Goal: Transaction & Acquisition: Purchase product/service

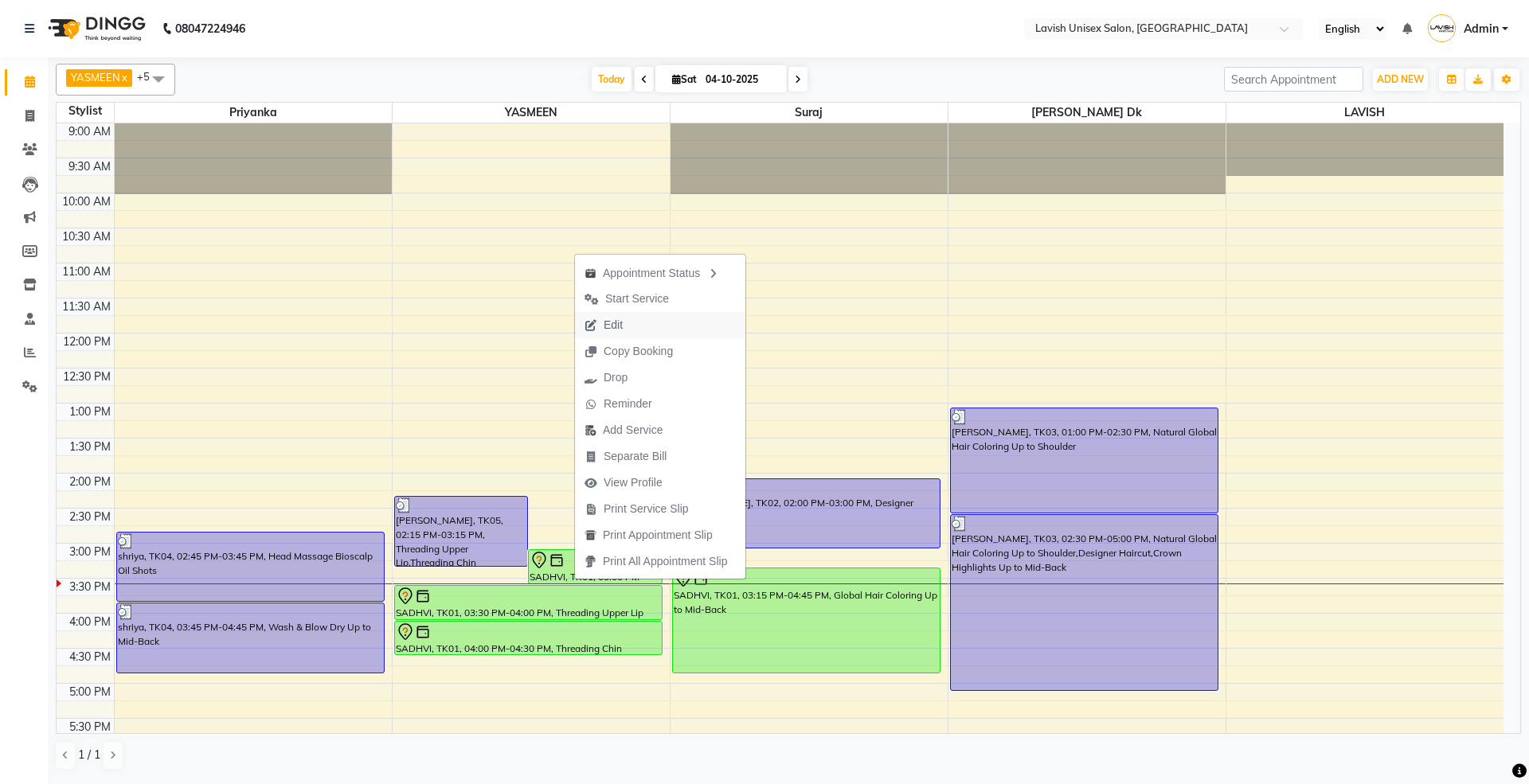
click at [625, 322] on span "Edit" at bounding box center [603, 325] width 57 height 26
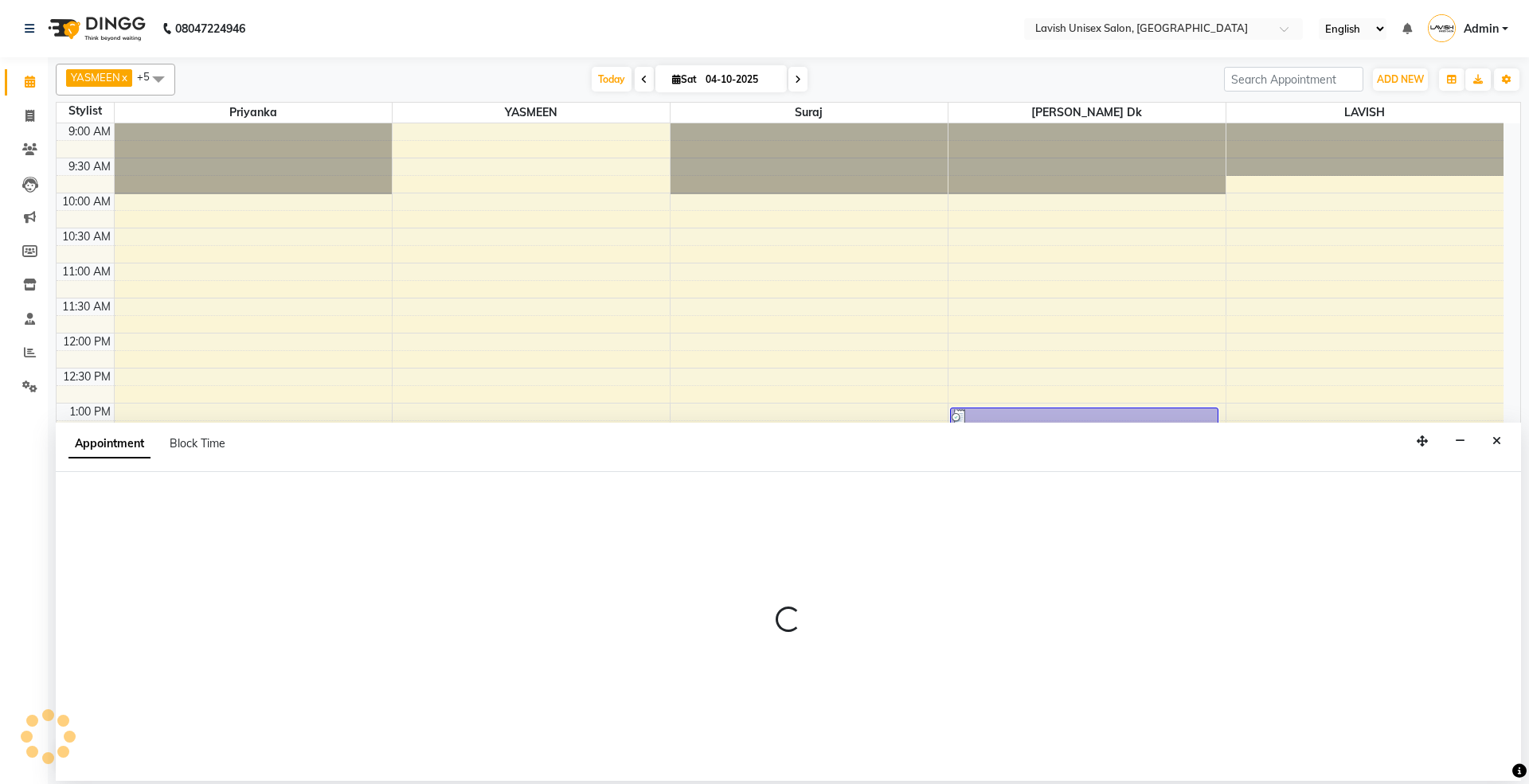
select select "tentative"
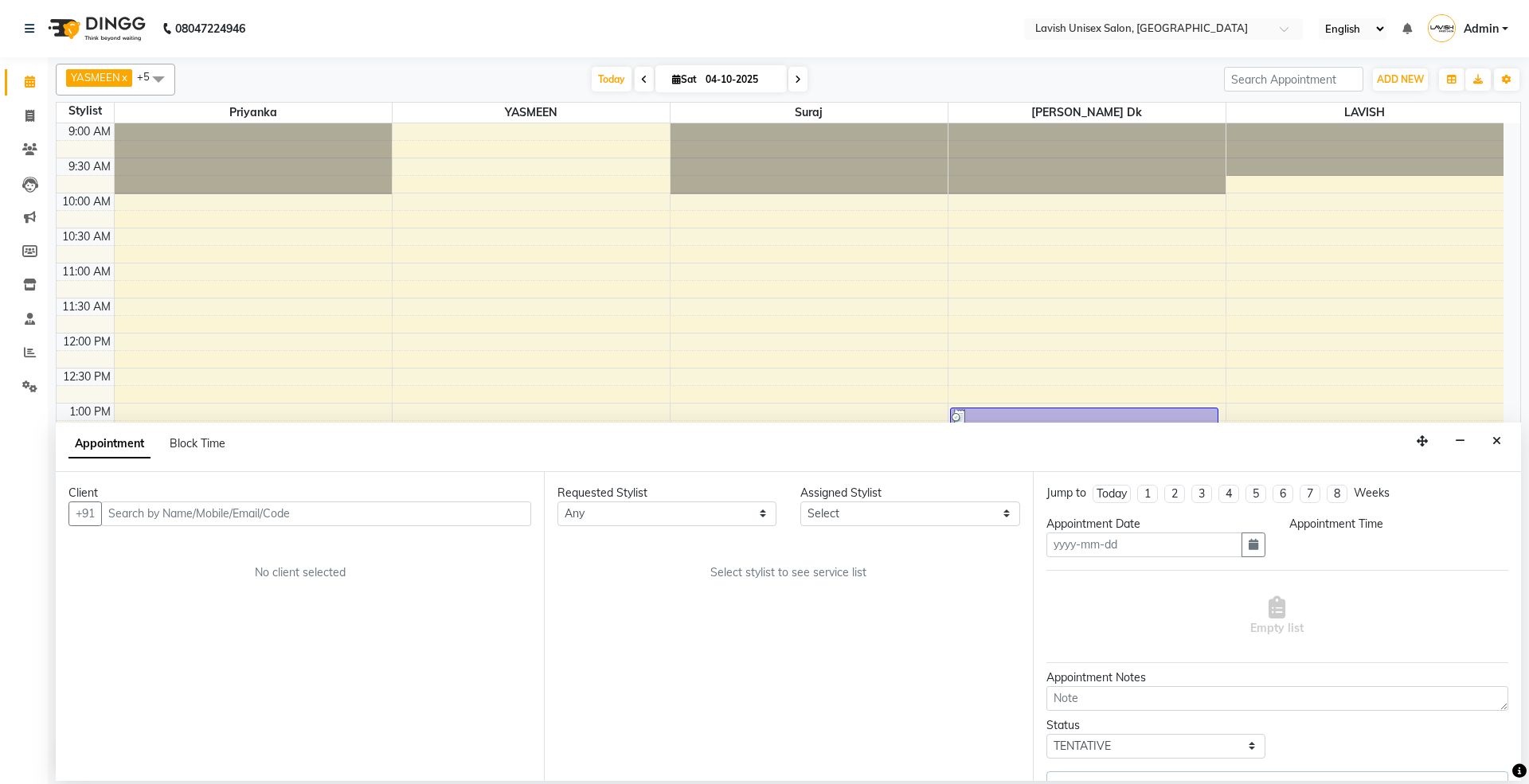
type input "04-10-2025"
select select "900"
select select "6248"
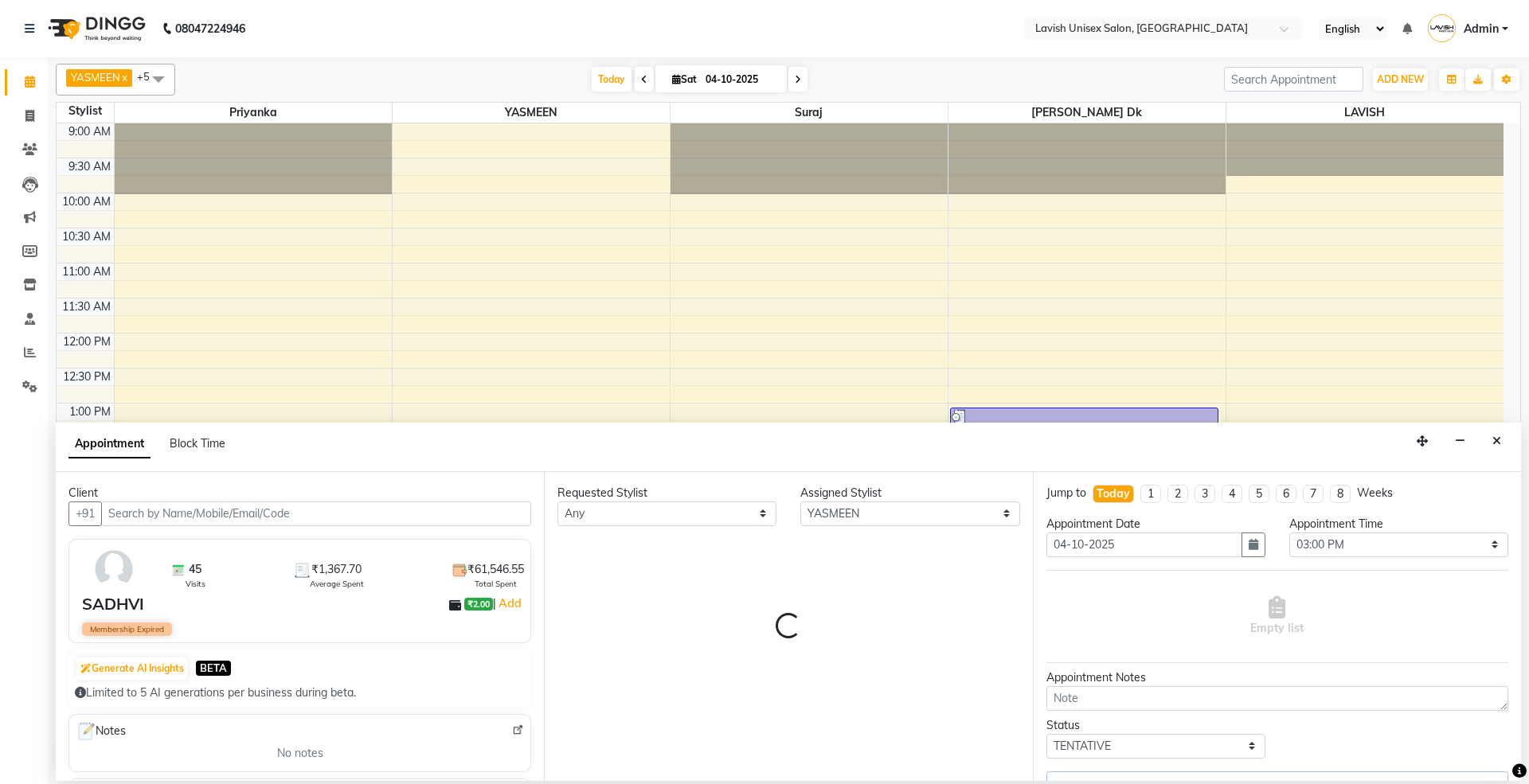
select select "500"
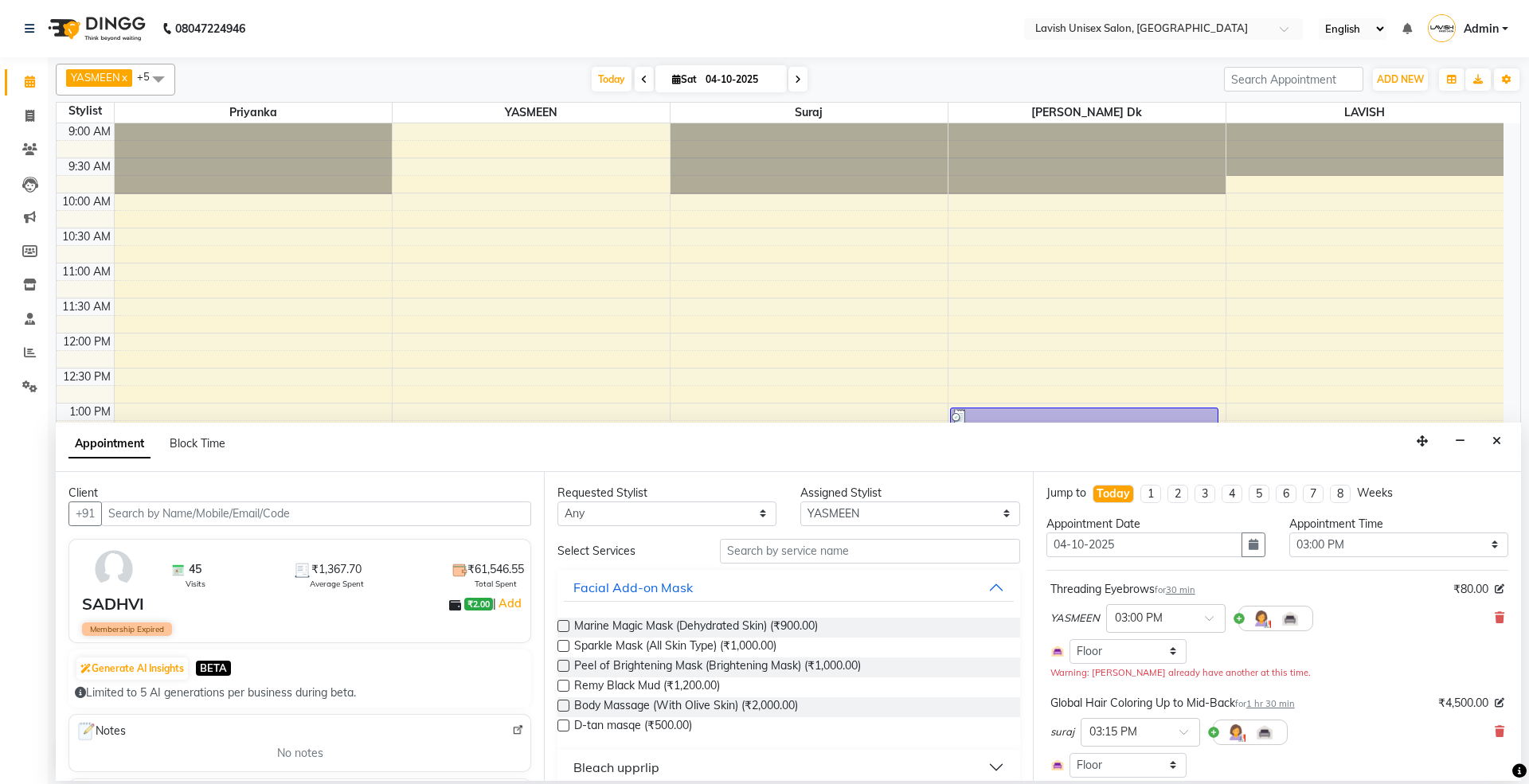
scroll to position [386, 0]
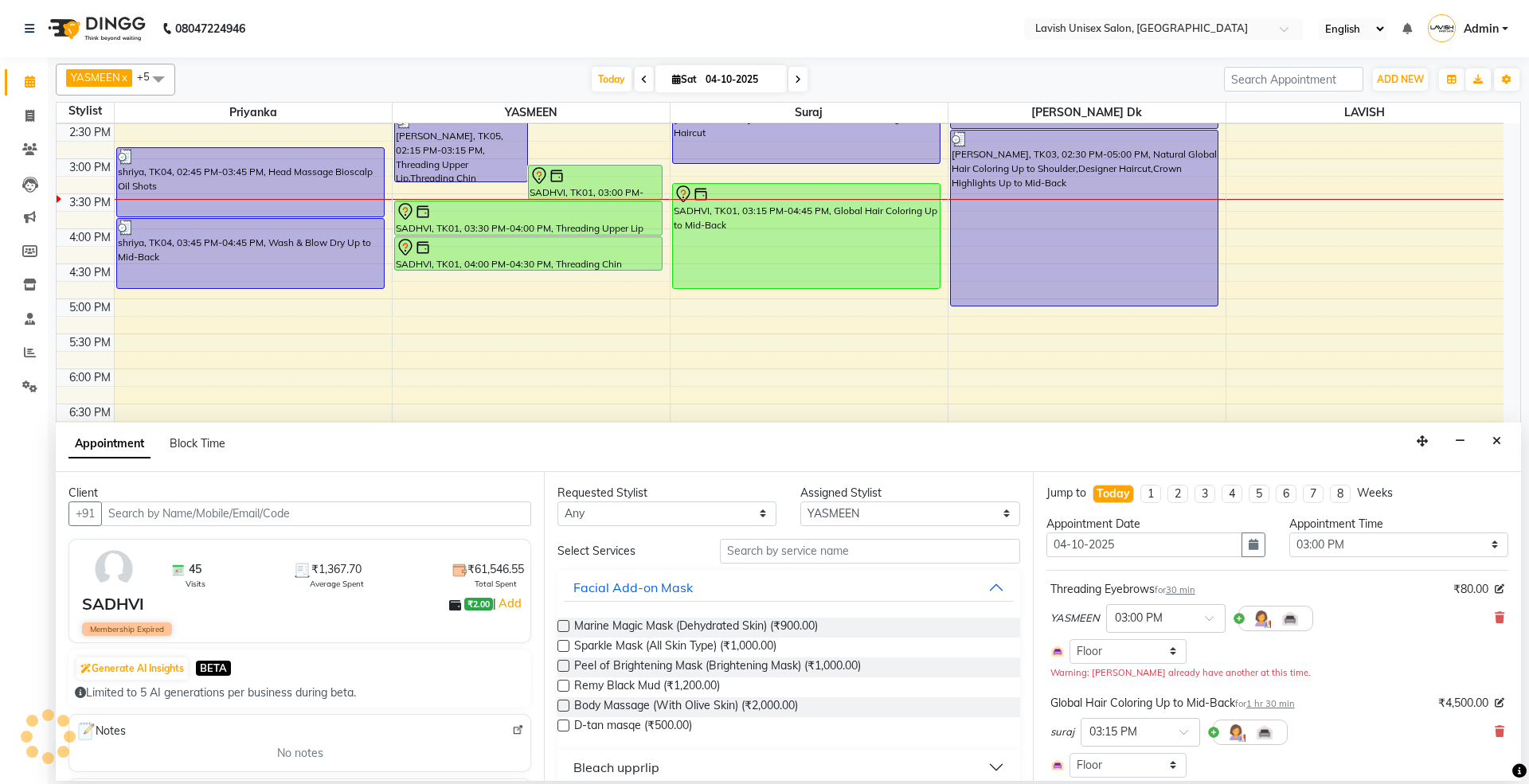
select select "500"
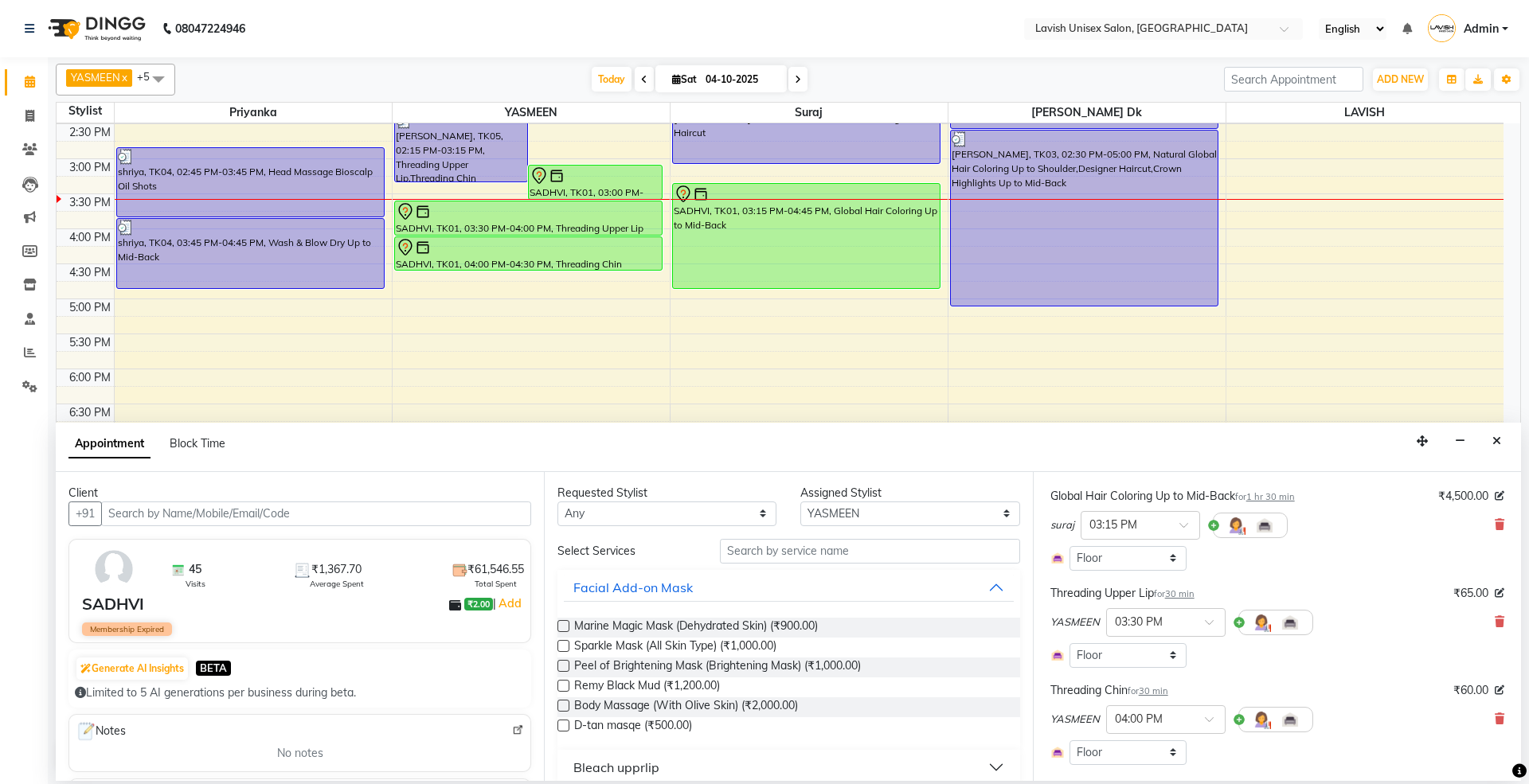
scroll to position [319, 0]
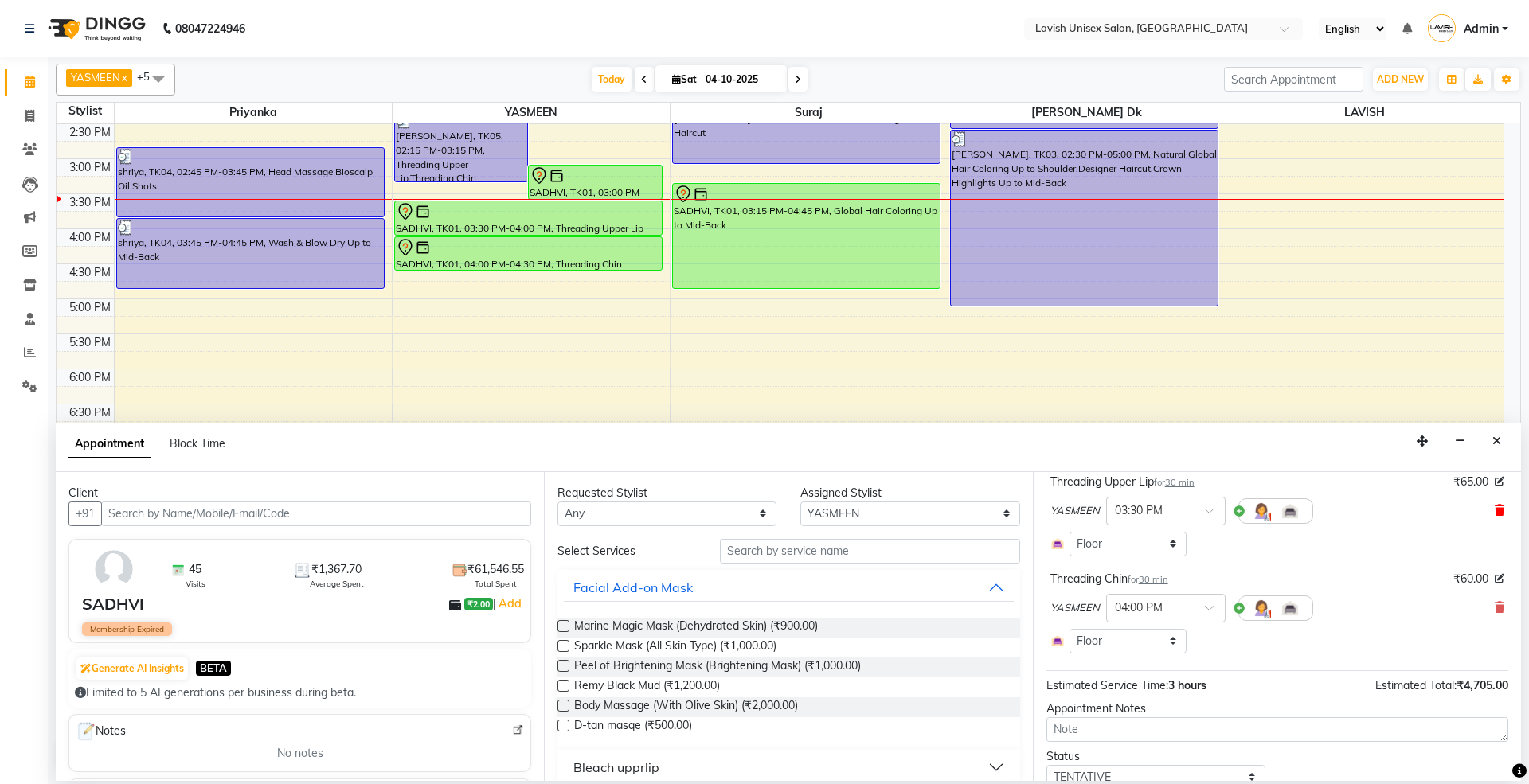
click at [1495, 515] on icon at bounding box center [1500, 509] width 10 height 11
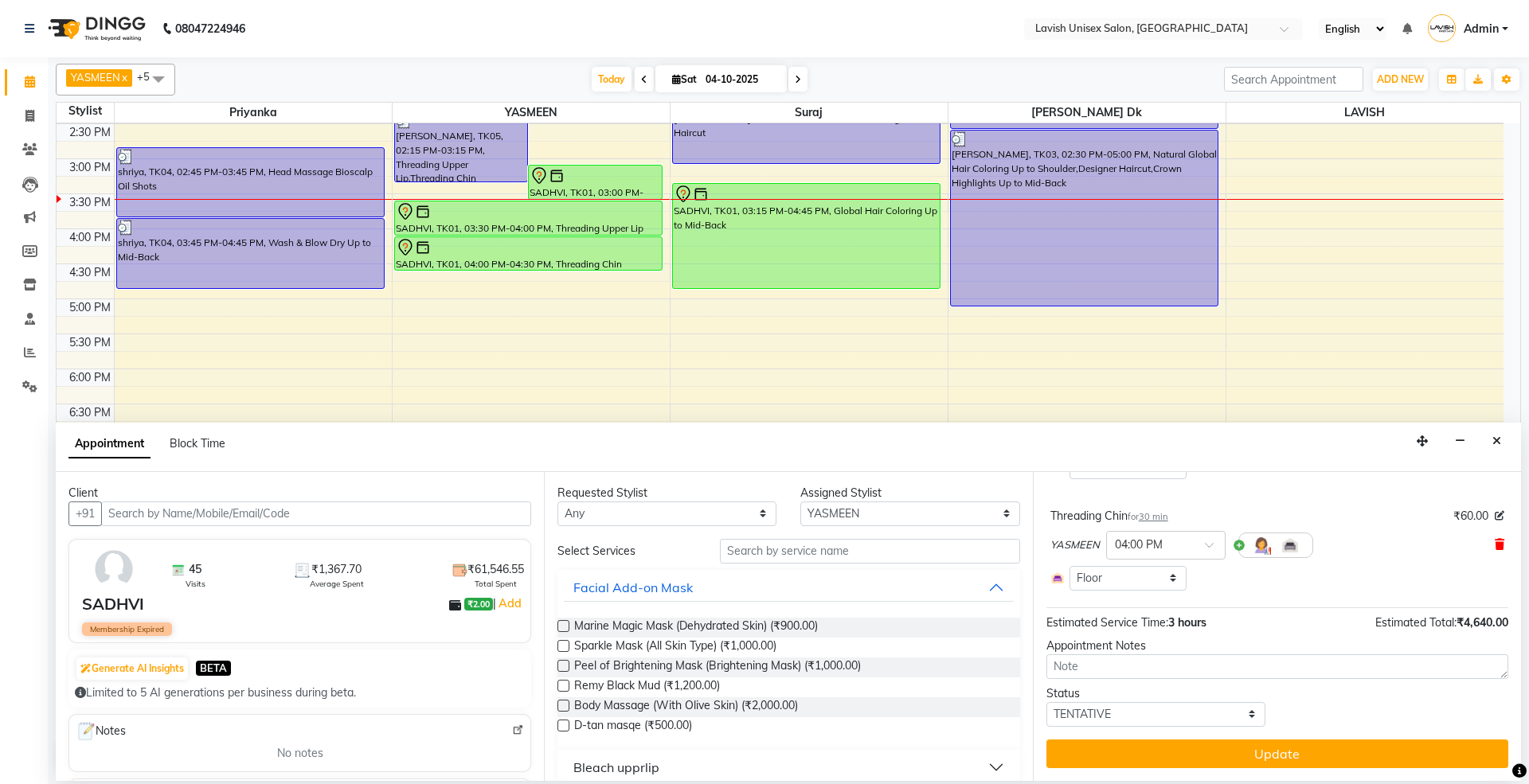
click at [1495, 544] on icon at bounding box center [1500, 543] width 10 height 11
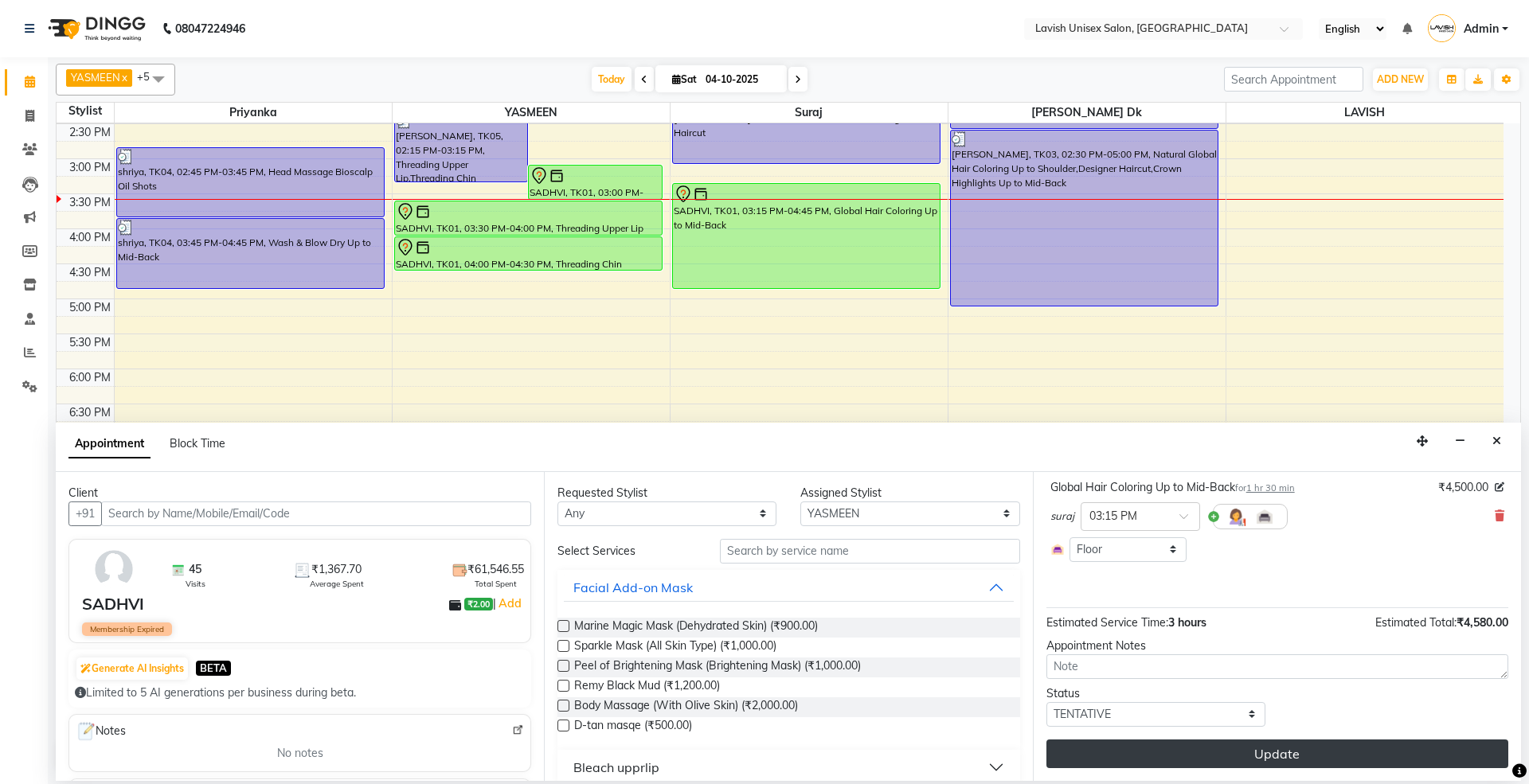
click at [1297, 743] on button "Update" at bounding box center [1277, 753] width 462 height 29
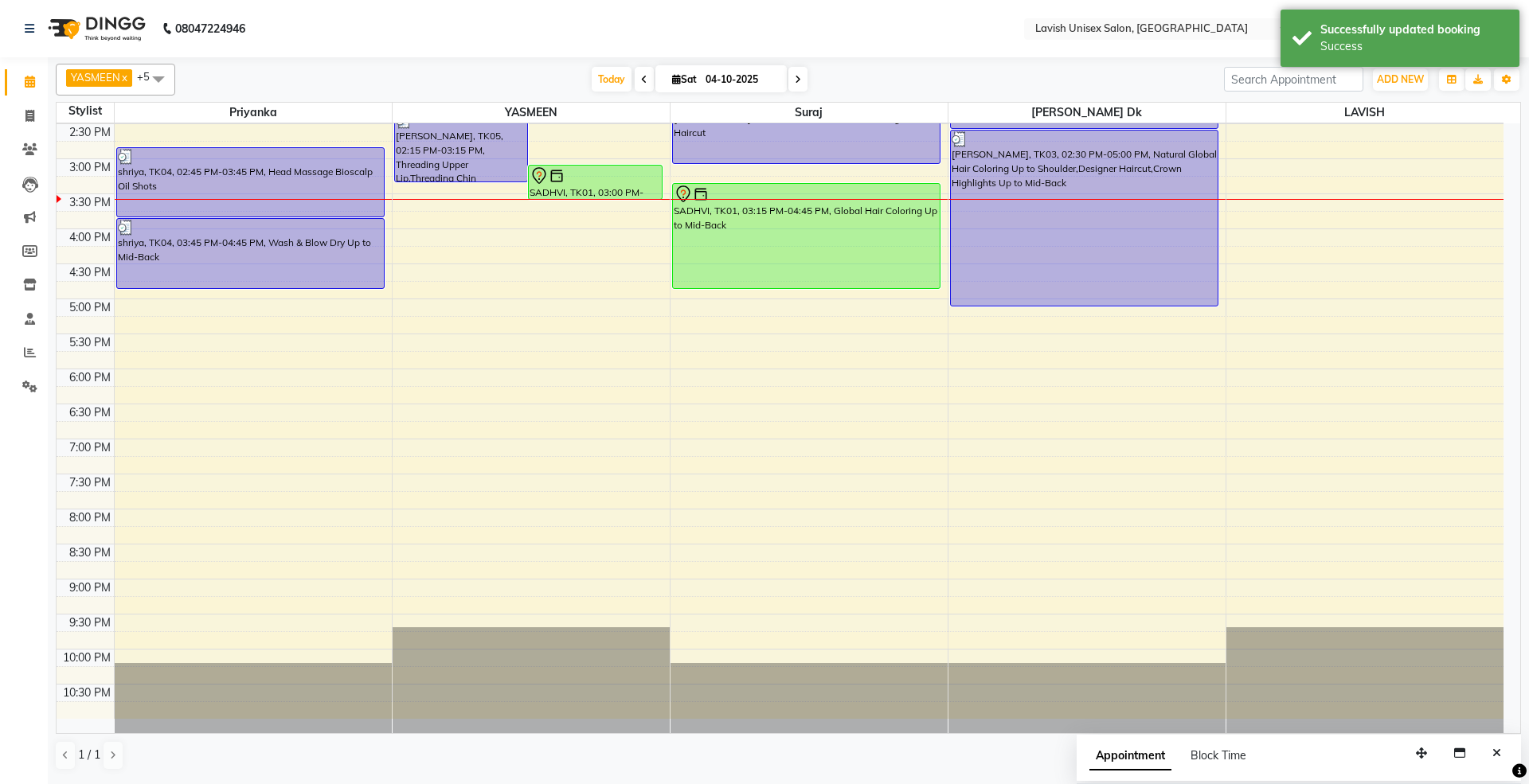
scroll to position [173, 0]
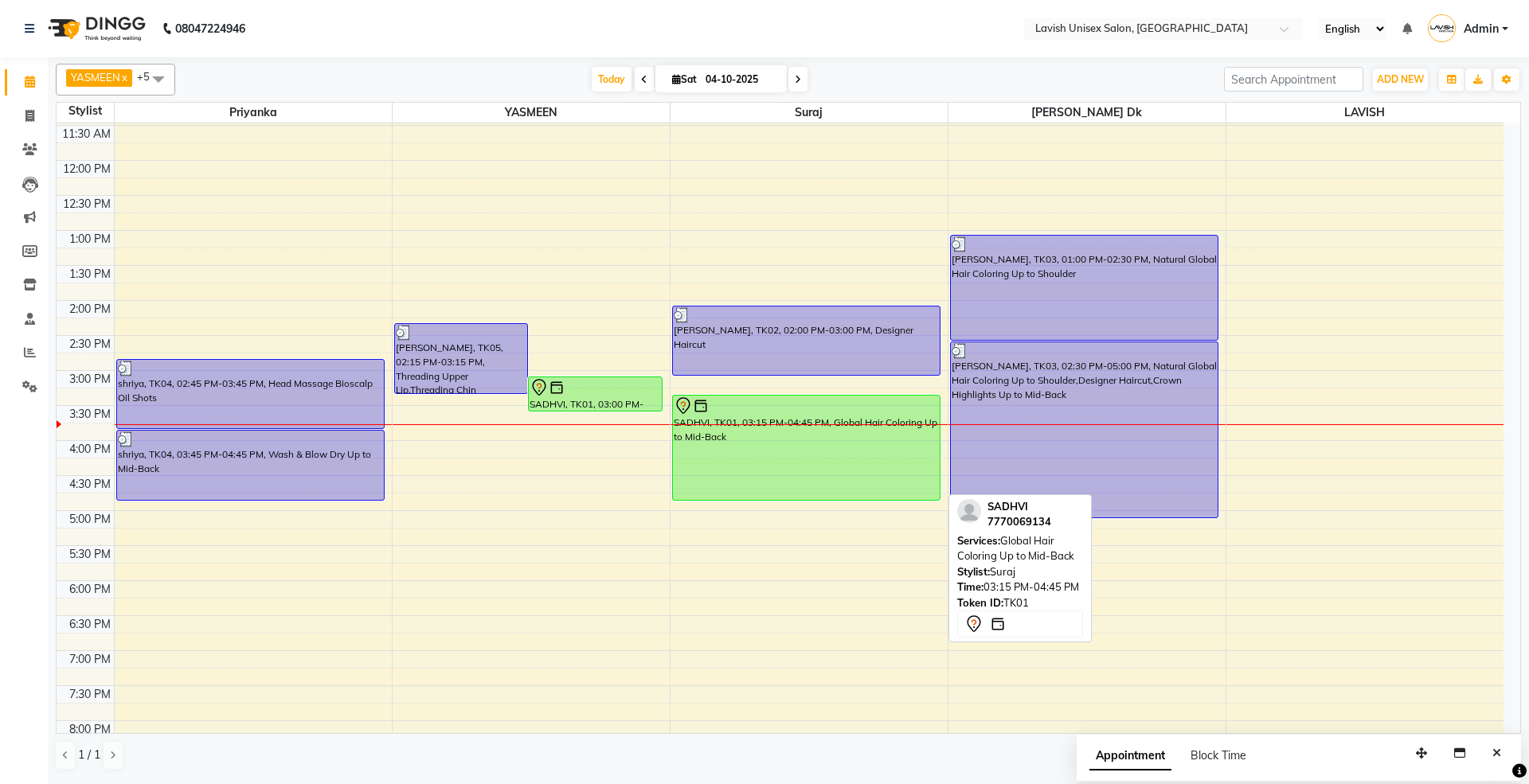
click at [847, 455] on div "SADHVI, TK01, 03:15 PM-04:45 PM, Global Hair Coloring Up to Mid-Back" at bounding box center [805, 447] width 267 height 104
select select "7"
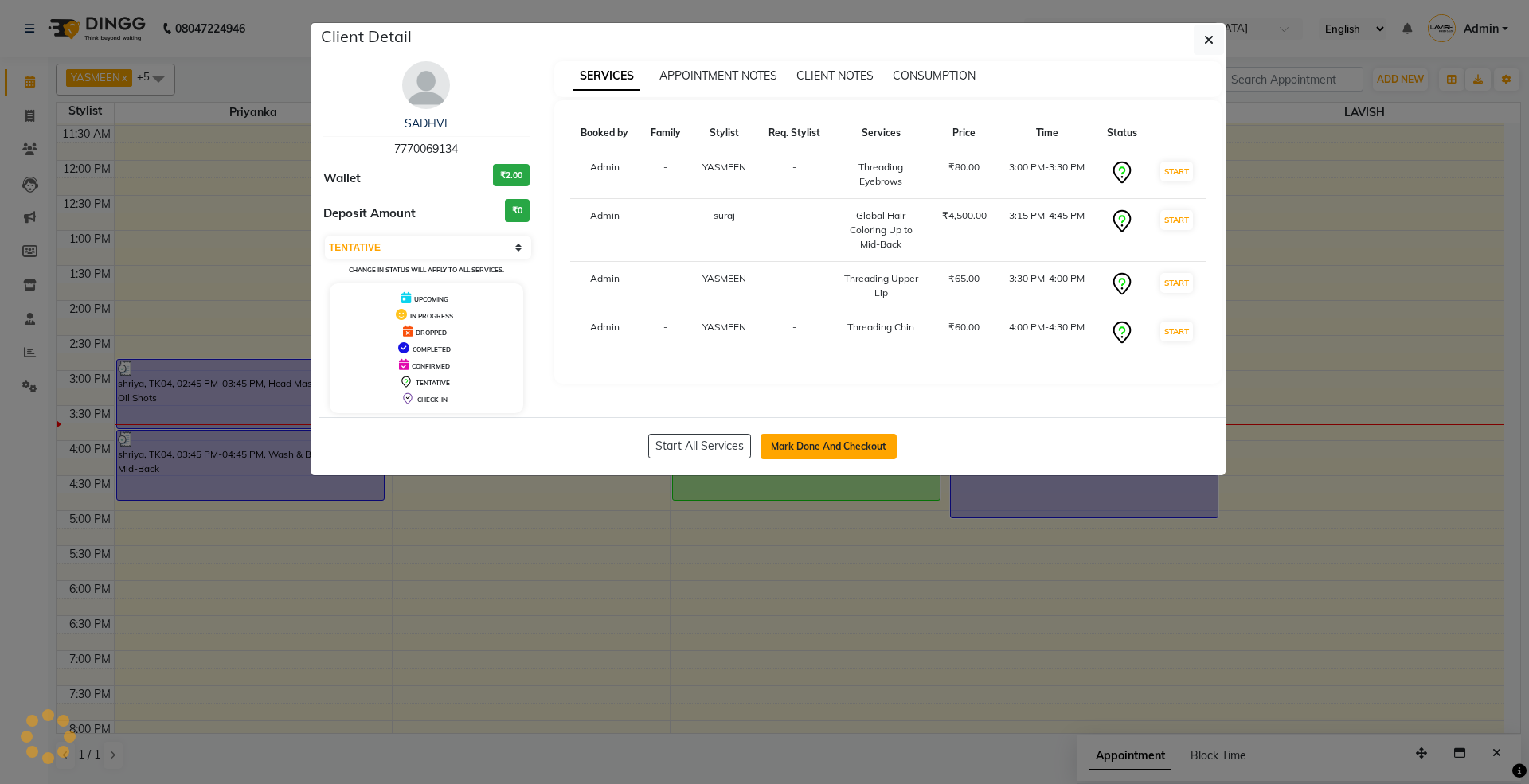
click at [853, 442] on button "Mark Done And Checkout" at bounding box center [828, 445] width 136 height 25
select select "service"
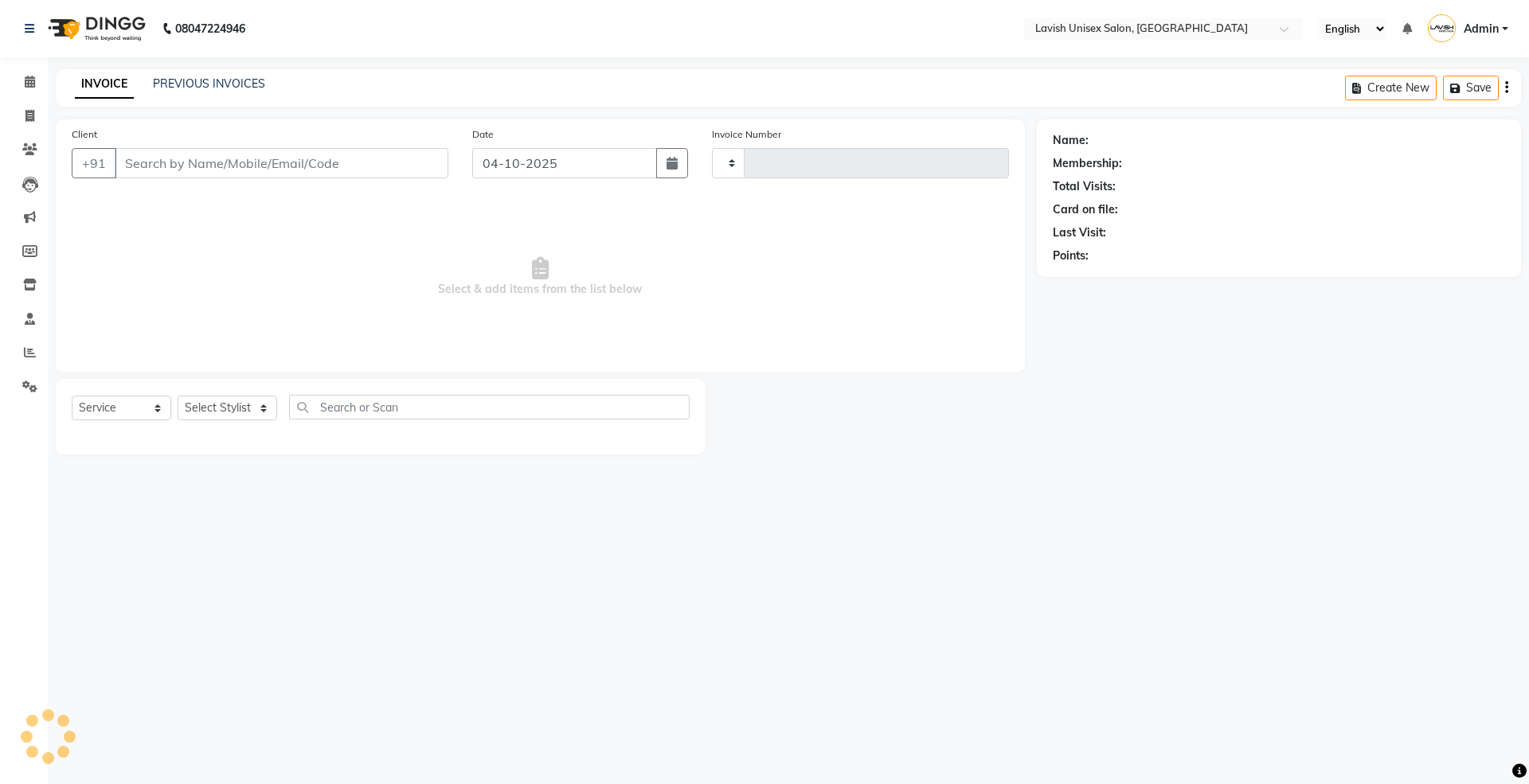
type input "0691"
select select "8"
type input "7770069134"
select select "53556"
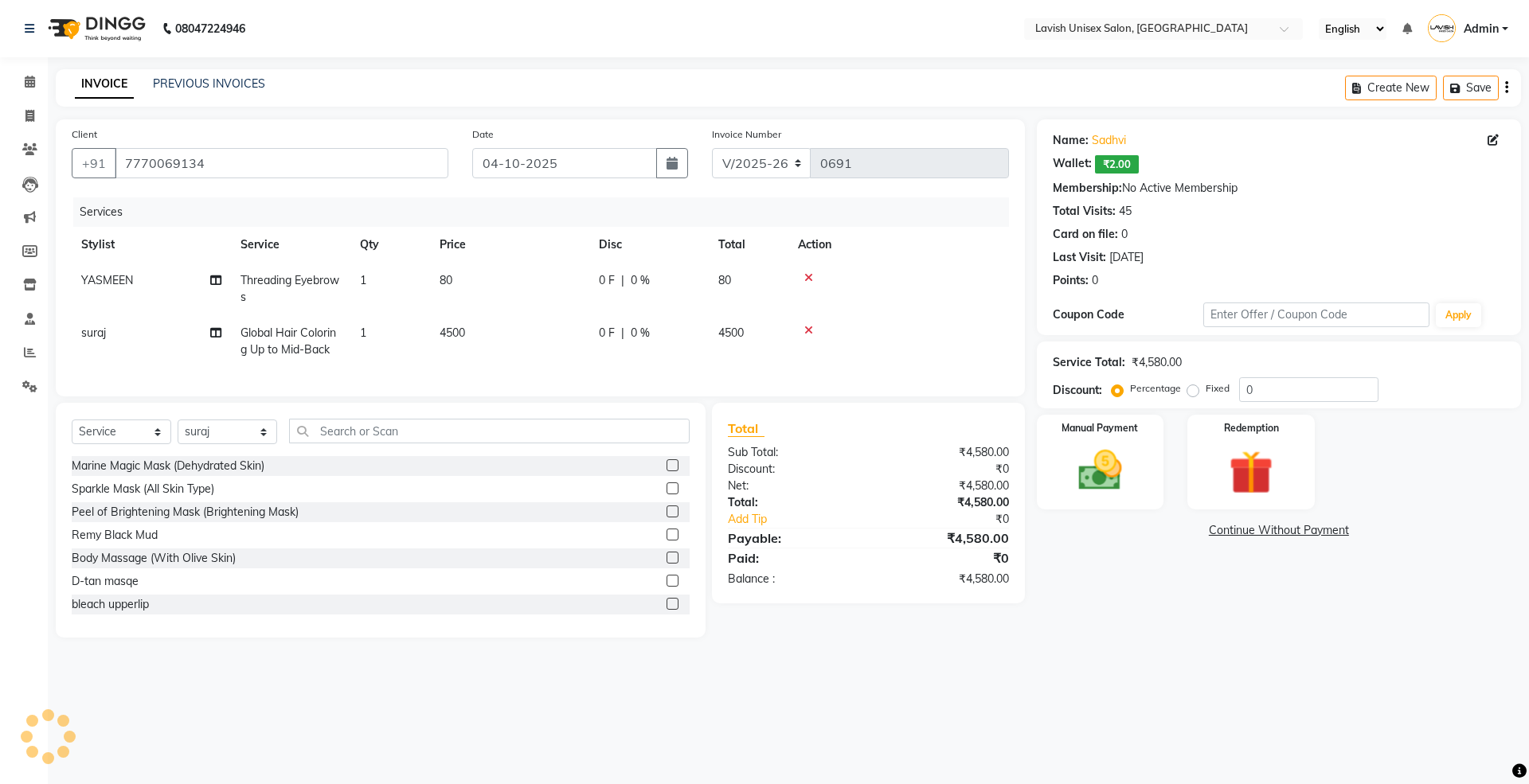
click at [806, 320] on td at bounding box center [898, 342] width 221 height 53
click at [804, 326] on icon at bounding box center [808, 330] width 9 height 11
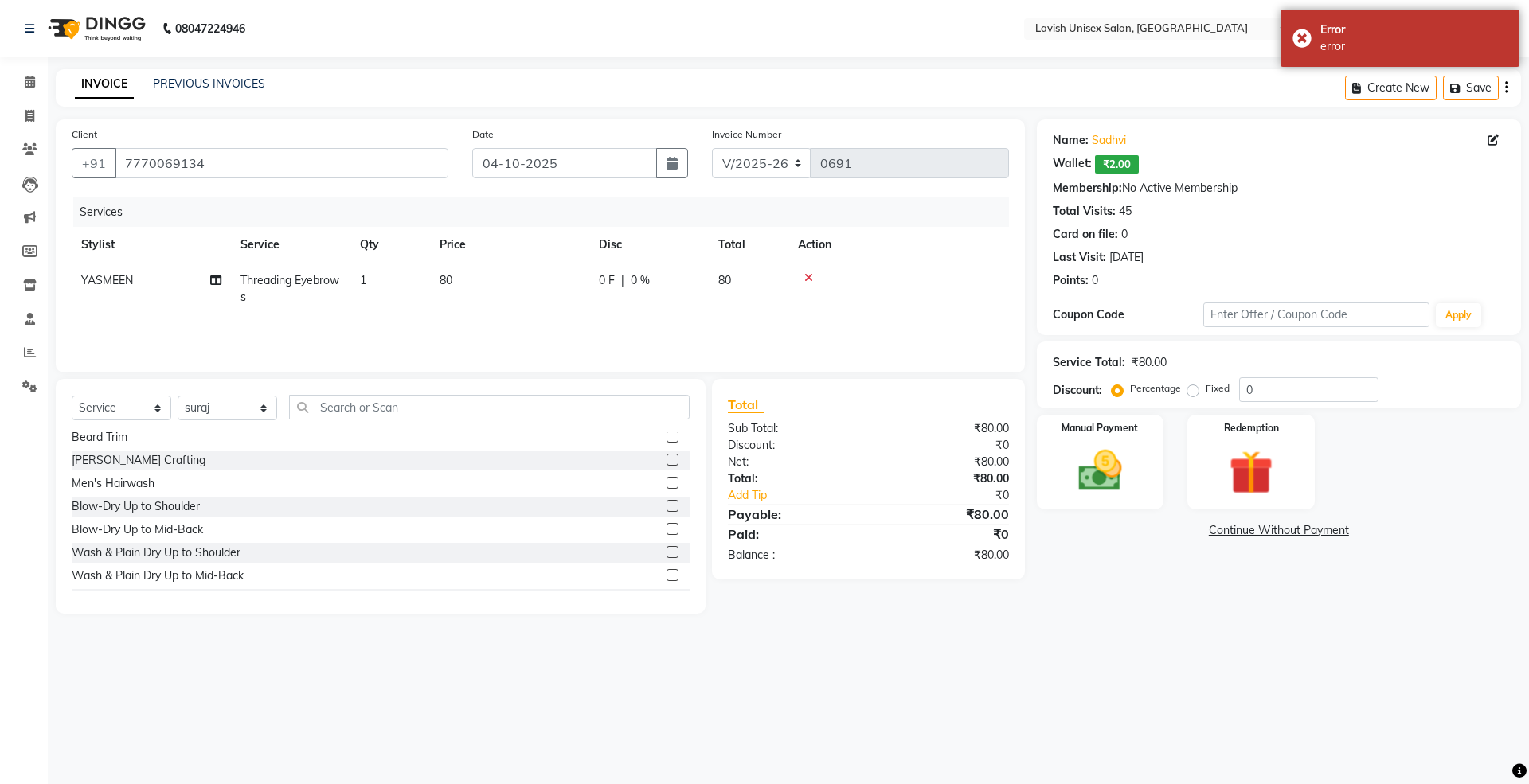
scroll to position [636, 0]
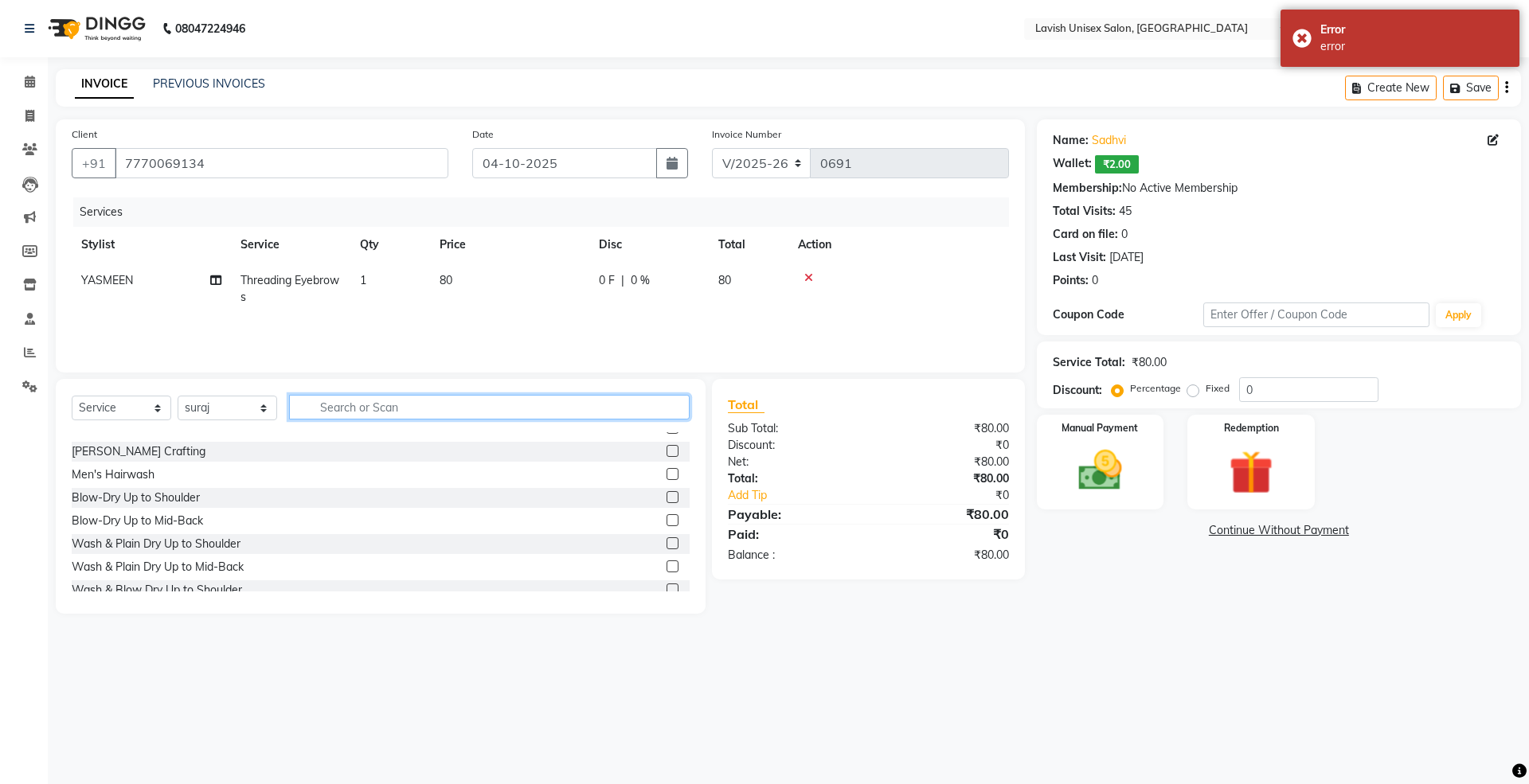
click at [397, 401] on input "text" at bounding box center [489, 406] width 401 height 25
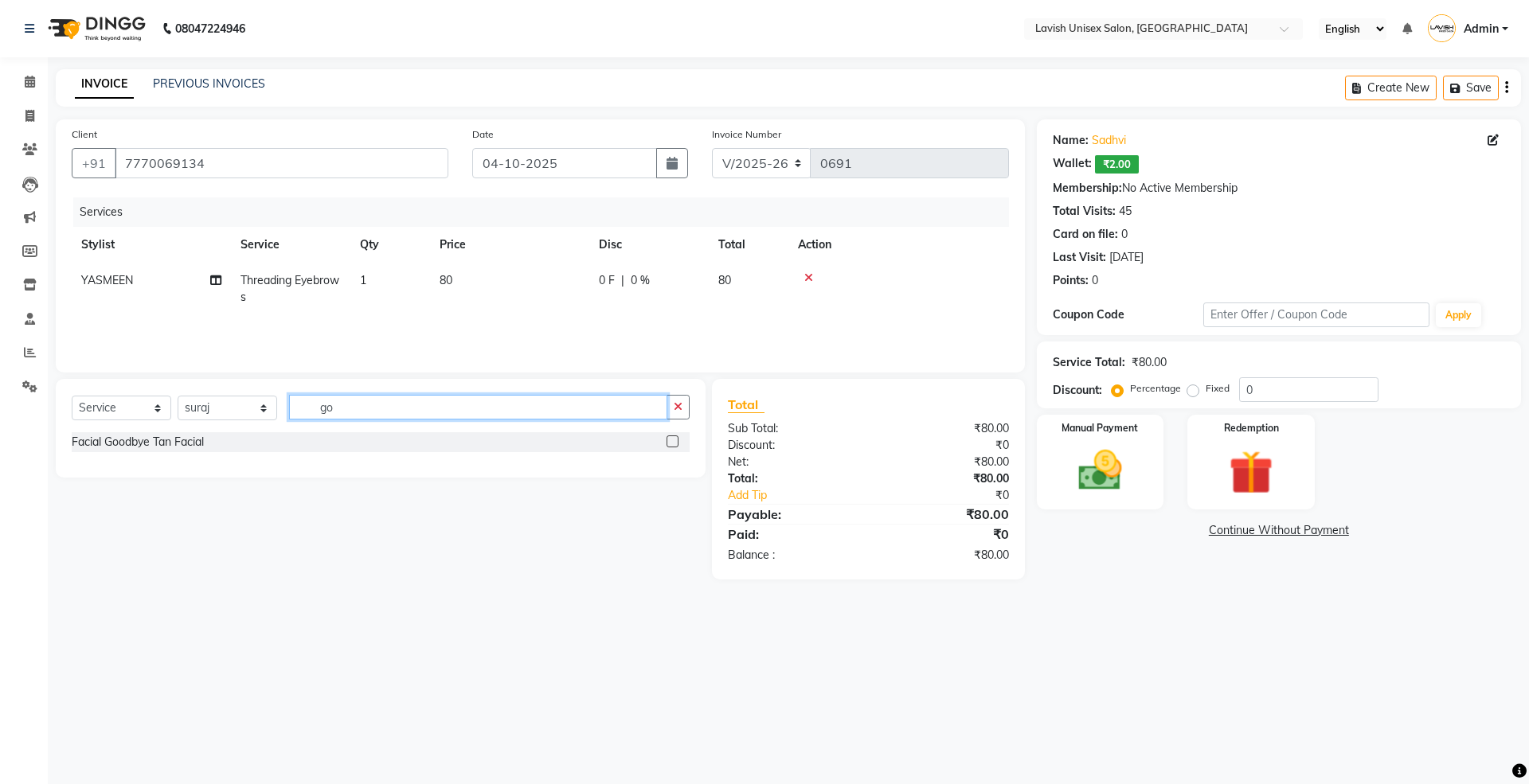
type input "g"
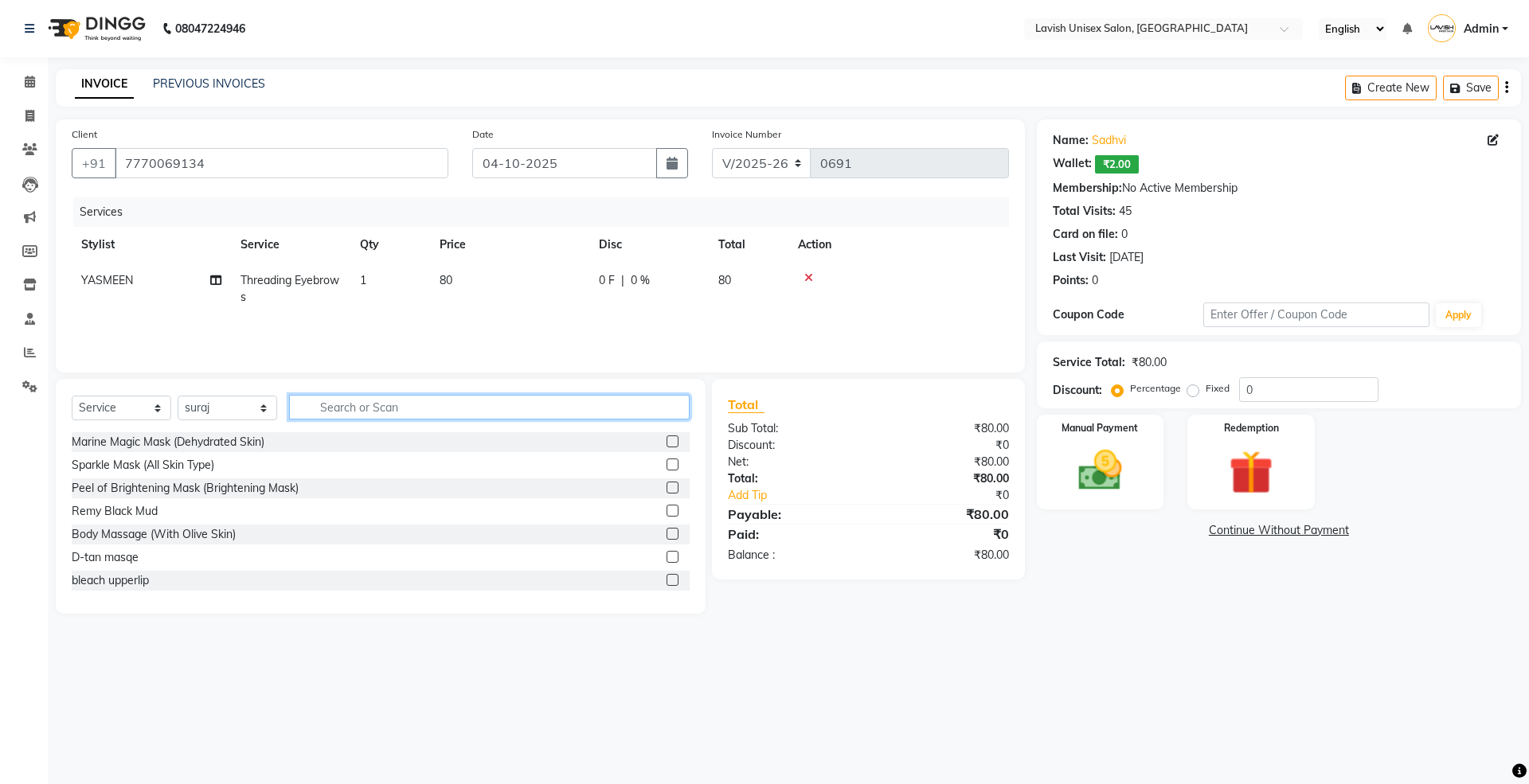
click at [396, 408] on input "text" at bounding box center [489, 406] width 401 height 25
type input "glo"
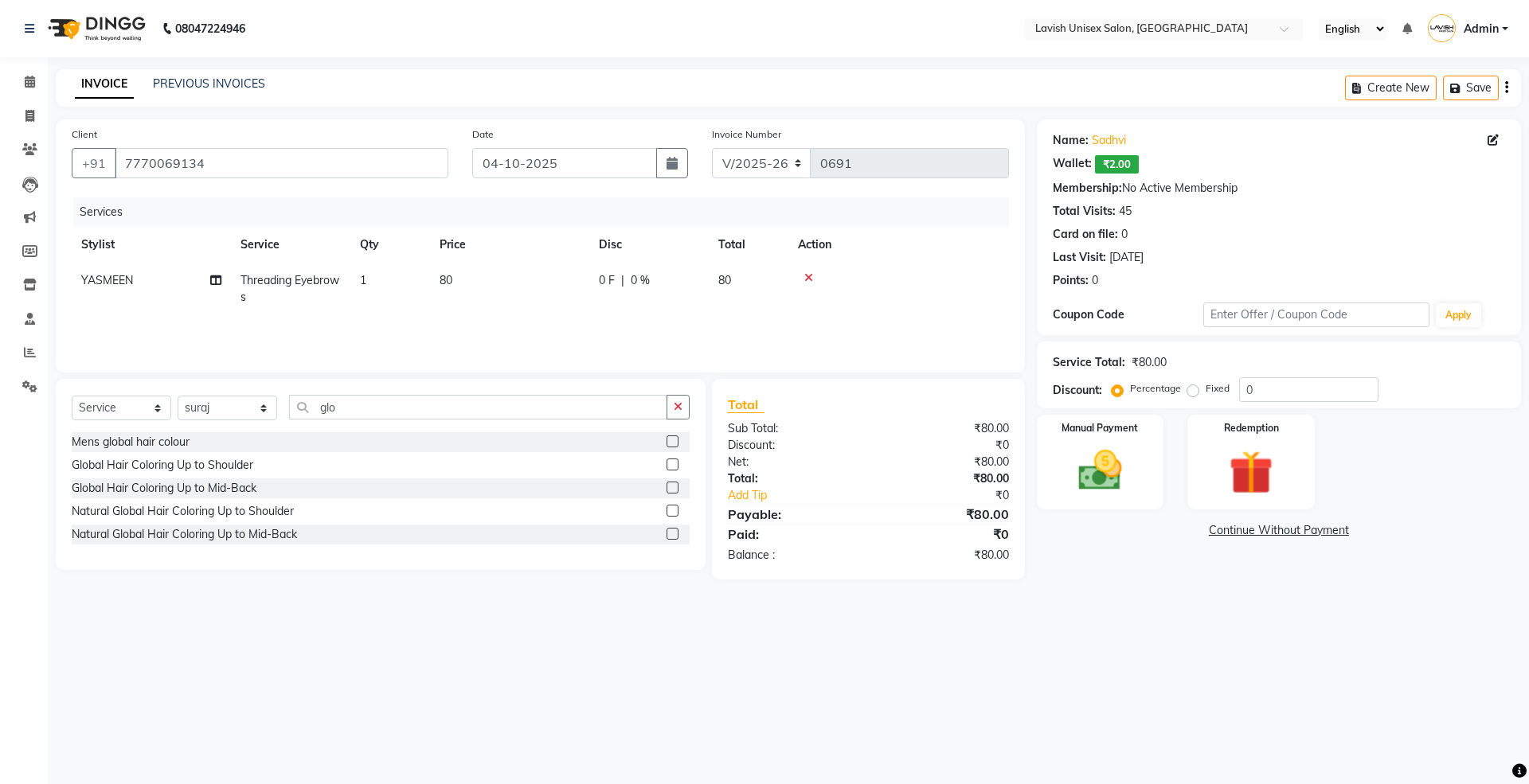
click at [676, 487] on label at bounding box center [673, 487] width 12 height 12
click at [676, 487] on input "checkbox" at bounding box center [672, 488] width 10 height 10
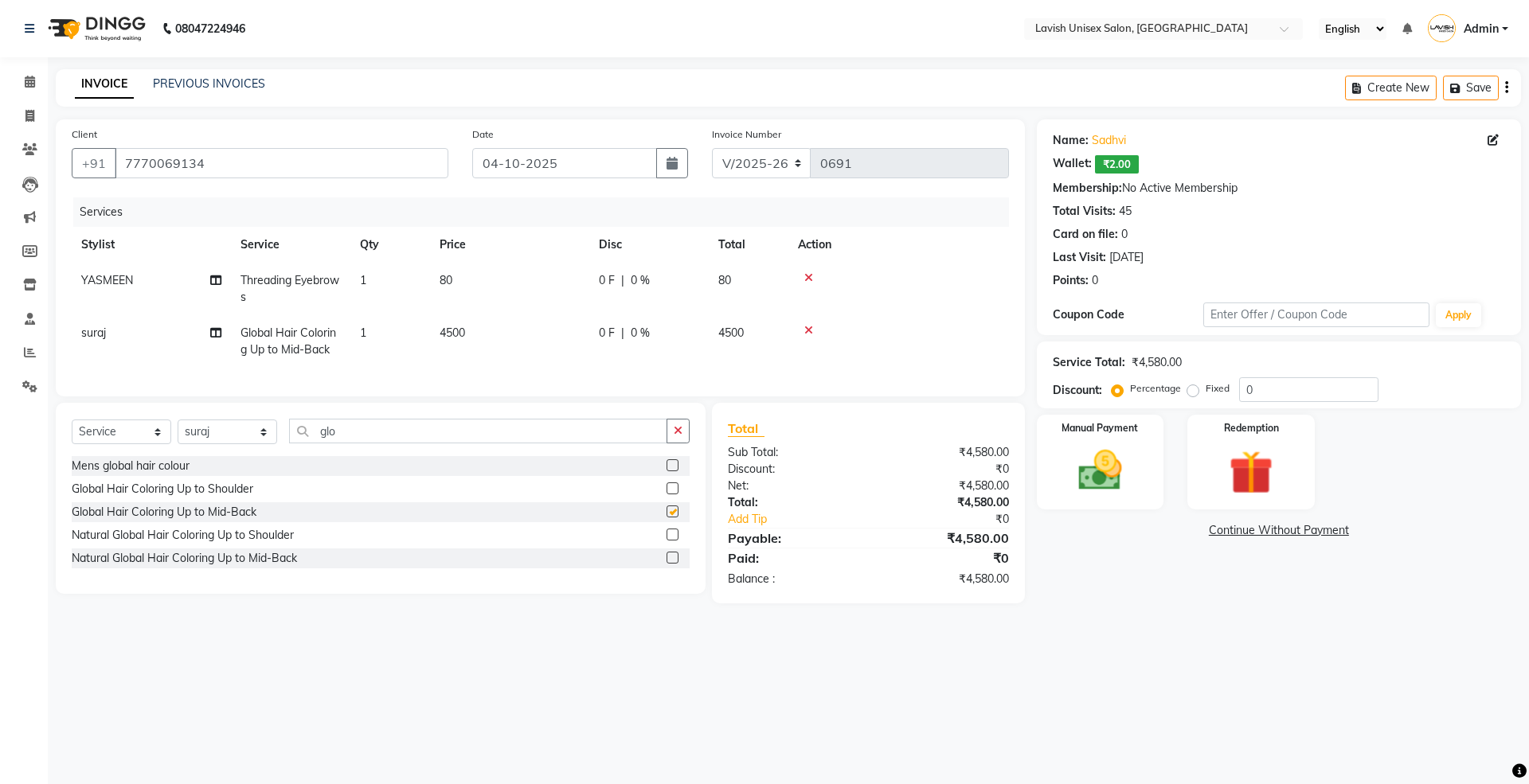
checkbox input "false"
click at [807, 325] on icon at bounding box center [808, 330] width 9 height 11
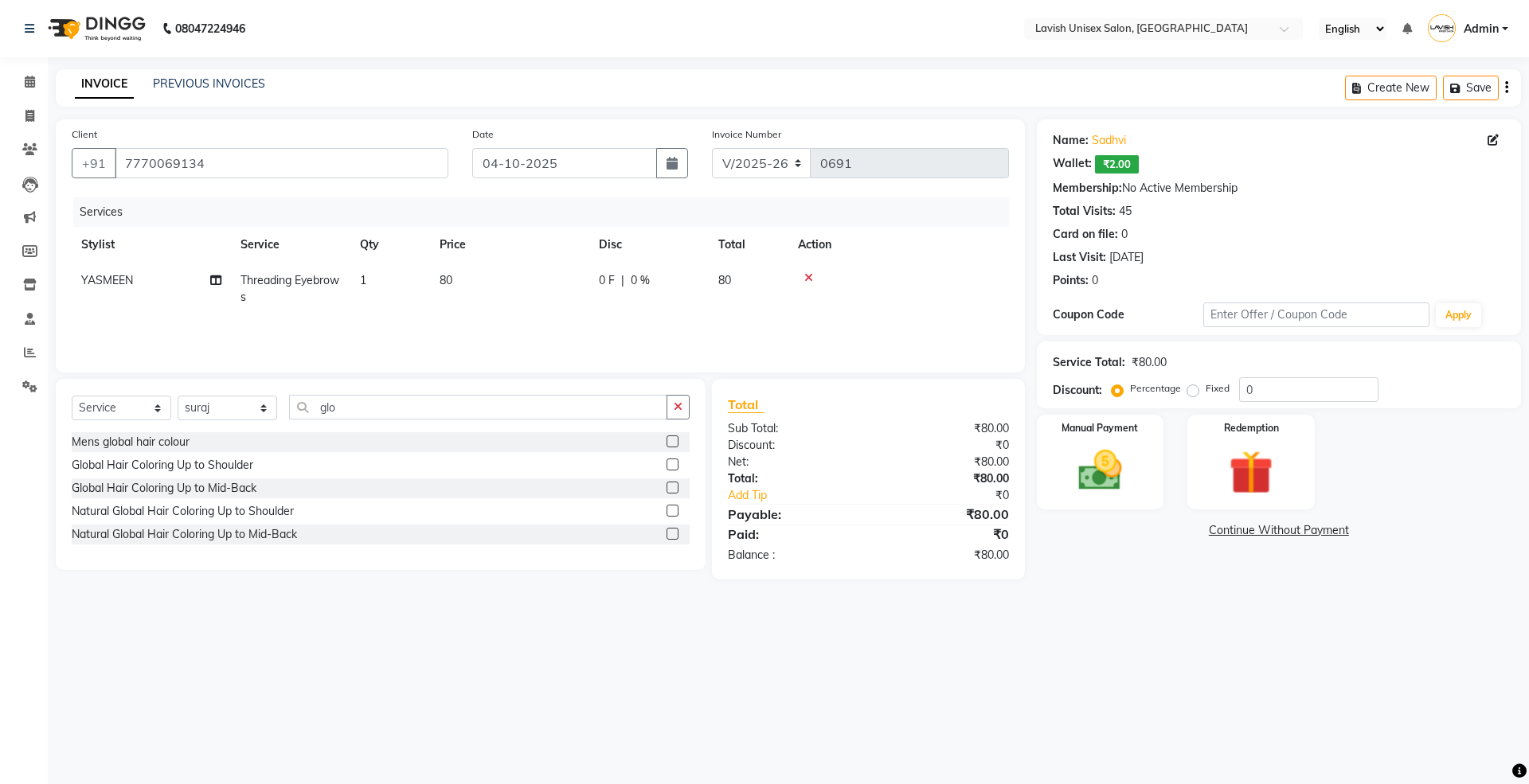
click at [672, 509] on label at bounding box center [673, 510] width 12 height 12
click at [672, 509] on input "checkbox" at bounding box center [672, 511] width 10 height 10
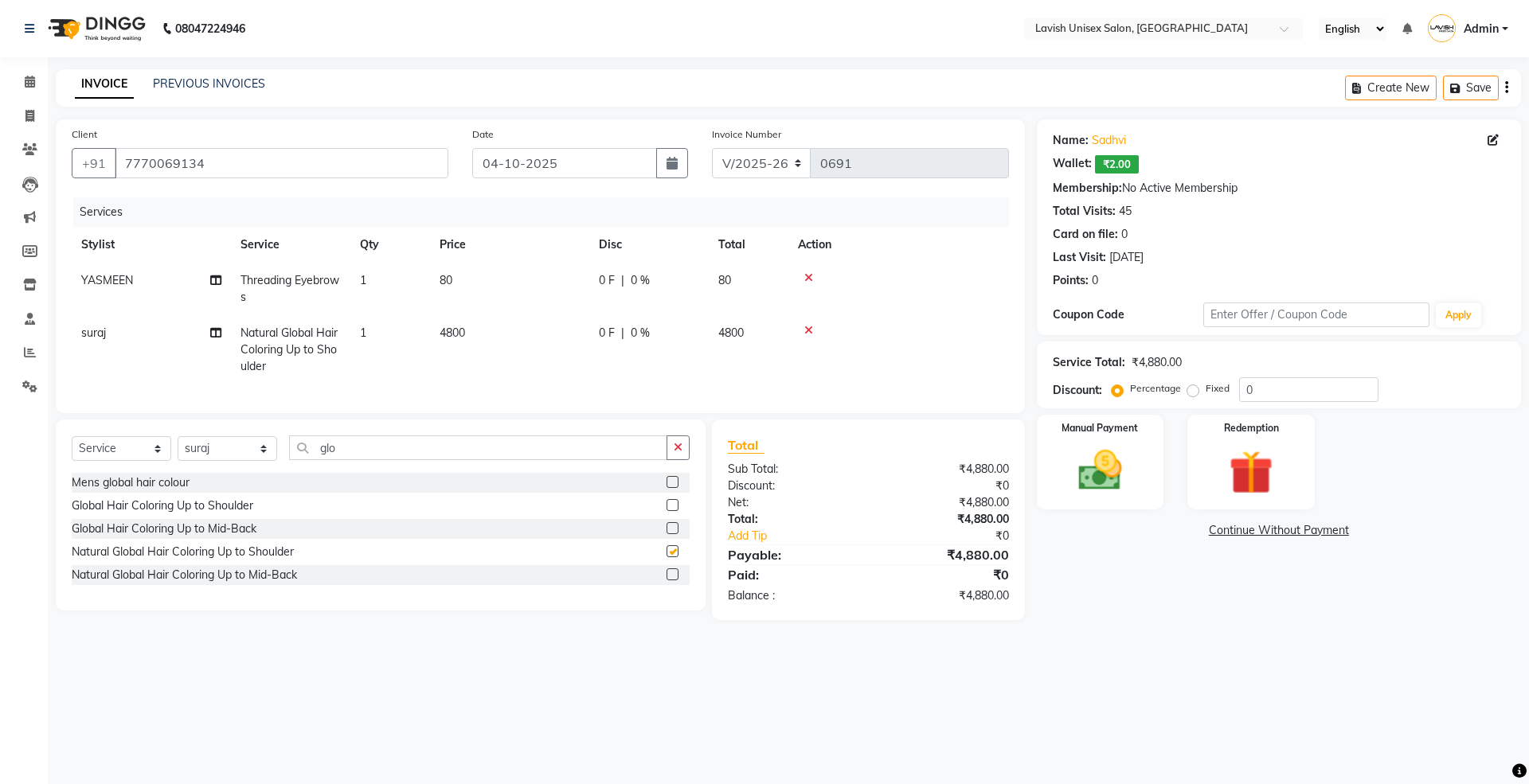
checkbox input "false"
click at [809, 325] on icon at bounding box center [808, 330] width 9 height 11
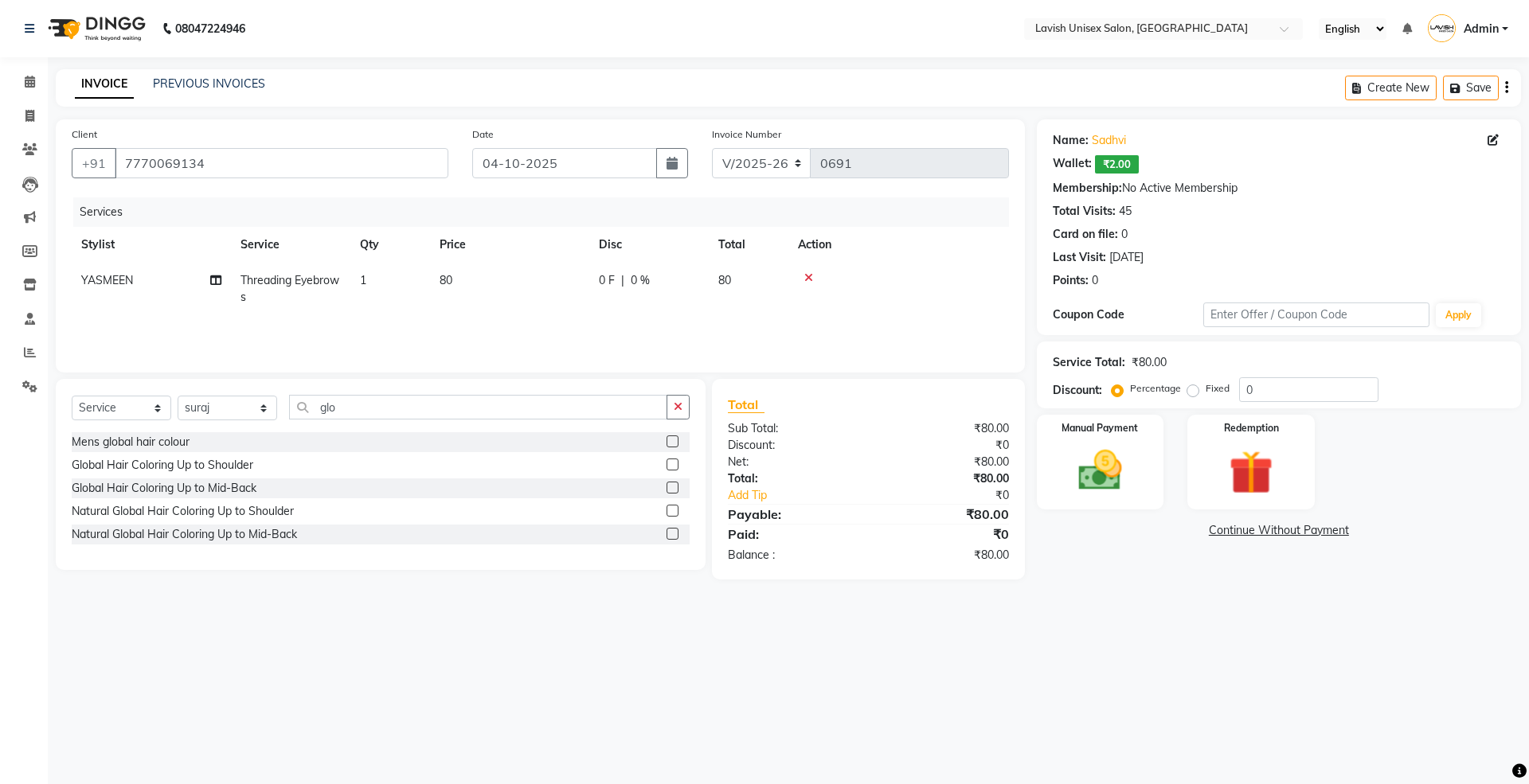
click at [673, 529] on label at bounding box center [673, 533] width 12 height 12
click at [673, 529] on input "checkbox" at bounding box center [672, 534] width 10 height 10
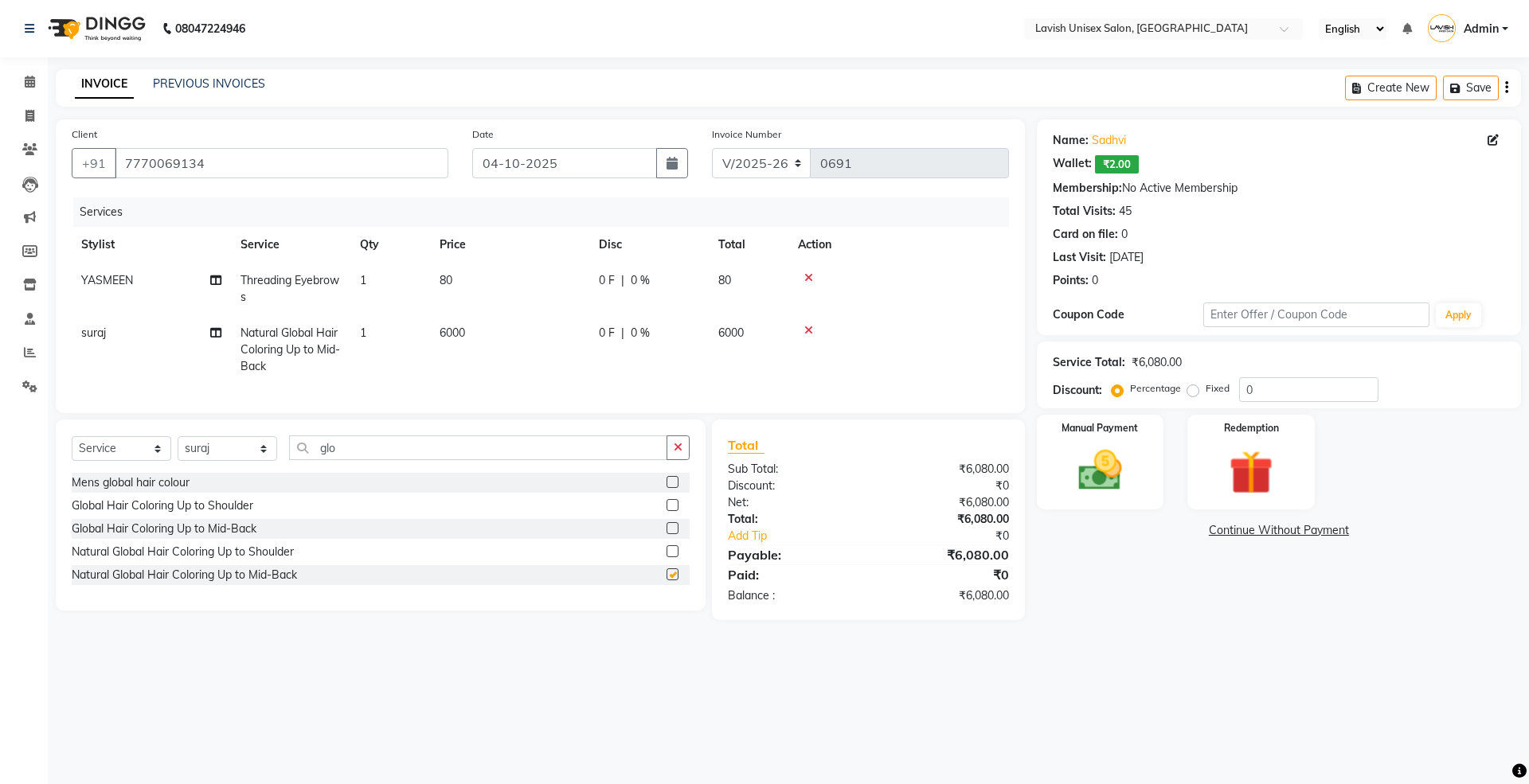
checkbox input "false"
click at [649, 335] on span "0 %" at bounding box center [640, 333] width 19 height 17
select select "53556"
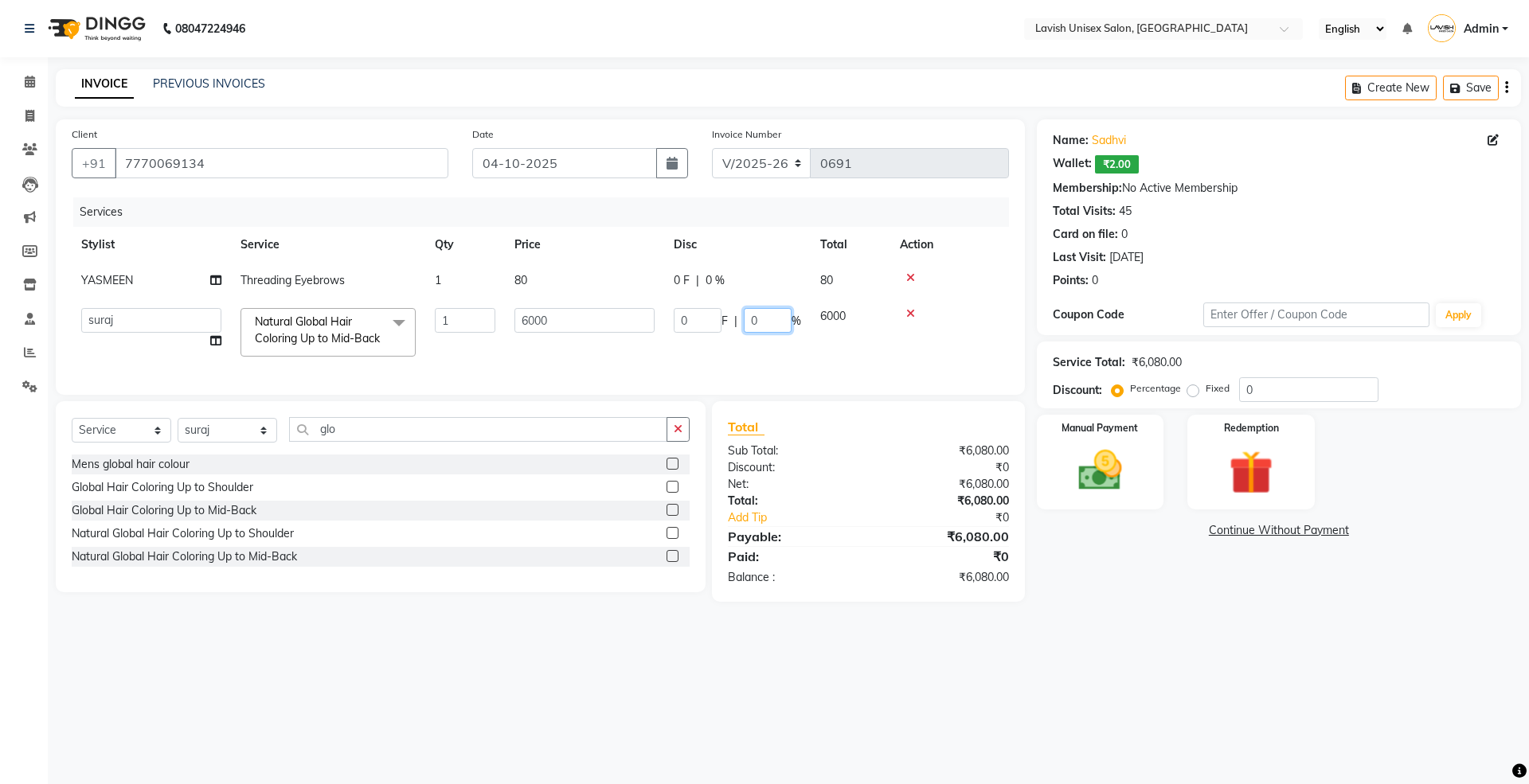
click at [771, 323] on input "0" at bounding box center [767, 320] width 48 height 25
type input "020"
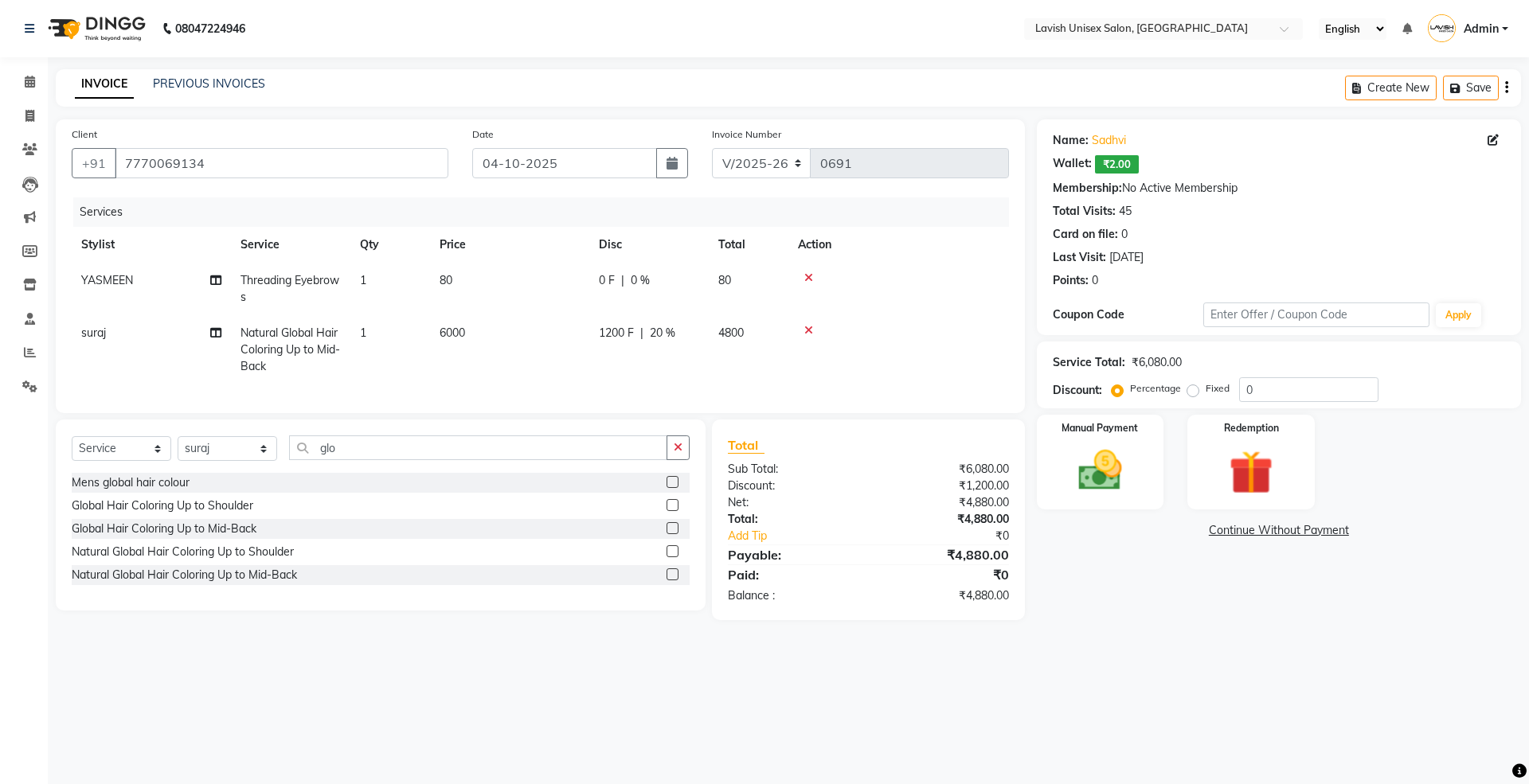
click at [1113, 554] on div "Name: Sadhvi Wallet: ₹2.00 Membership: No Active Membership Total Visits: 45 Ca…" at bounding box center [1284, 370] width 496 height 500
click at [664, 335] on span "20 %" at bounding box center [662, 333] width 25 height 17
select select "53556"
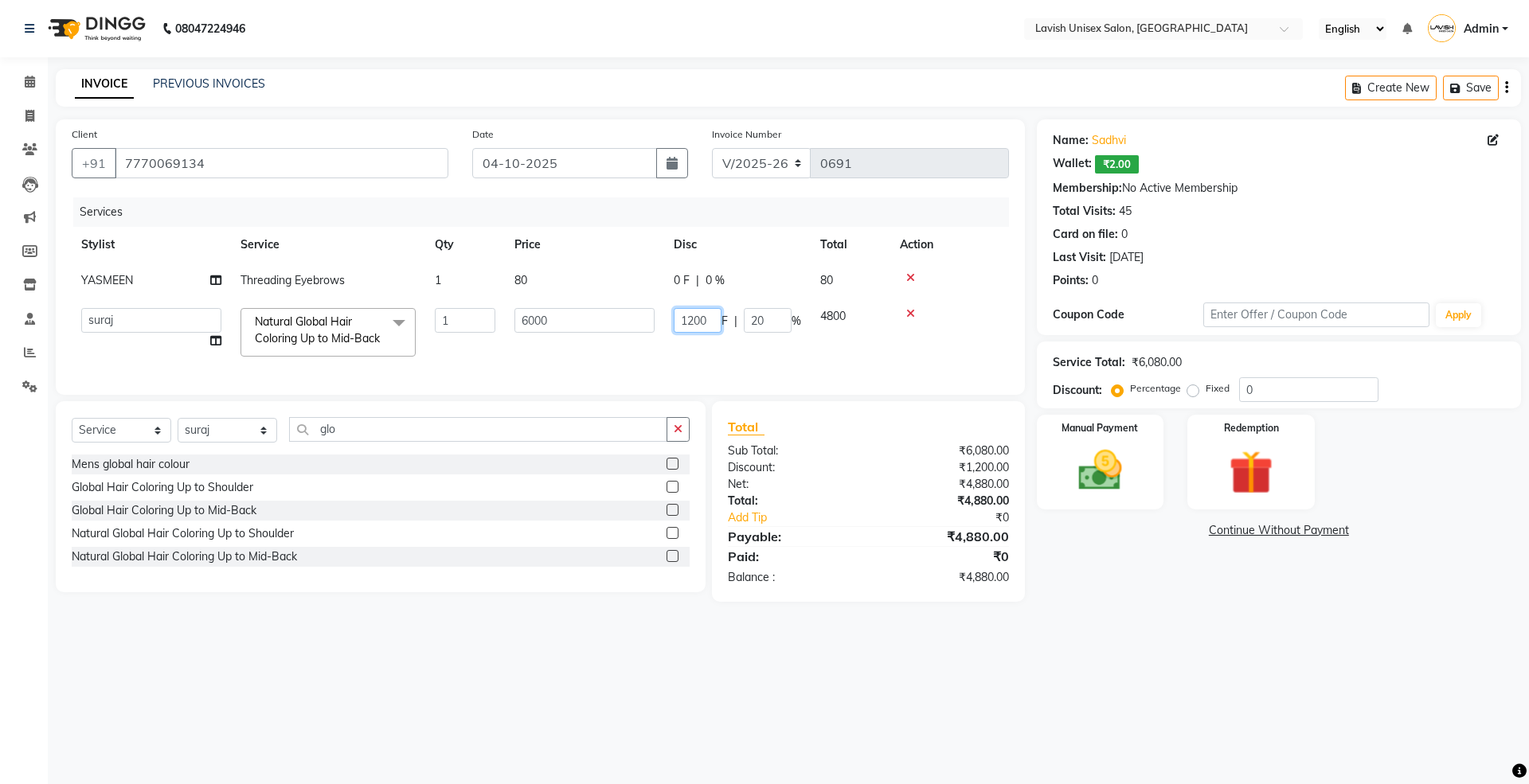
click at [715, 320] on input "1200" at bounding box center [698, 320] width 48 height 25
type input "1"
type input "1666"
click at [1178, 697] on div "08047224946 Select Location × Lavish Unisex Salon, Aundh English ENGLISH Españo…" at bounding box center [764, 392] width 1529 height 784
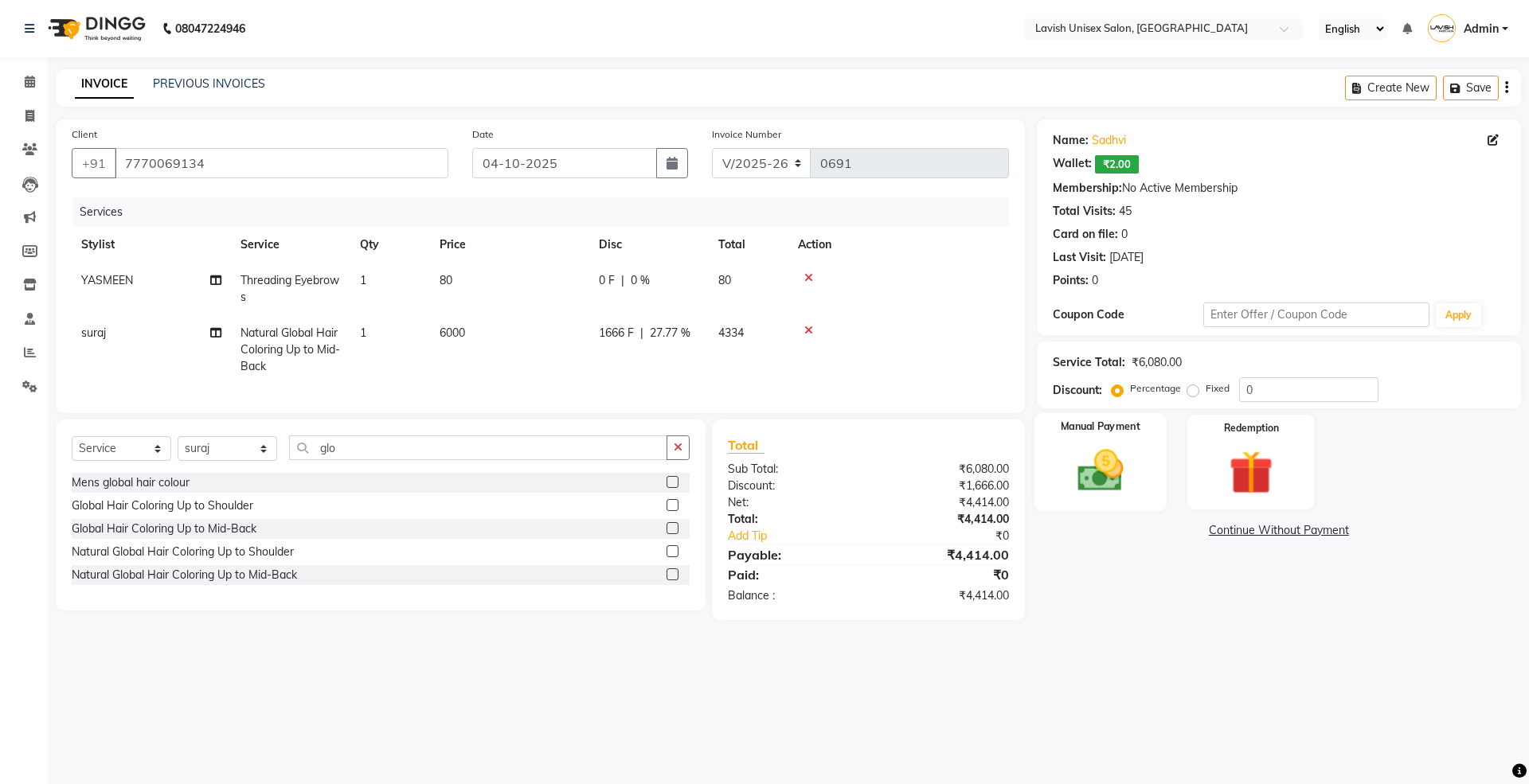
click at [1093, 471] on img at bounding box center [1100, 470] width 74 height 53
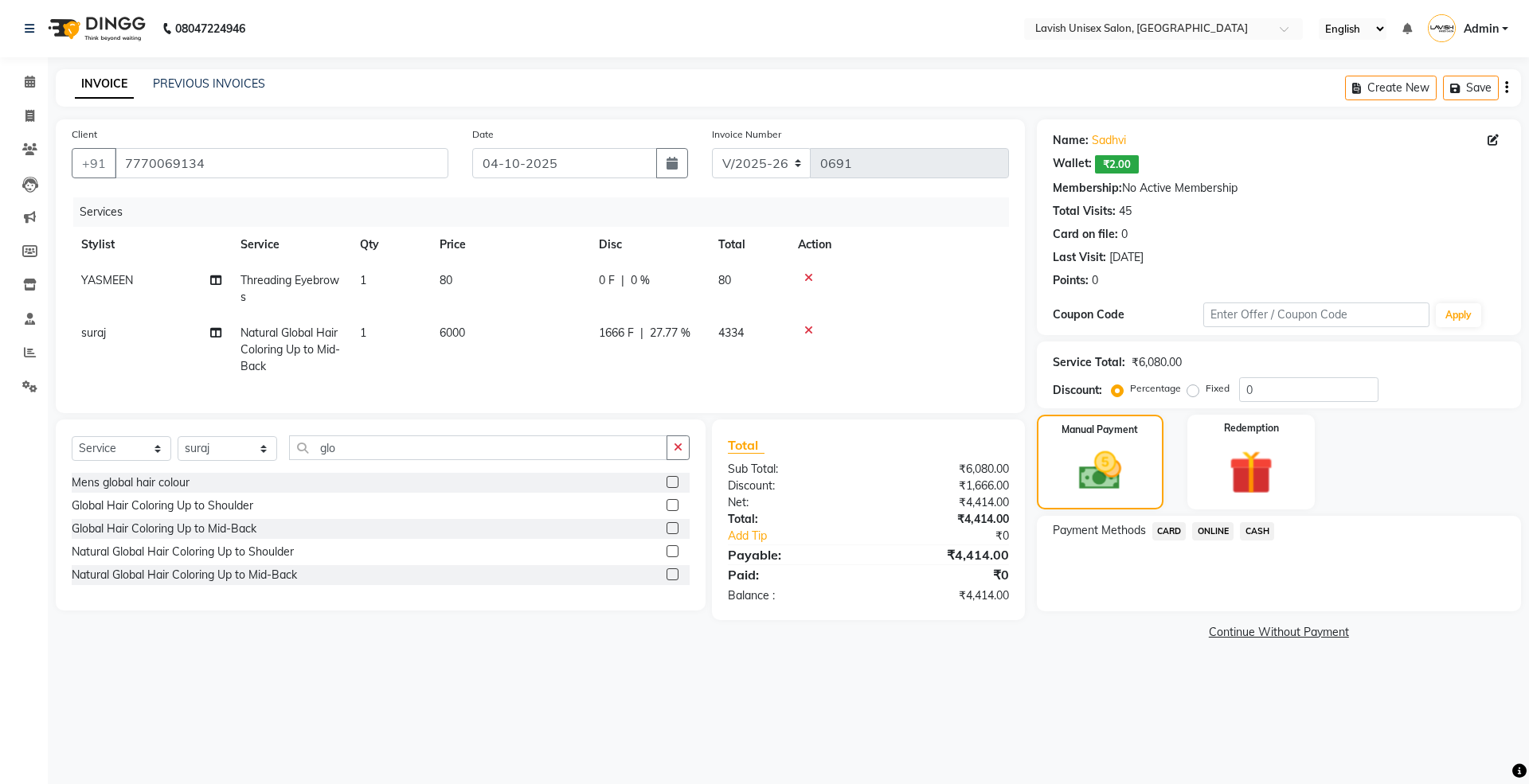
click at [1211, 531] on span "ONLINE" at bounding box center [1212, 531] width 41 height 18
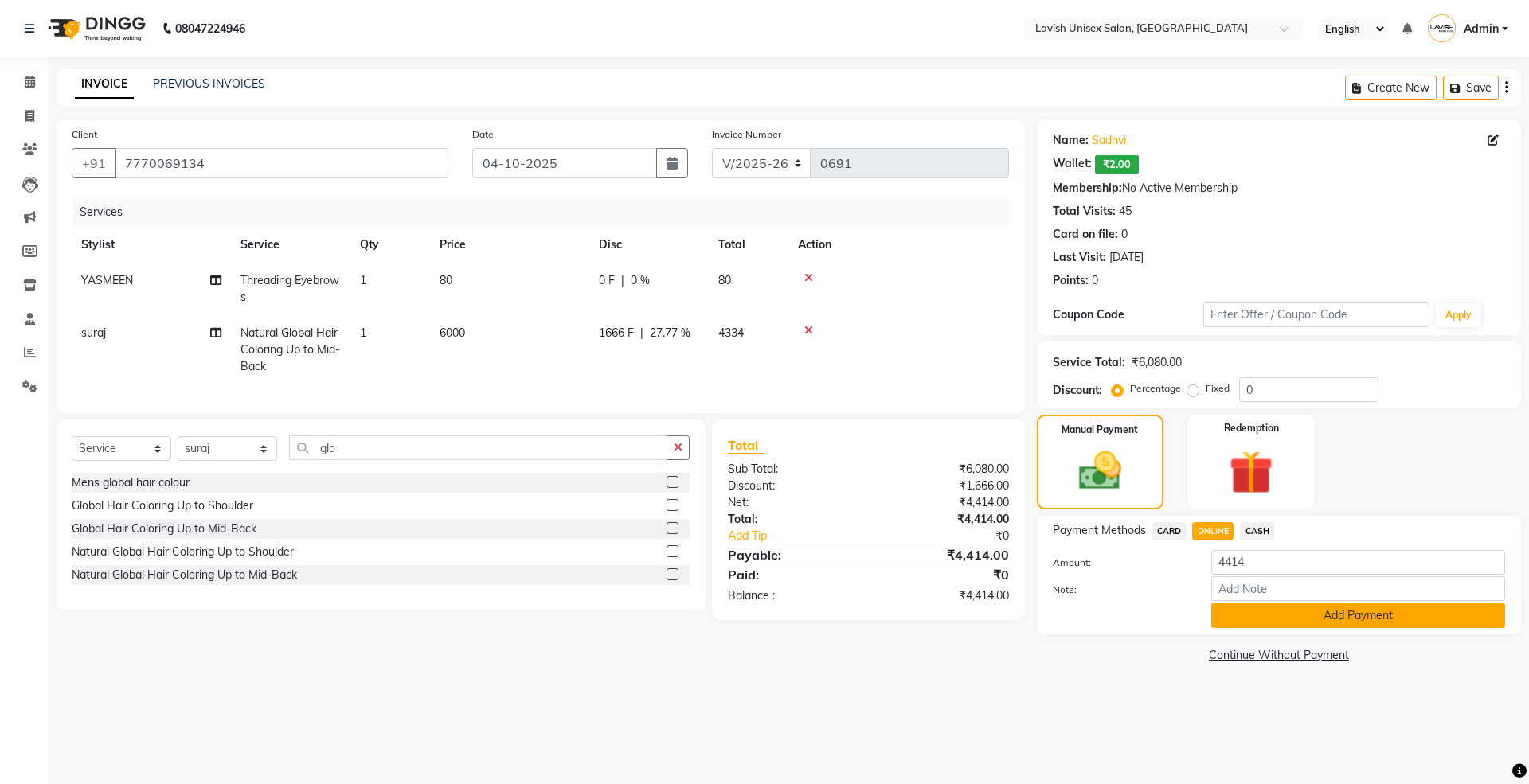
click at [1287, 616] on button "Add Payment" at bounding box center [1358, 615] width 294 height 25
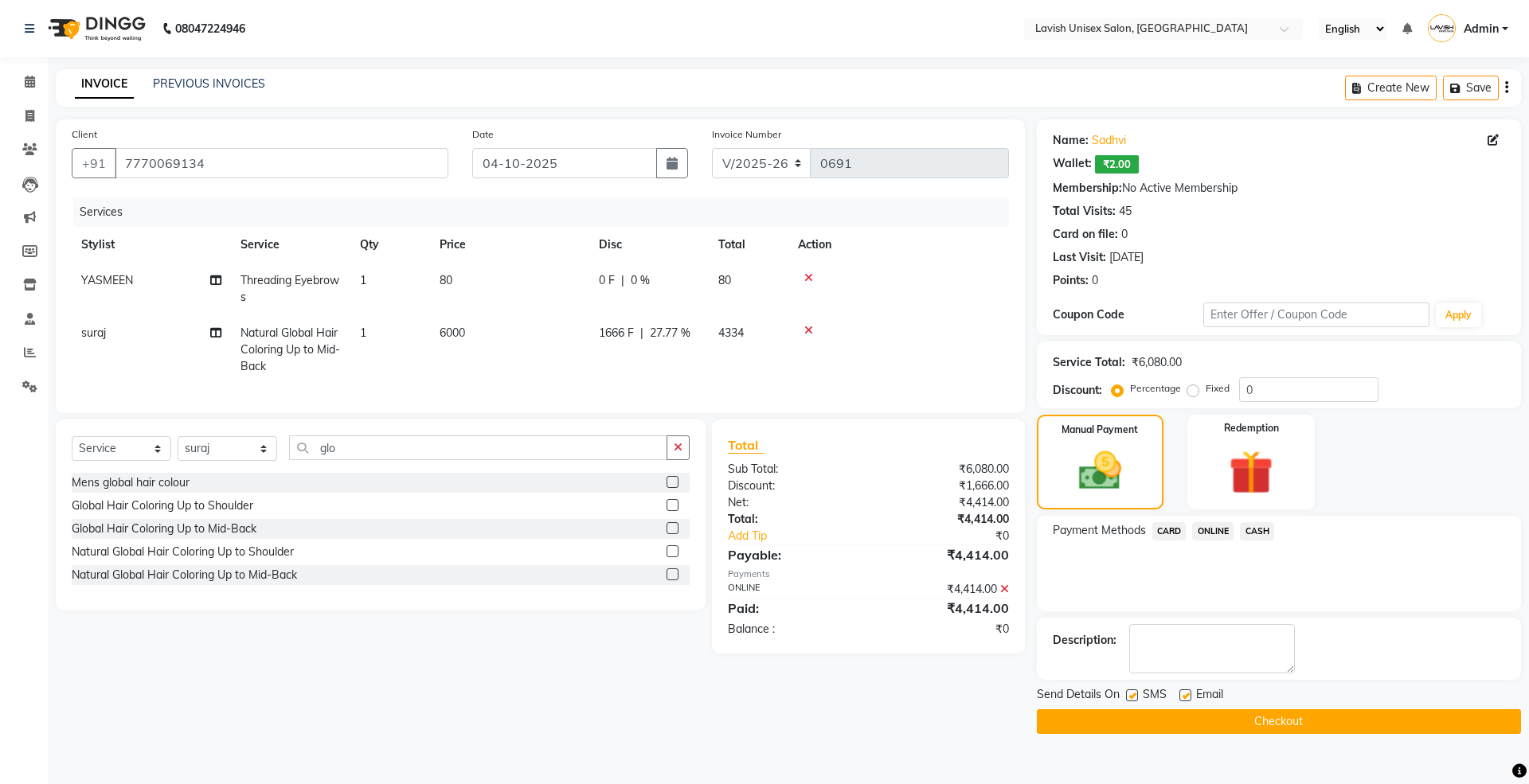
click at [1129, 692] on label at bounding box center [1132, 695] width 12 height 12
click at [1129, 692] on input "checkbox" at bounding box center [1131, 696] width 10 height 10
checkbox input "false"
click at [1185, 698] on label at bounding box center [1185, 695] width 12 height 12
click at [1185, 698] on input "checkbox" at bounding box center [1184, 696] width 10 height 10
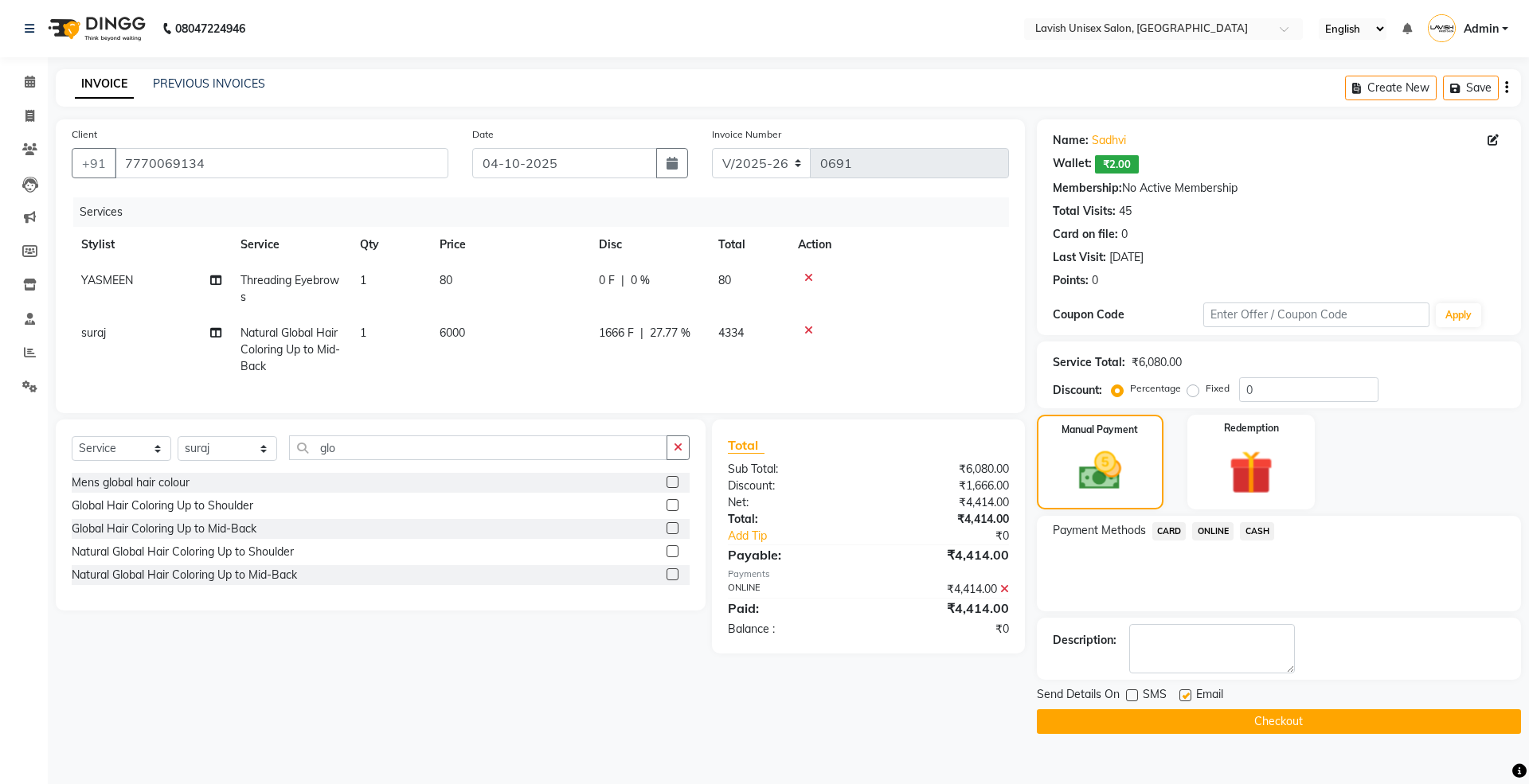
checkbox input "false"
click at [1215, 721] on button "Checkout" at bounding box center [1278, 721] width 484 height 25
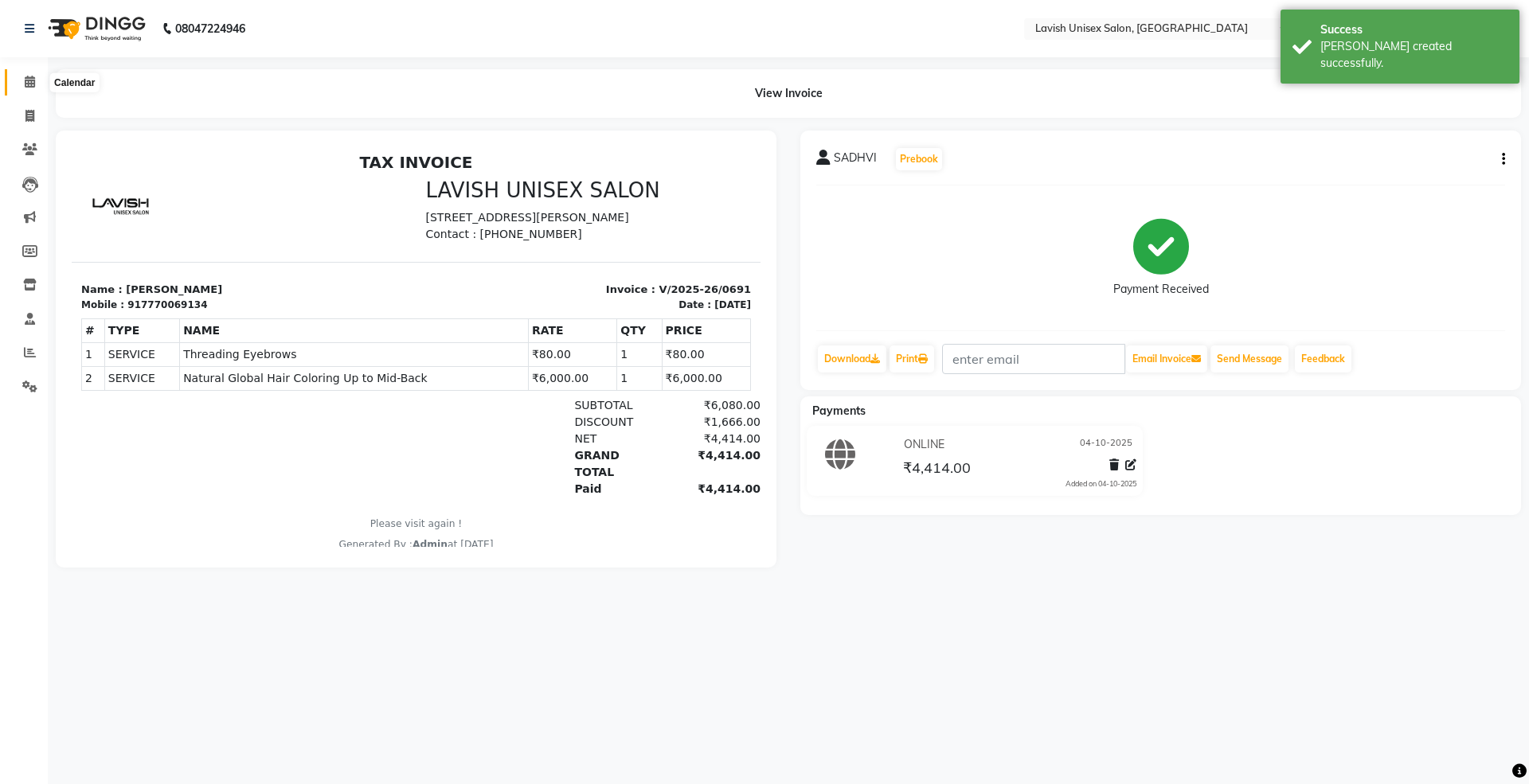
click at [26, 84] on icon at bounding box center [30, 82] width 10 height 12
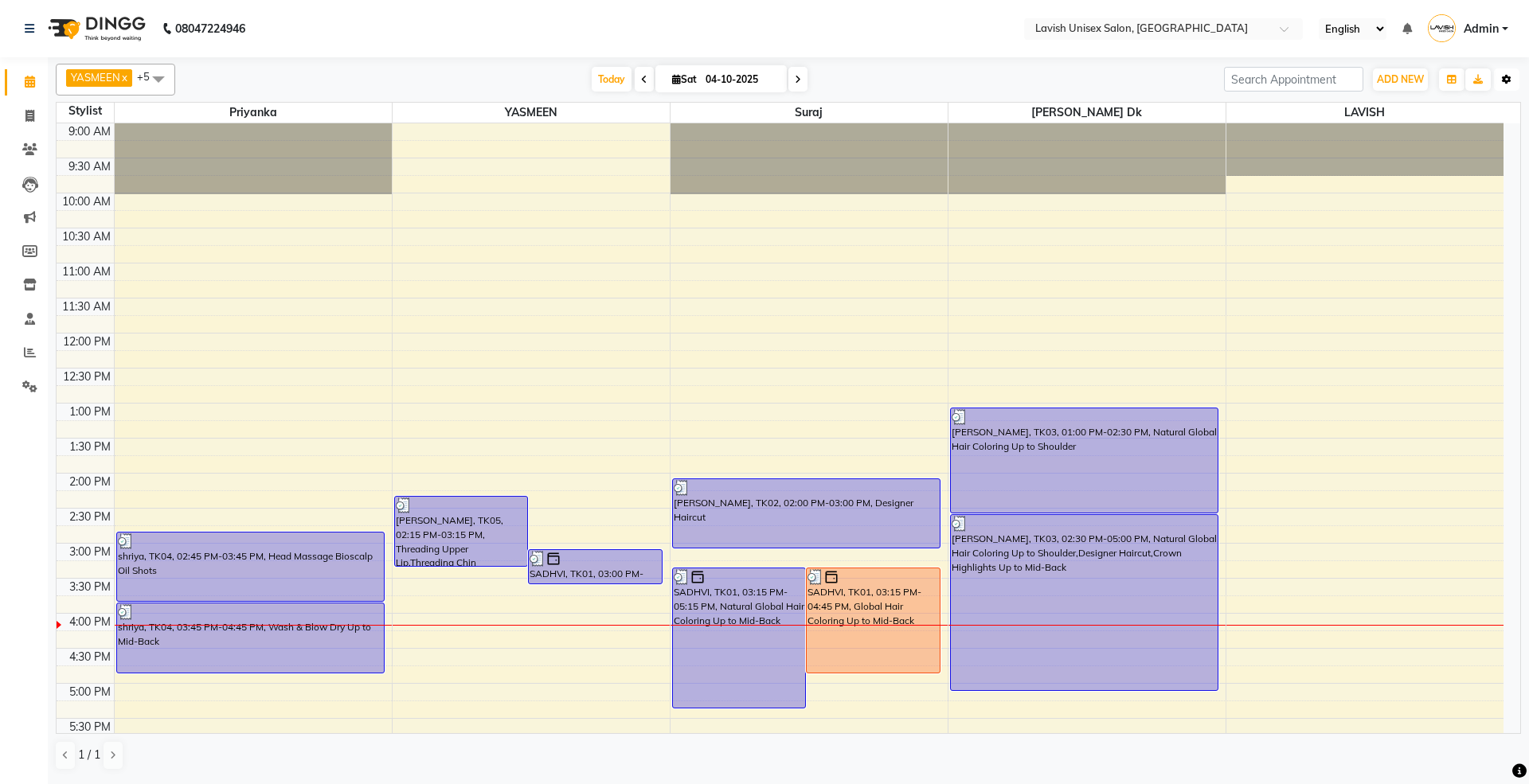
click at [1513, 80] on button "Toggle Dropdown" at bounding box center [1506, 80] width 25 height 22
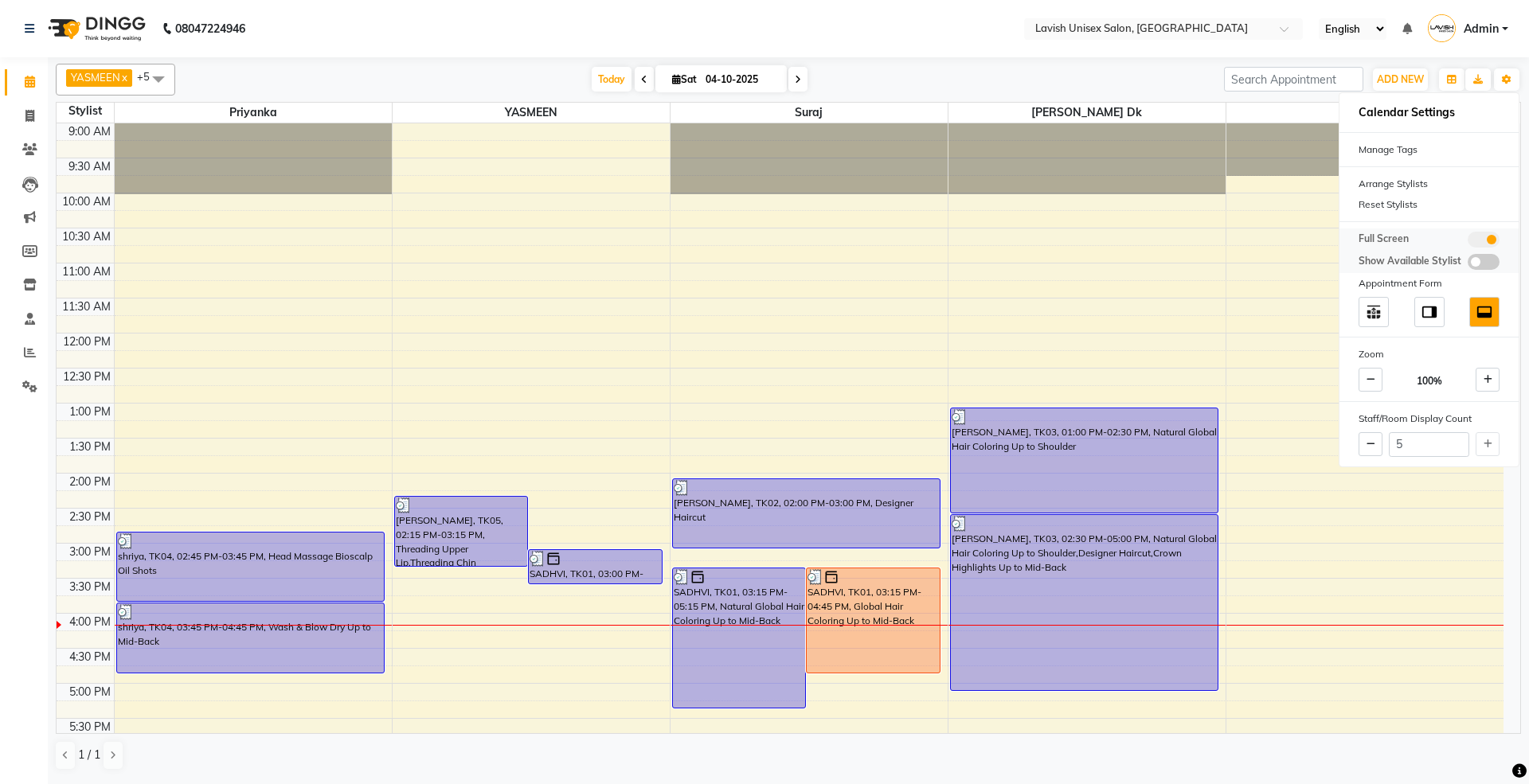
click at [1478, 240] on span at bounding box center [1483, 240] width 32 height 16
click at [1467, 242] on input "checkbox" at bounding box center [1467, 242] width 0 height 0
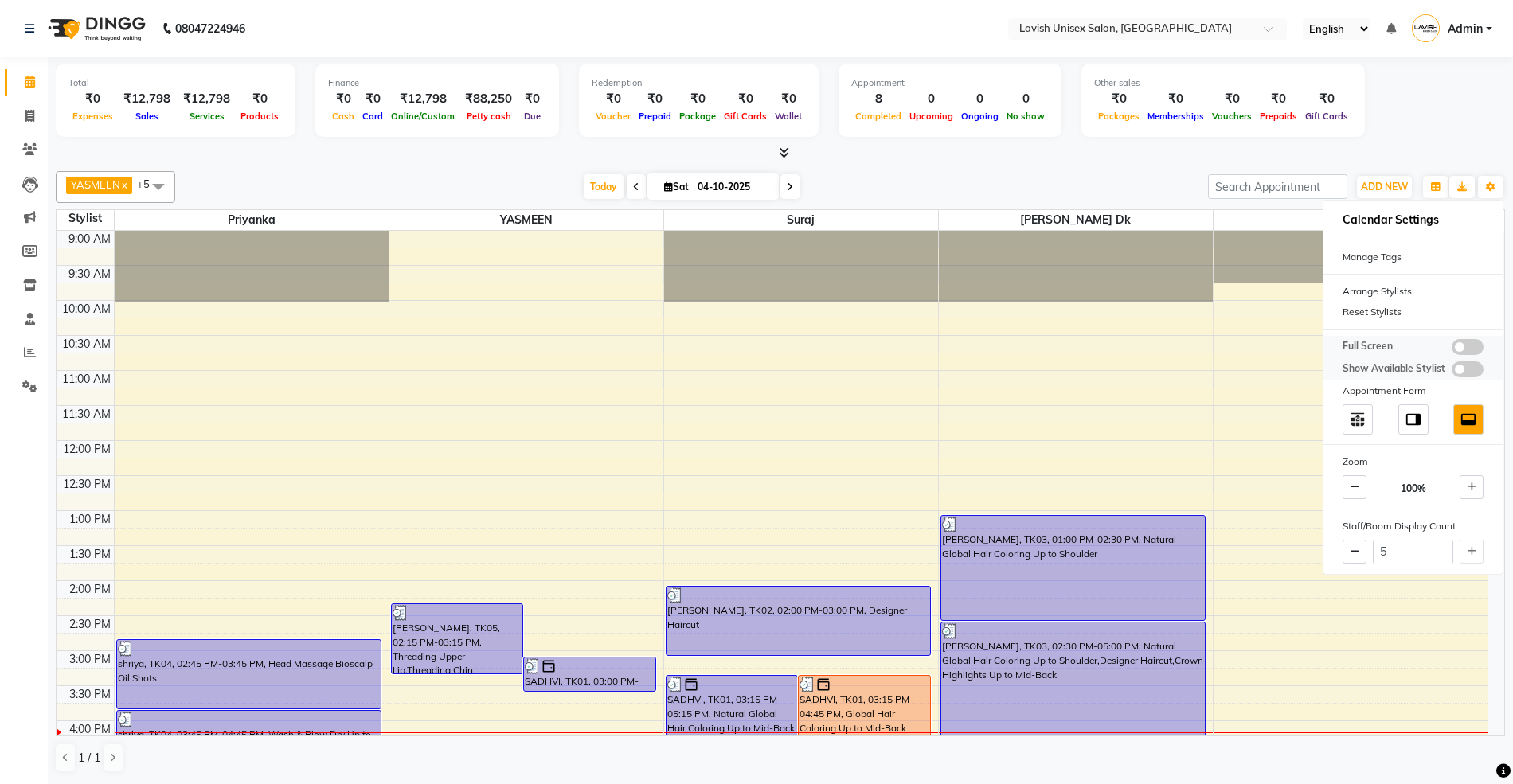
click at [1462, 345] on span at bounding box center [1467, 347] width 32 height 16
click at [1451, 350] on input "checkbox" at bounding box center [1451, 350] width 0 height 0
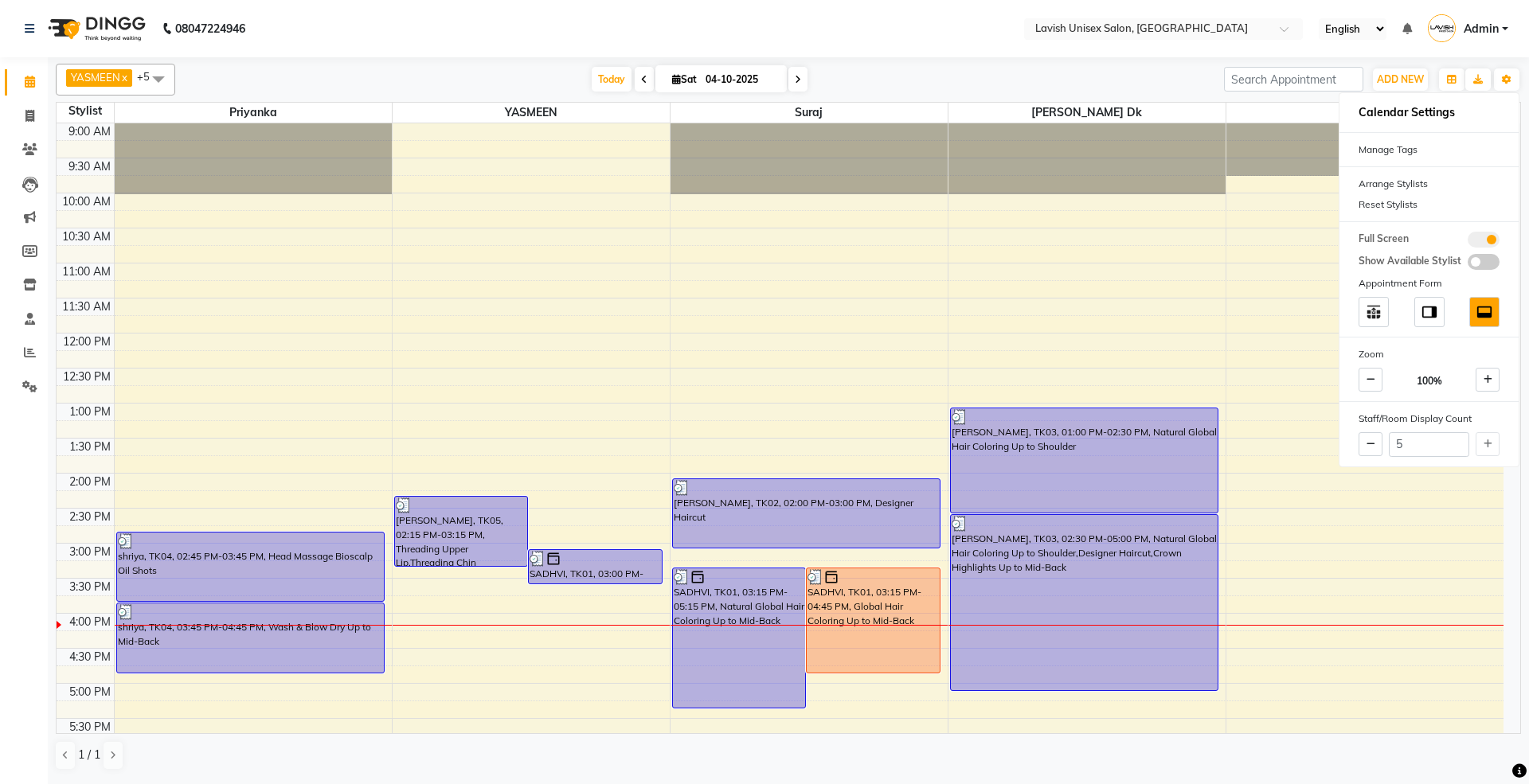
click at [918, 6] on nav "08047224946 Select Location × Lavish Unisex Salon, Aundh English ENGLISH Españo…" at bounding box center [764, 28] width 1529 height 57
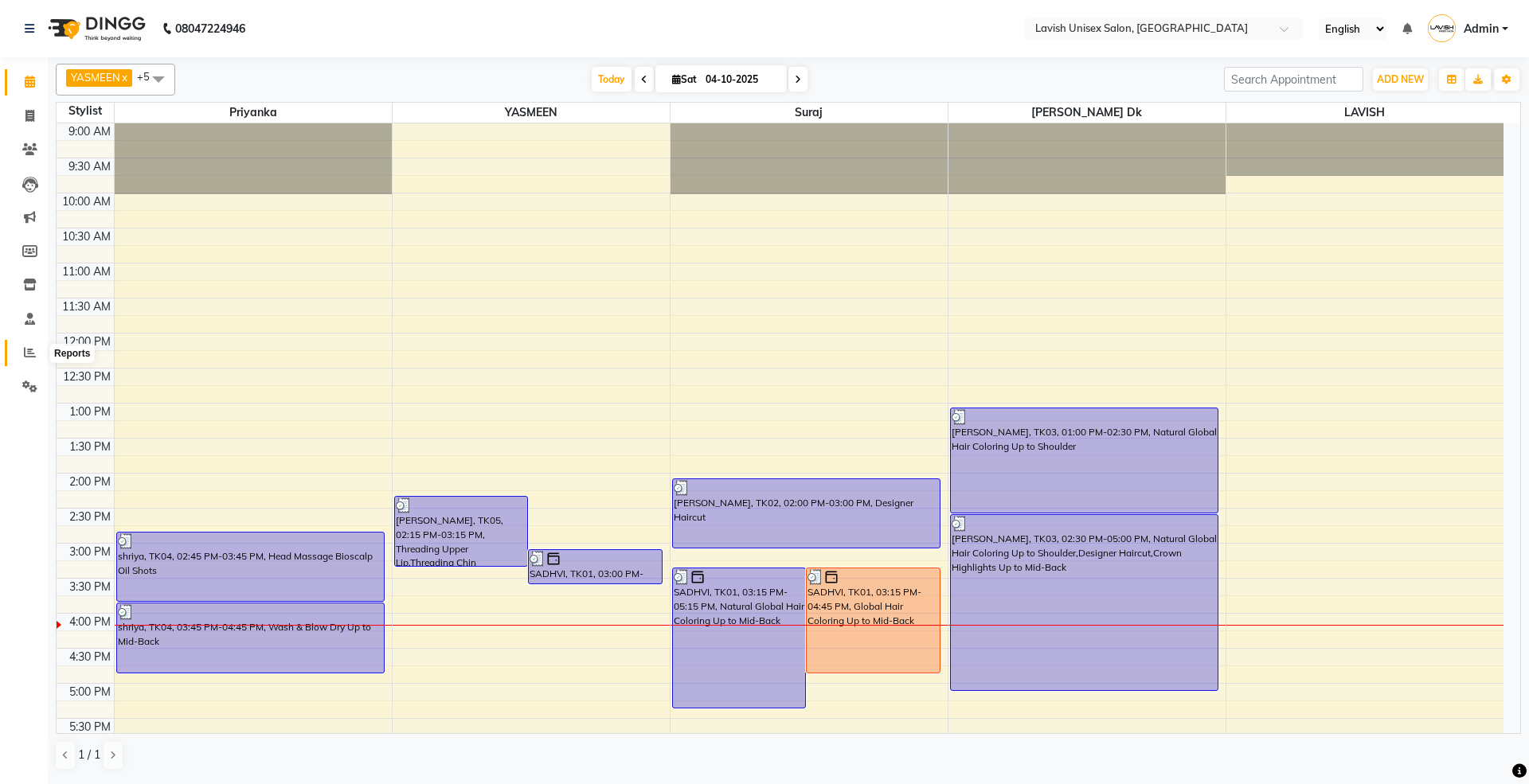
click at [24, 352] on icon at bounding box center [30, 353] width 12 height 12
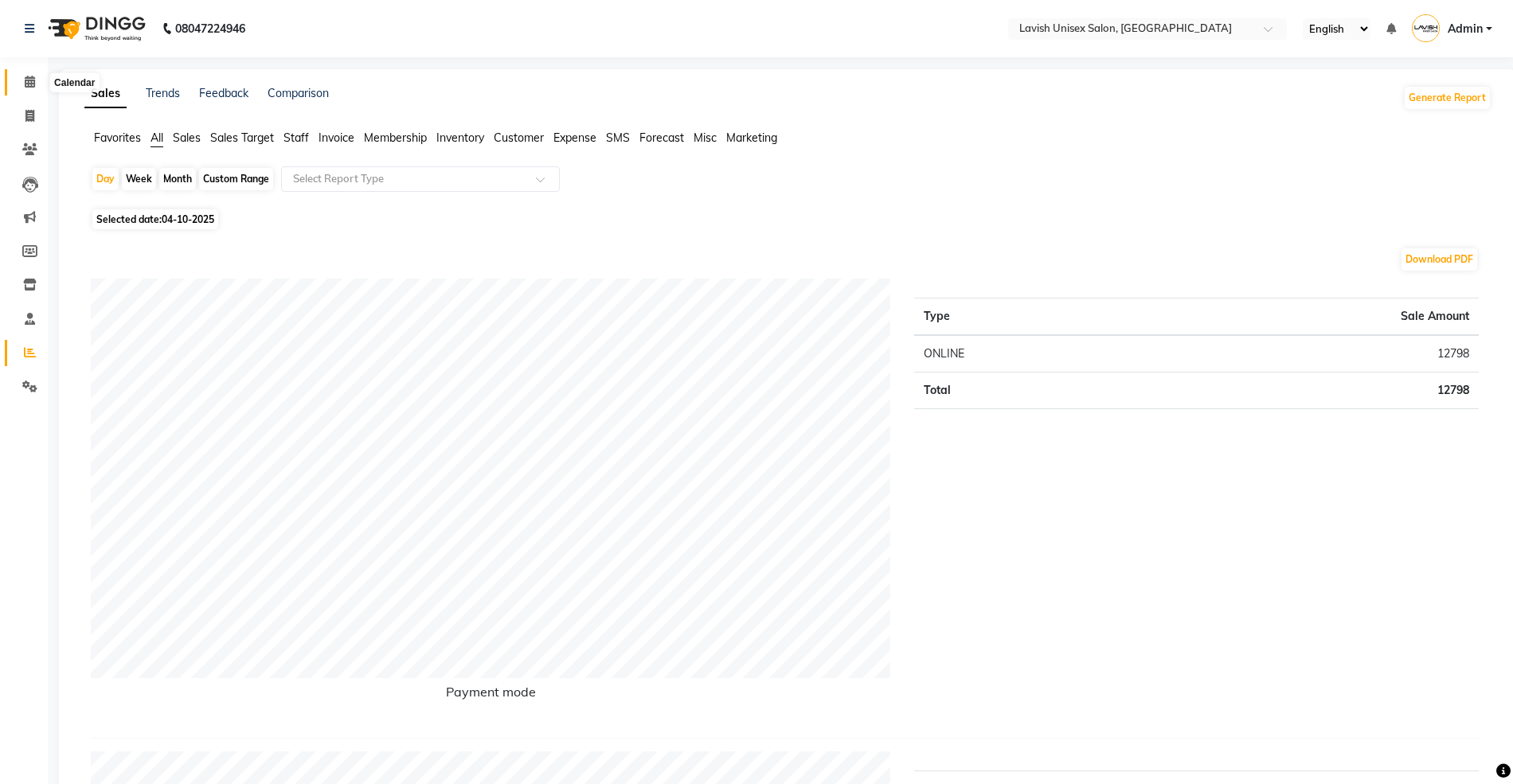
click at [27, 76] on icon at bounding box center [30, 82] width 10 height 12
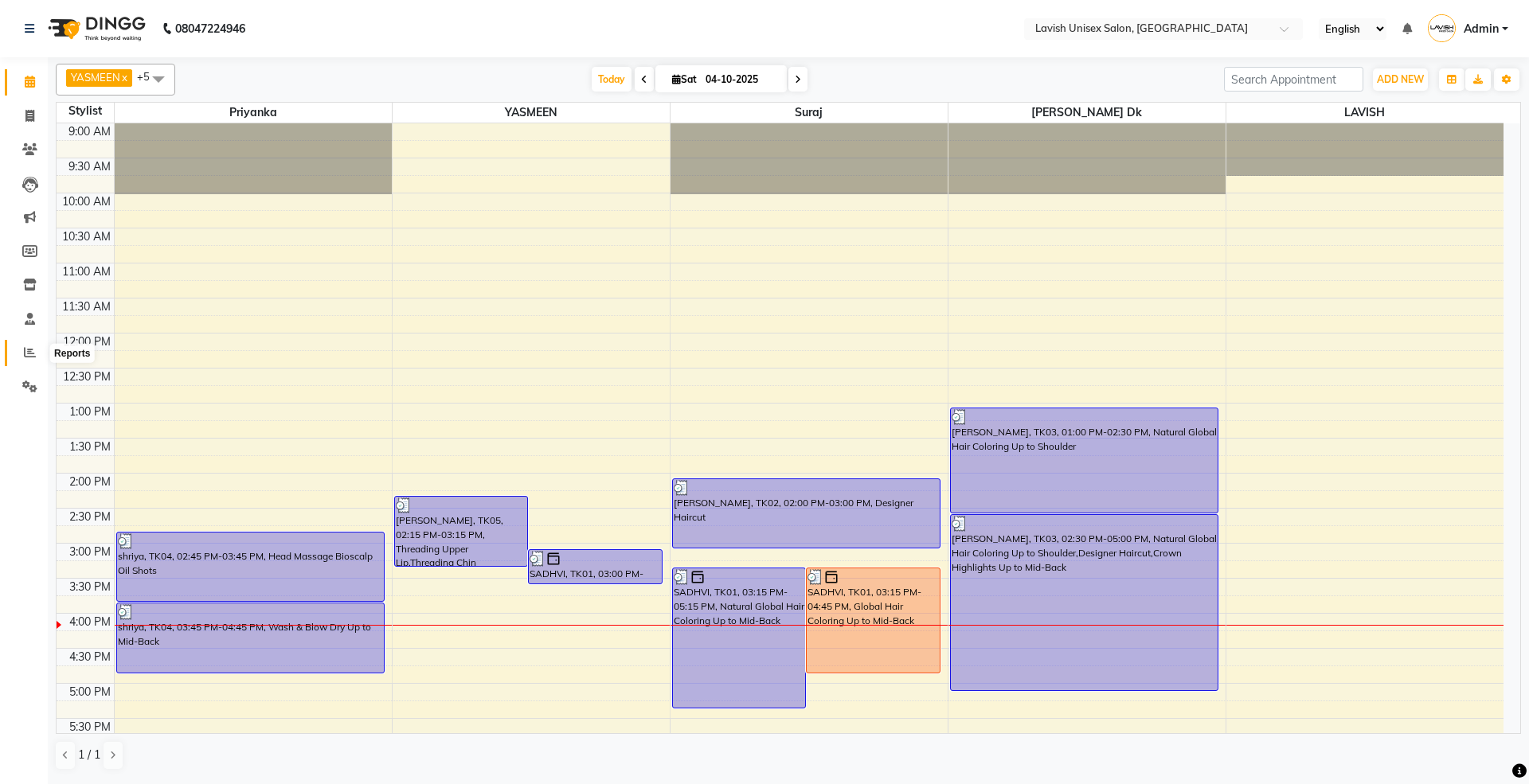
click at [27, 355] on icon at bounding box center [30, 353] width 12 height 12
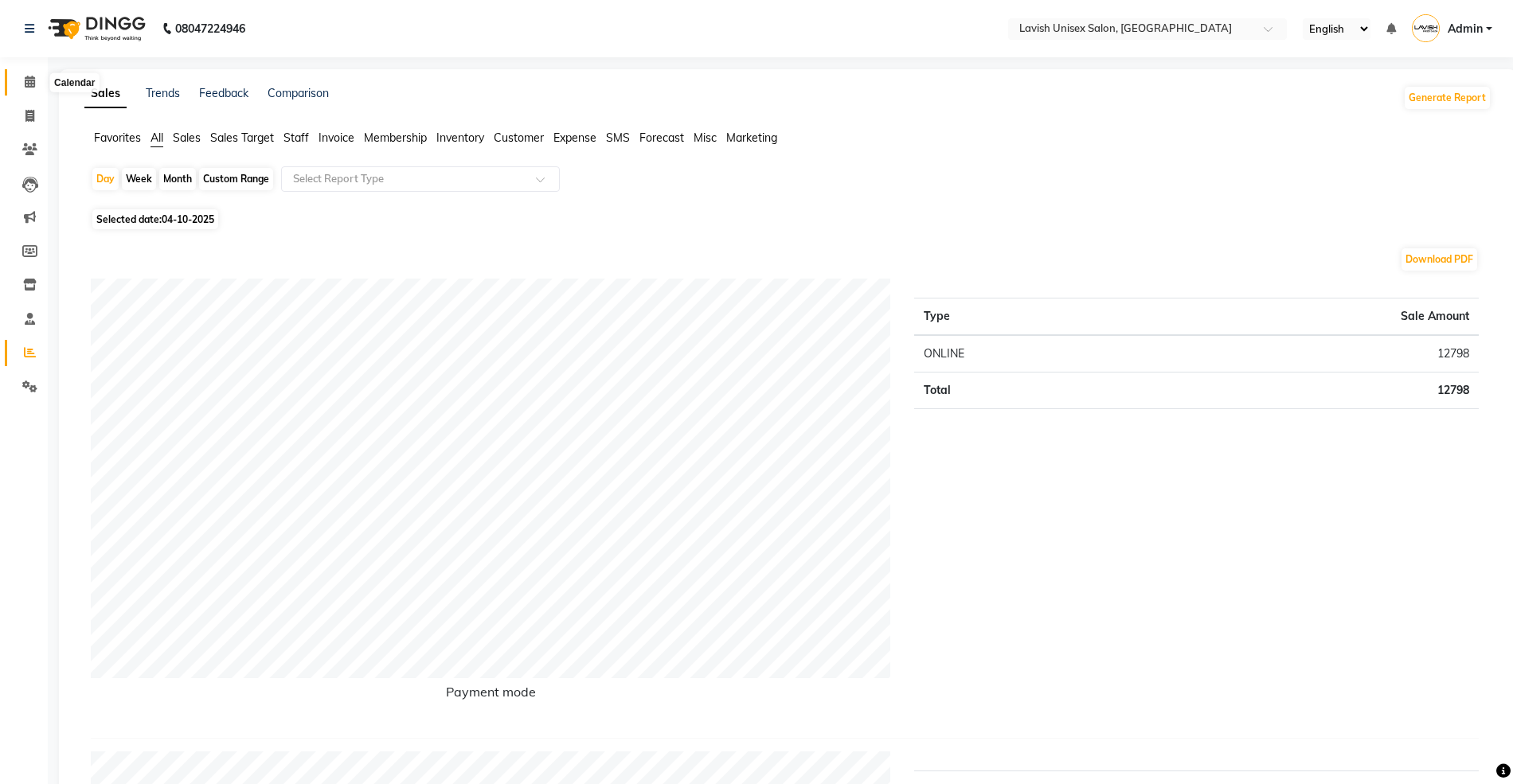
click at [29, 80] on icon at bounding box center [30, 82] width 10 height 12
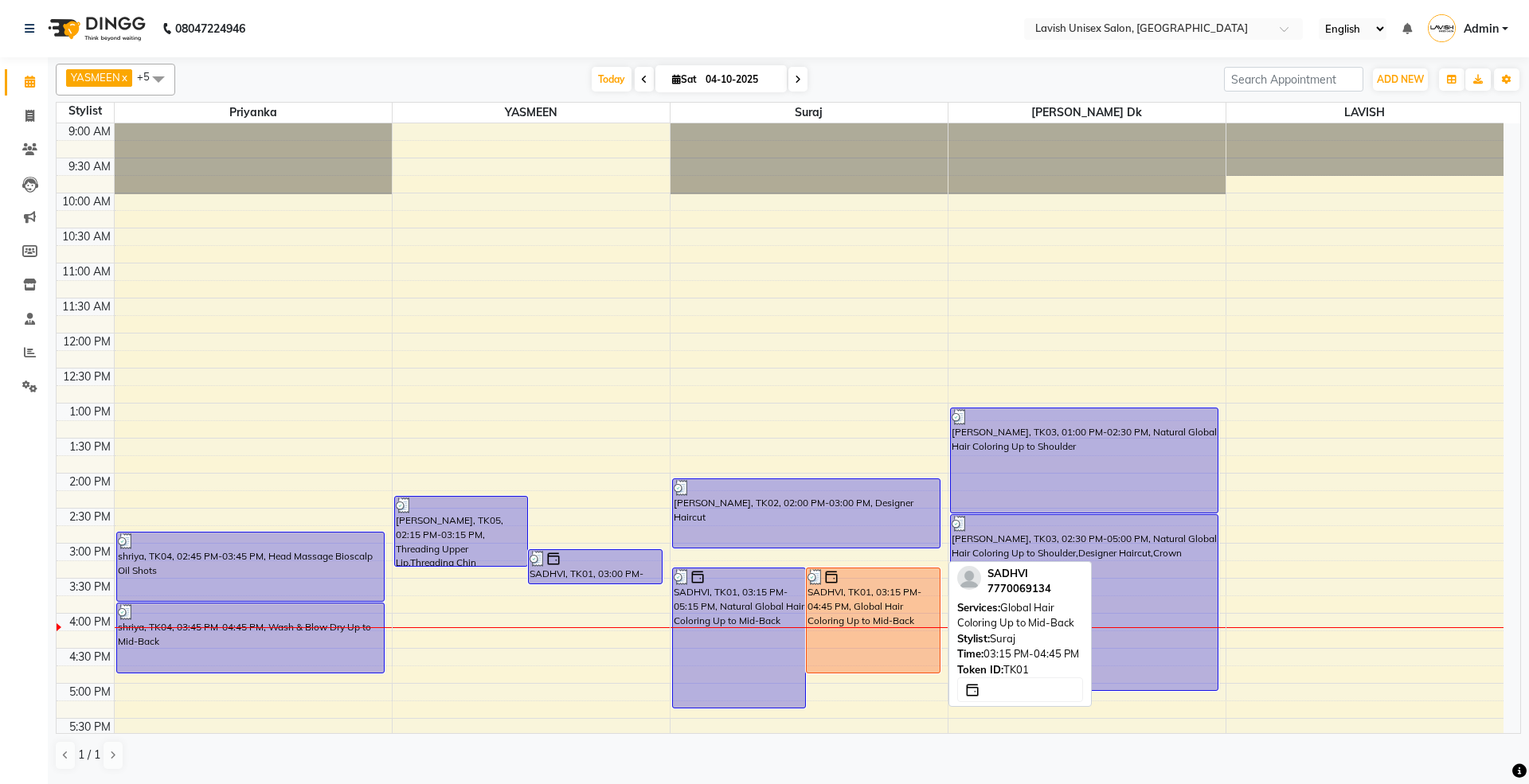
scroll to position [106, 0]
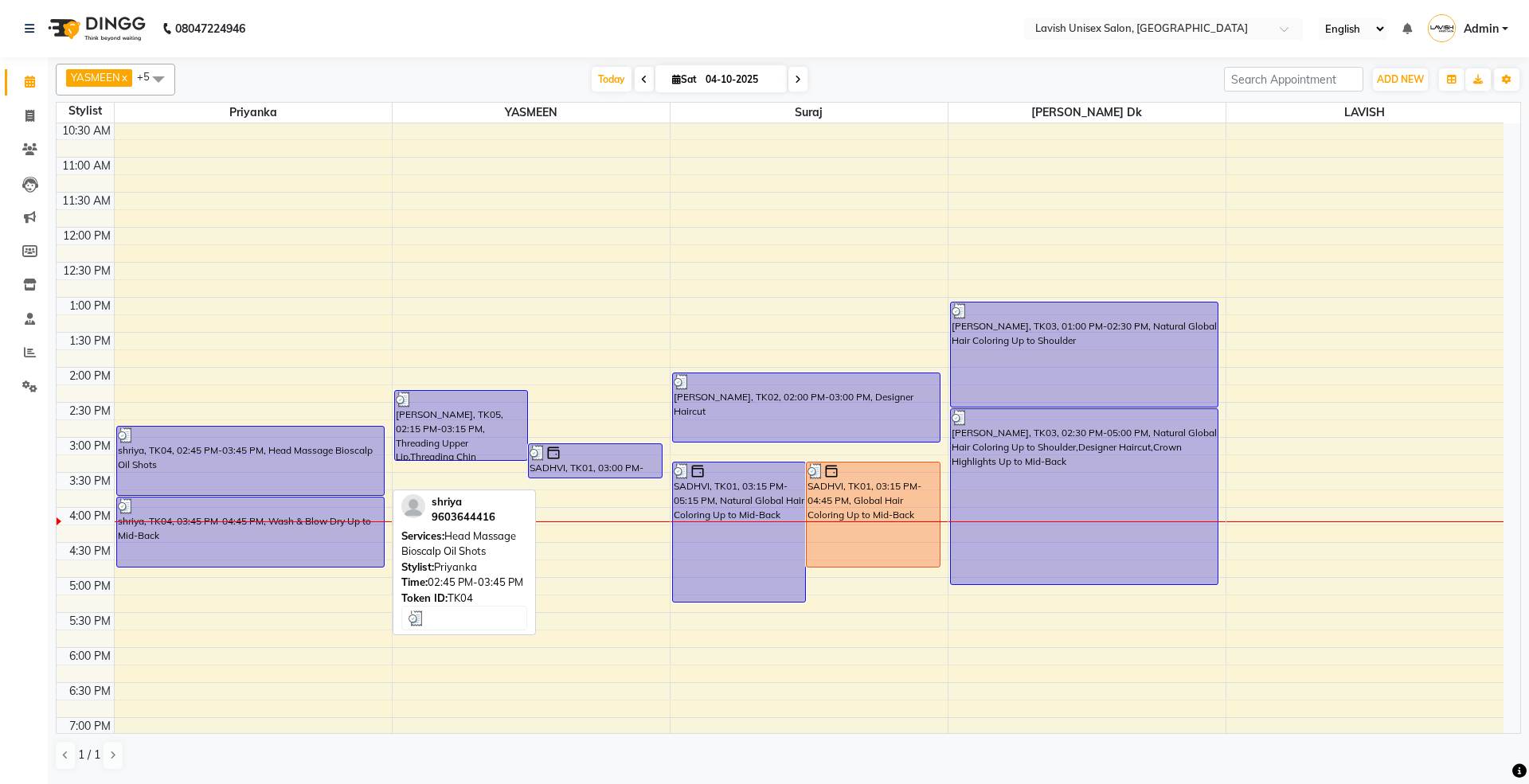
click at [310, 475] on div "shriya, TK04, 02:45 PM-03:45 PM, Head Massage Bioscalp Oil Shots" at bounding box center [250, 460] width 267 height 69
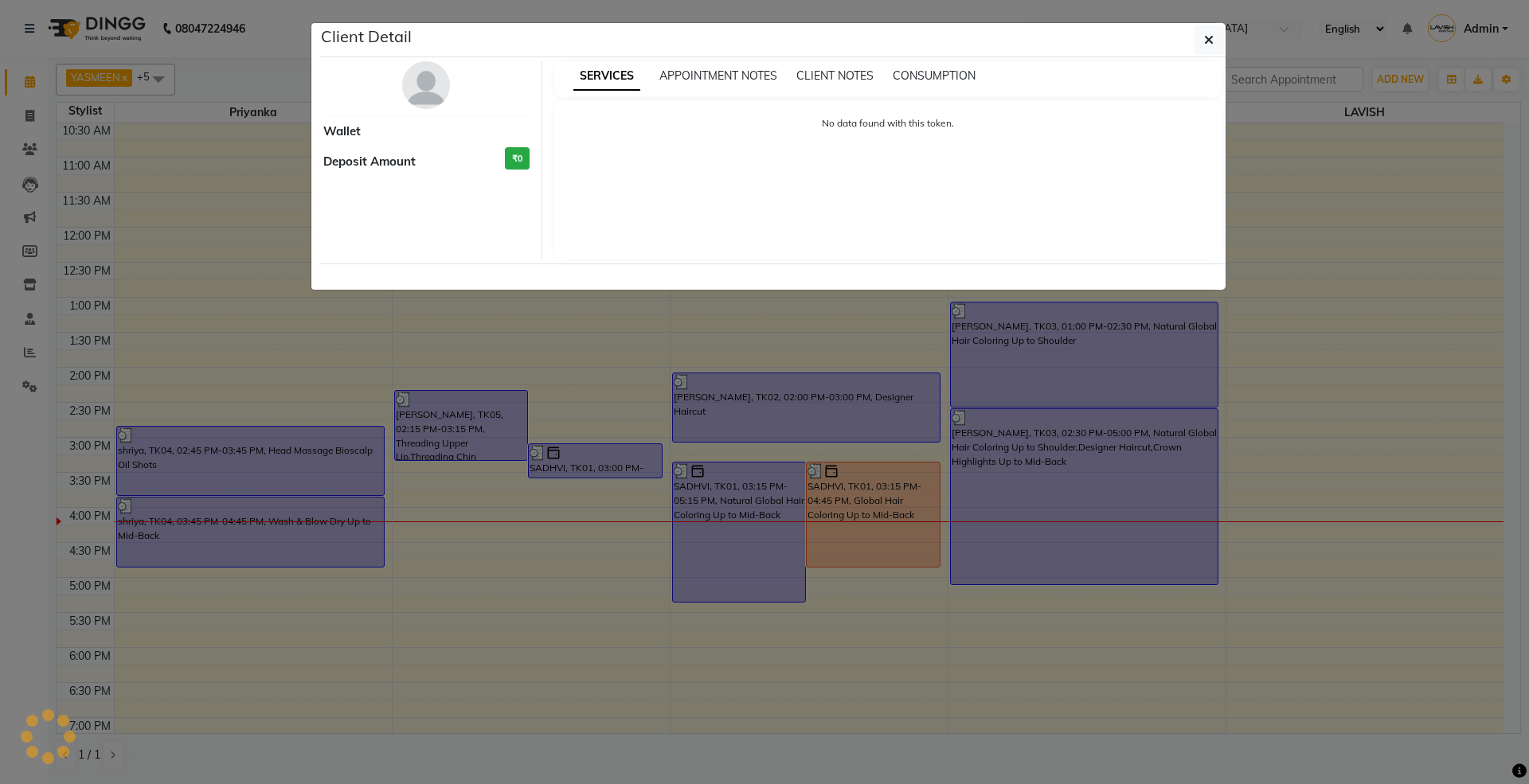
select select "3"
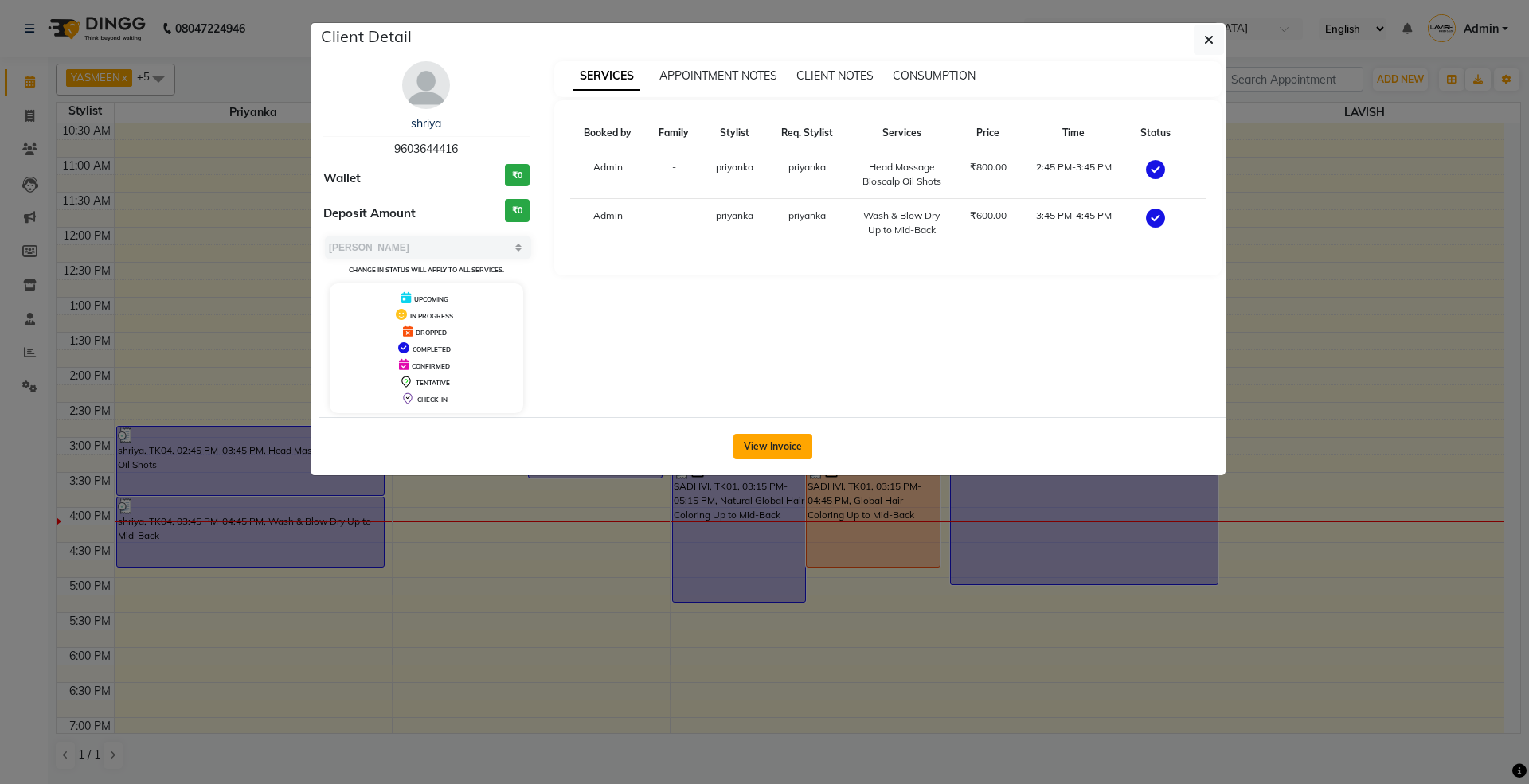
click at [768, 450] on button "View Invoice" at bounding box center [772, 445] width 79 height 25
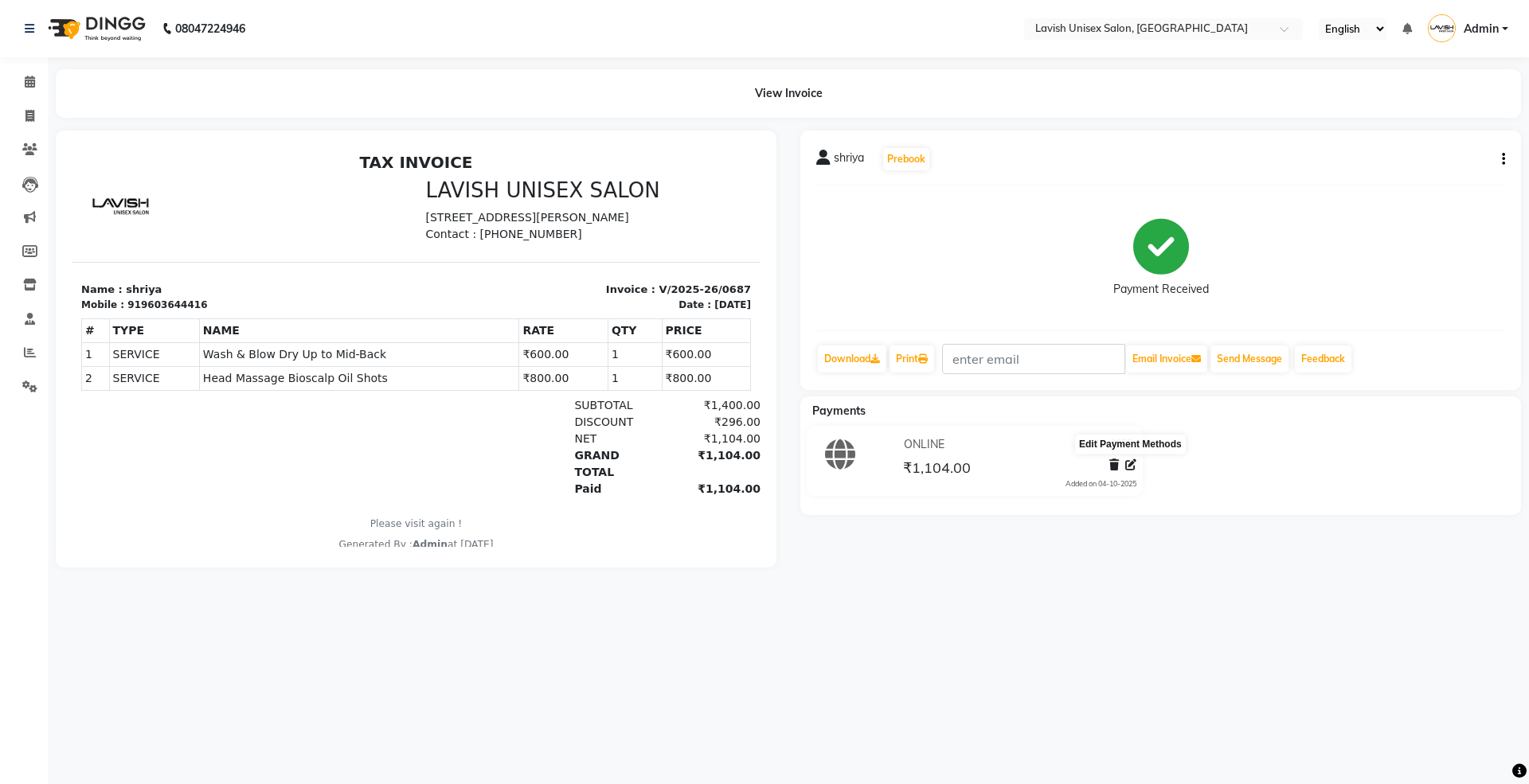
click at [1129, 463] on icon at bounding box center [1130, 464] width 11 height 11
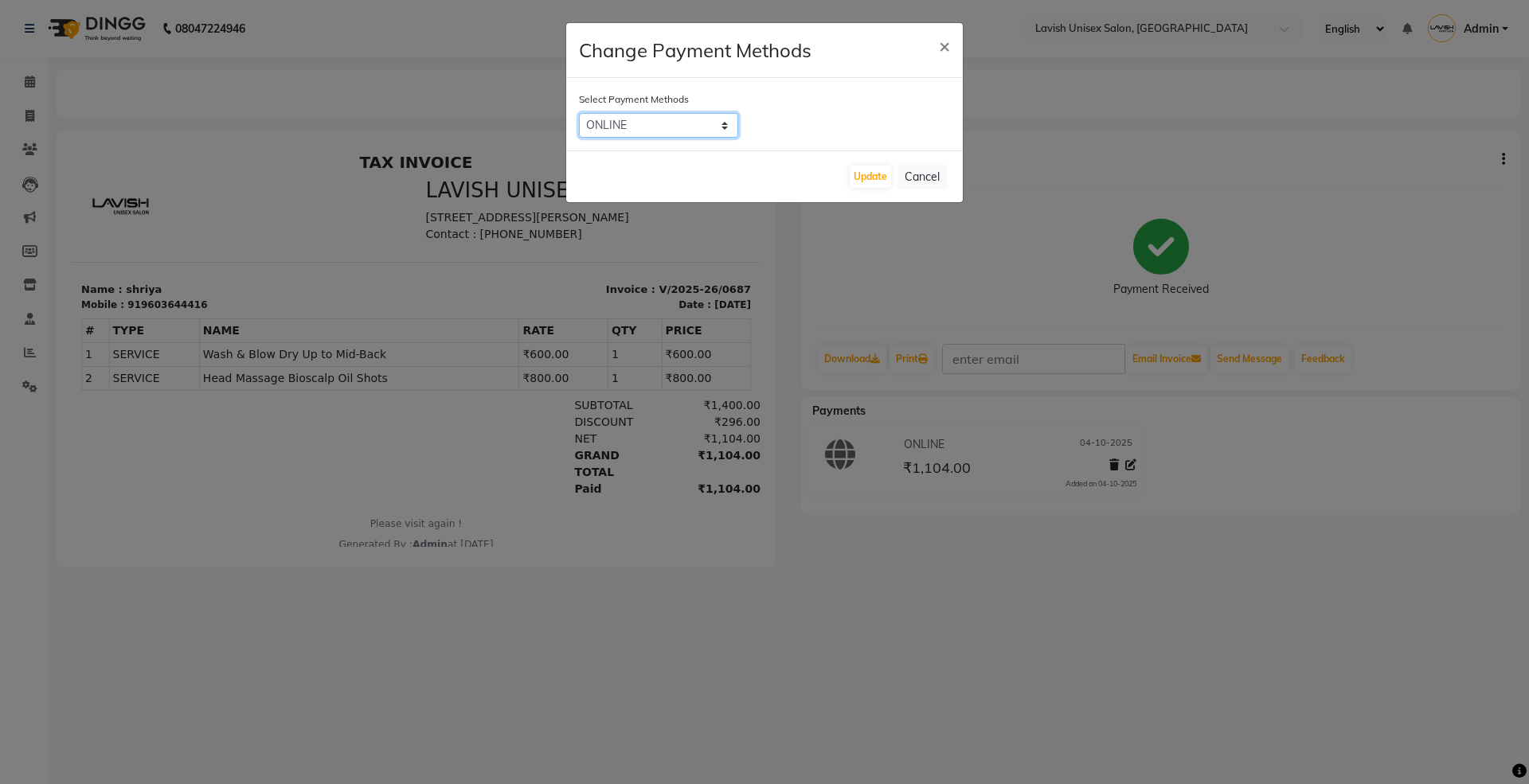
click at [731, 123] on select "CARD ONLINE CASH" at bounding box center [658, 125] width 159 height 25
select select "1"
click at [579, 113] on select "CARD ONLINE CASH" at bounding box center [658, 125] width 159 height 25
click at [867, 178] on button "Update" at bounding box center [869, 177] width 41 height 22
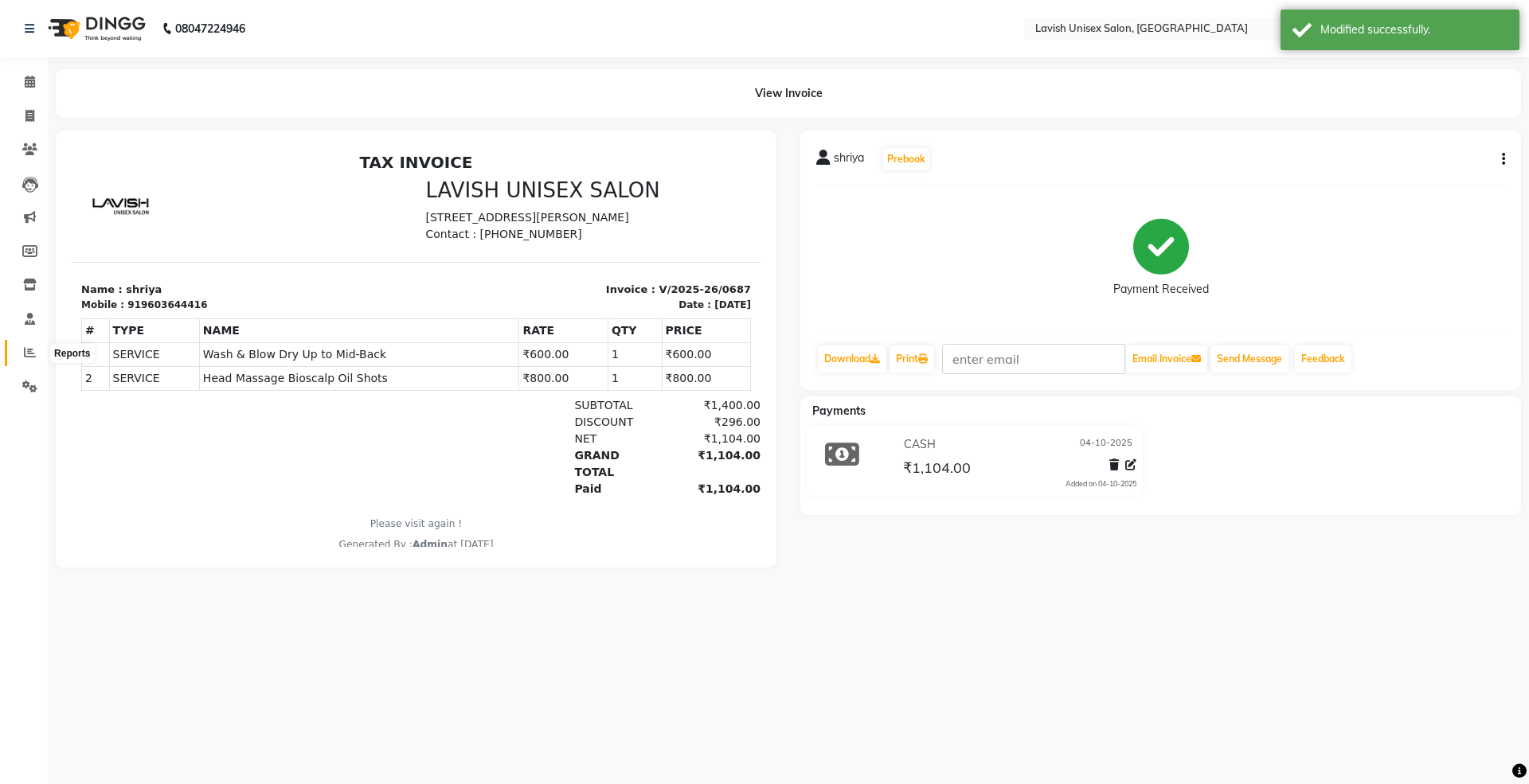
click at [29, 351] on icon at bounding box center [30, 353] width 12 height 12
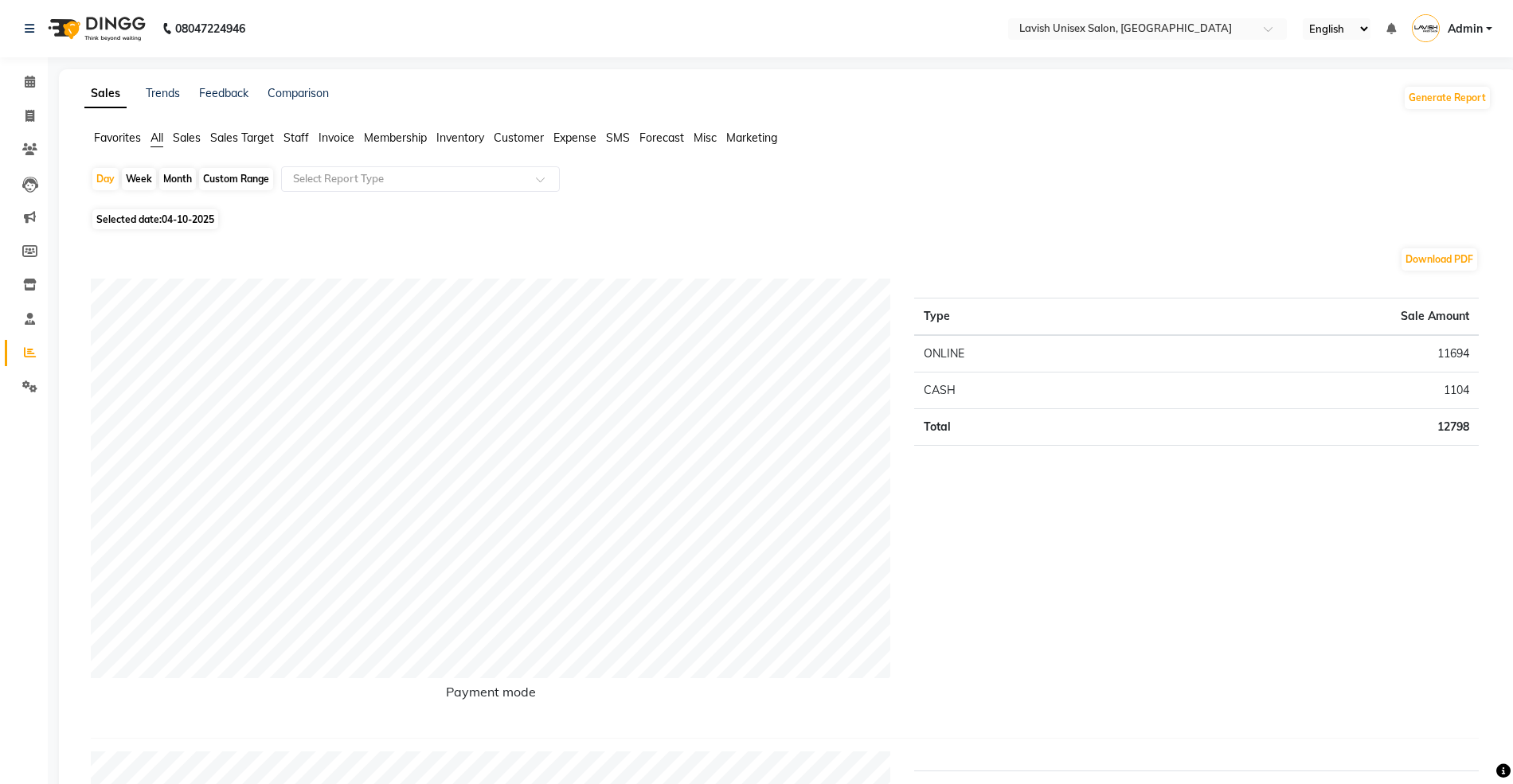
click at [25, 84] on icon at bounding box center [30, 82] width 10 height 12
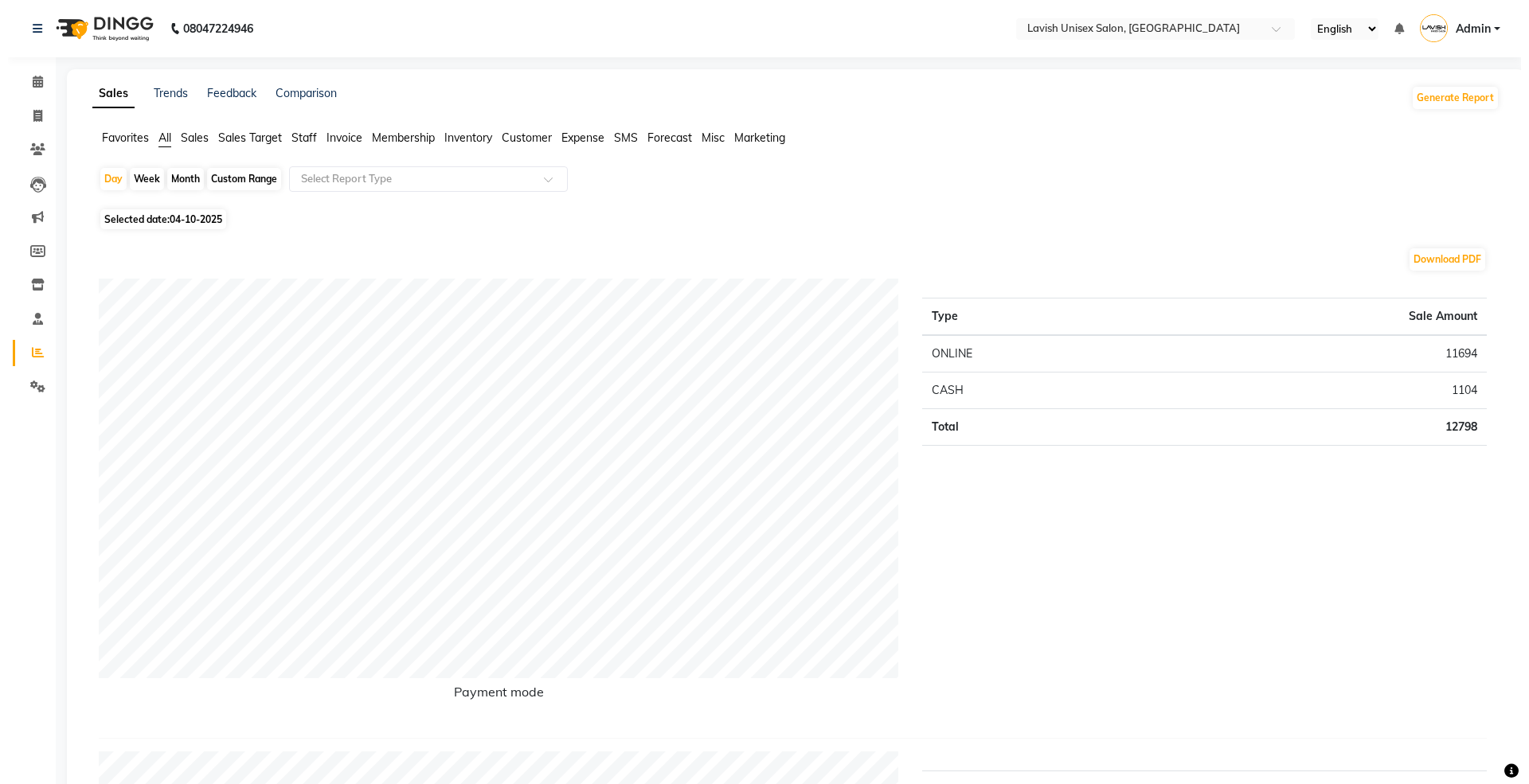
click at [29, 355] on icon at bounding box center [30, 353] width 12 height 12
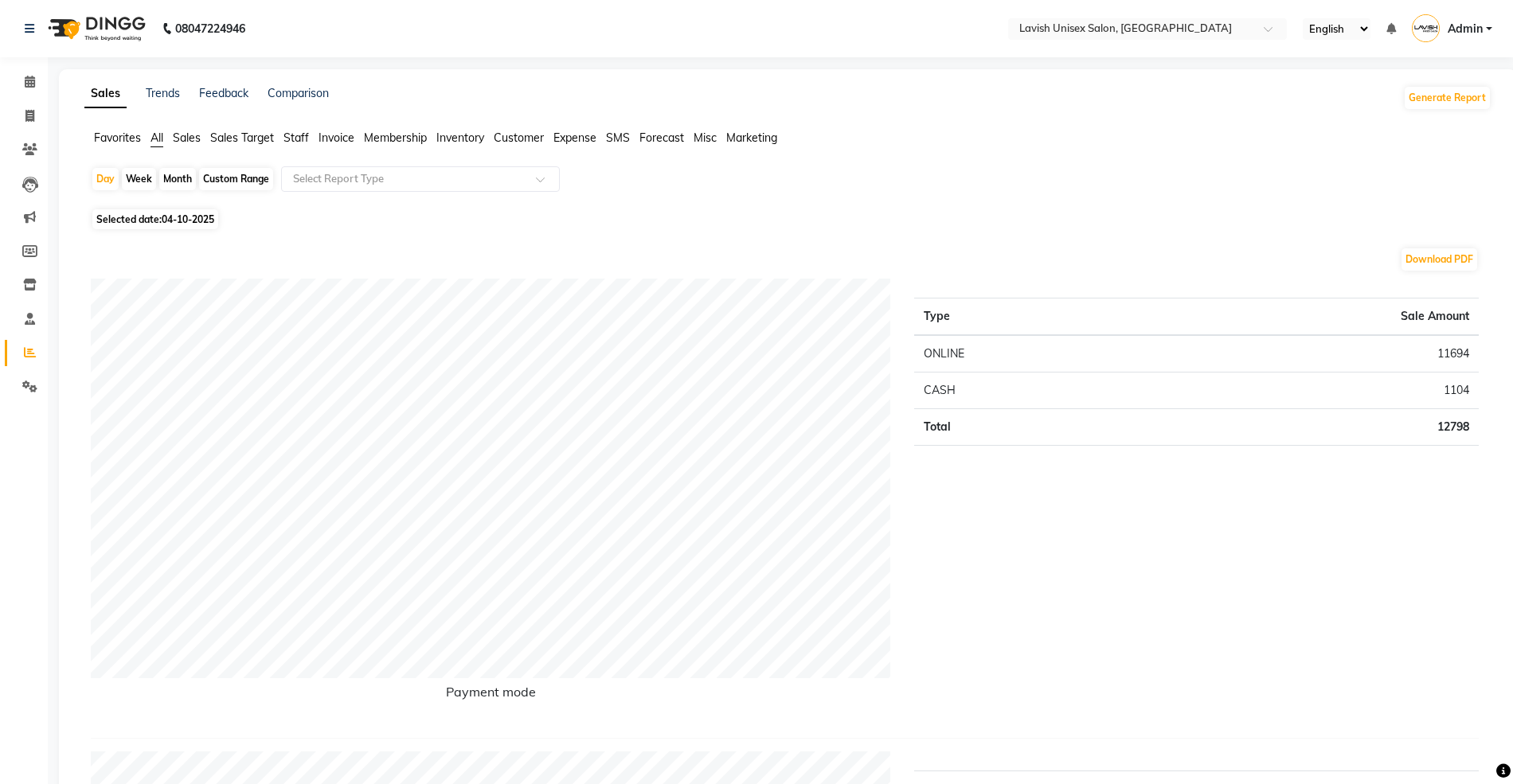
click at [229, 176] on div "Custom Range" at bounding box center [236, 179] width 74 height 22
select select "10"
select select "2025"
click span "31"
click at [183, 140] on span "Sales" at bounding box center [187, 138] width 28 height 14
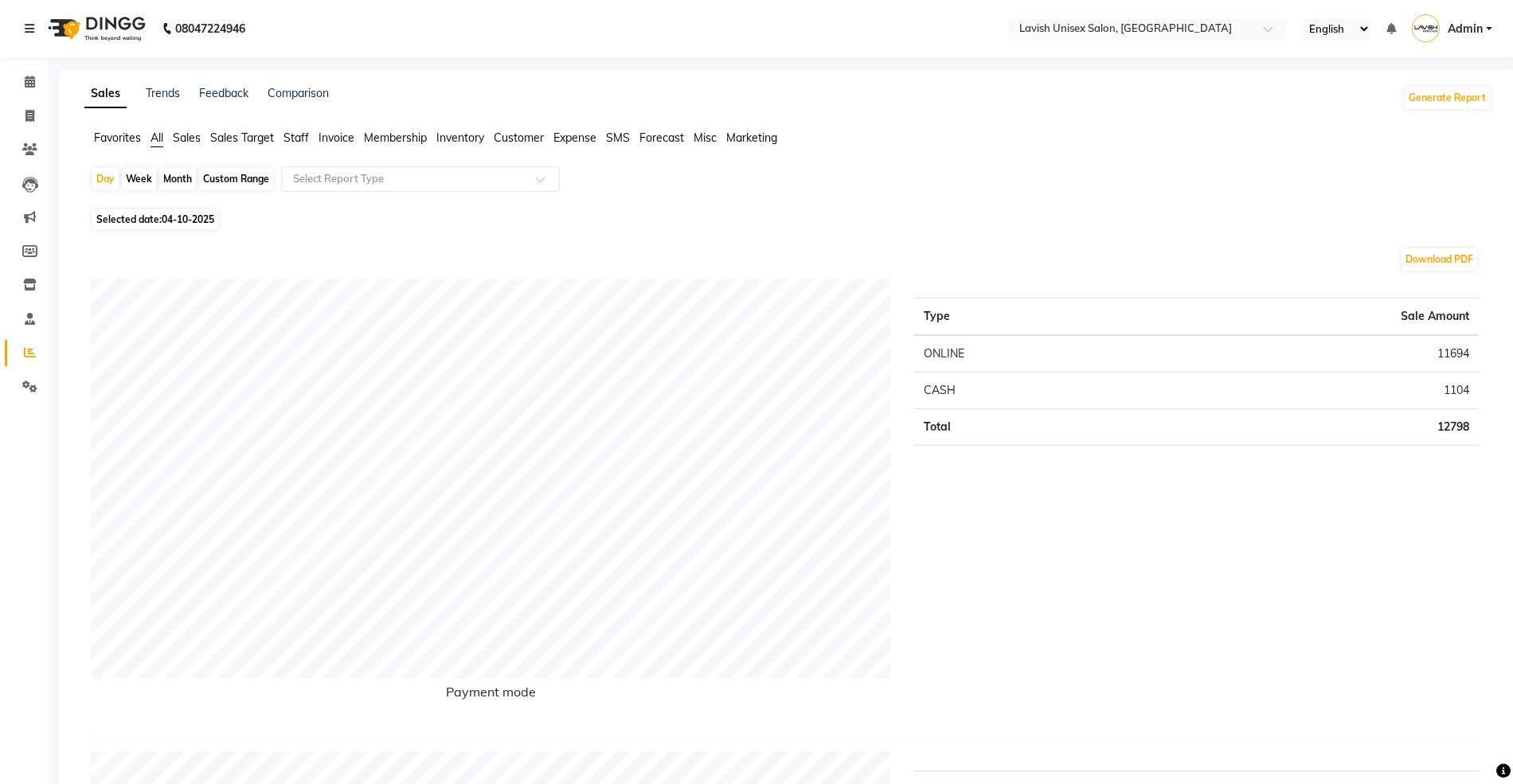
click at [179, 176] on div "Month" at bounding box center [177, 179] width 37 height 22
select select "10"
select select "2025"
click span "31"
click at [294, 135] on span "Staff" at bounding box center [296, 138] width 25 height 14
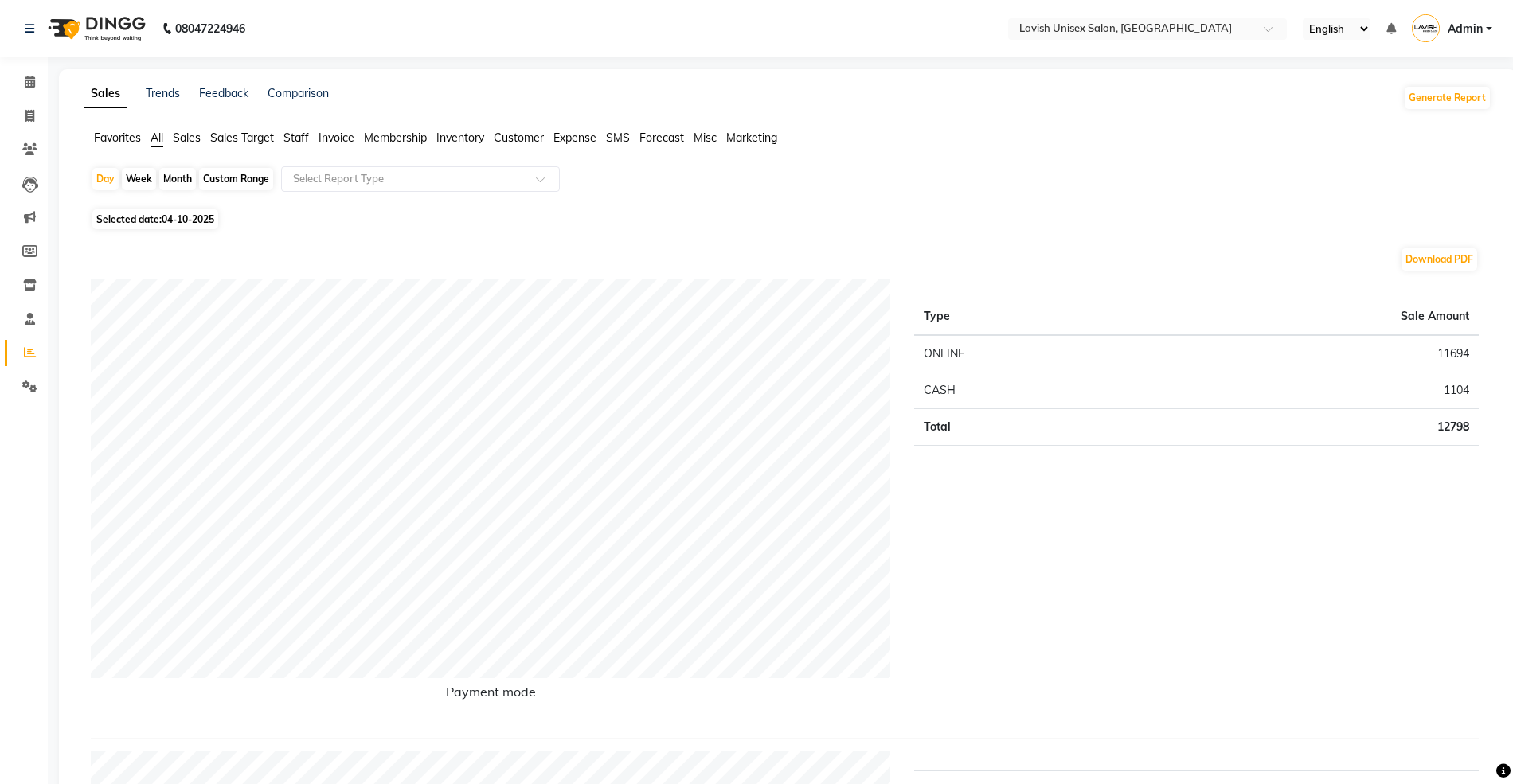
click div "Month"
select select "10"
select select "2025"
click select "Jan Feb Mar Apr May Jun [DATE] Aug Sep Oct Nov Dec"
select select "8"
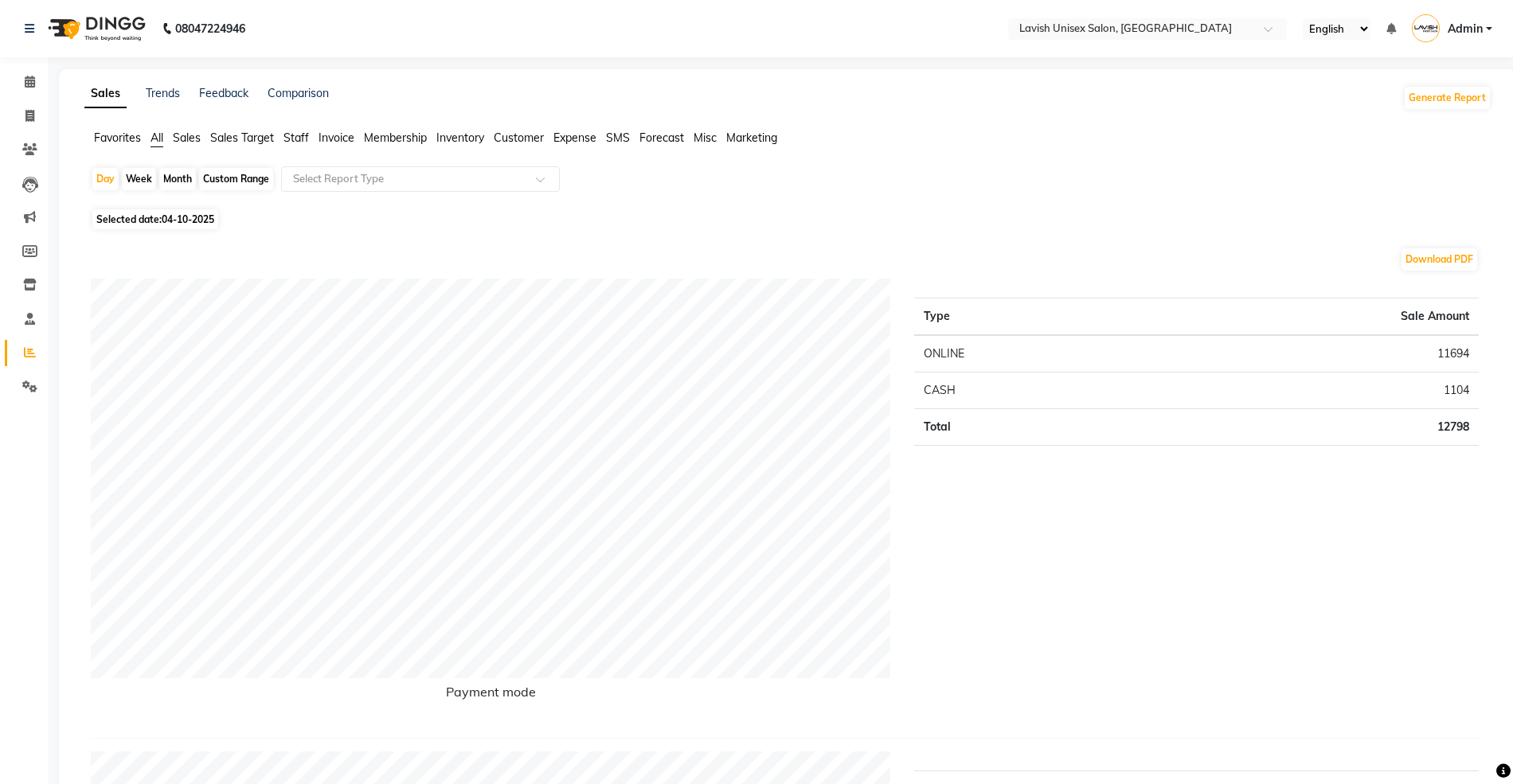
click select "Jan Feb Mar Apr May Jun [DATE] Aug Sep Oct Nov Dec"
click span "31"
click at [14, 83] on link "Calendar" at bounding box center [24, 82] width 38 height 26
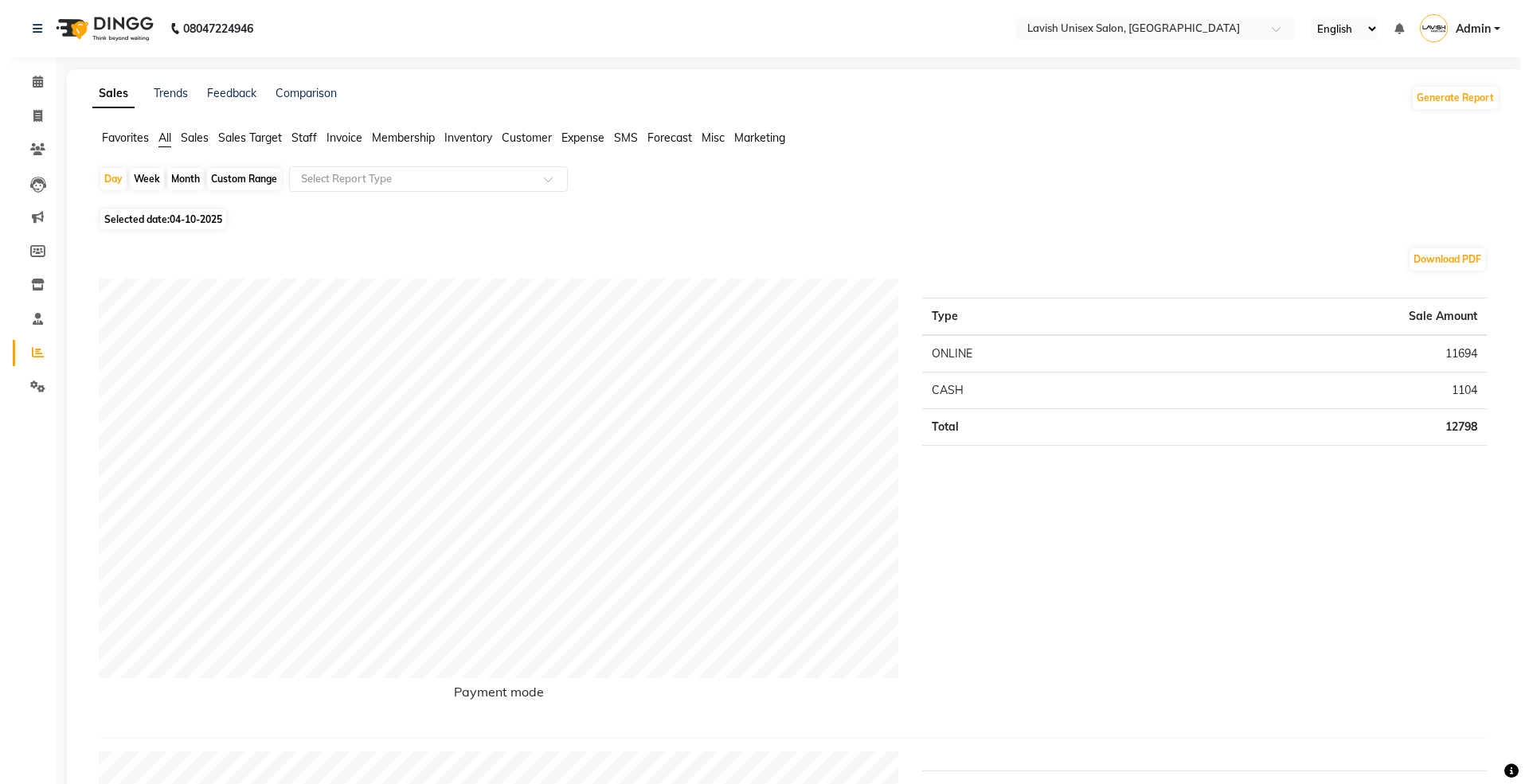
click span
type input "04-10-2025"
click at [25, 110] on icon at bounding box center [29, 116] width 9 height 12
select select "service"
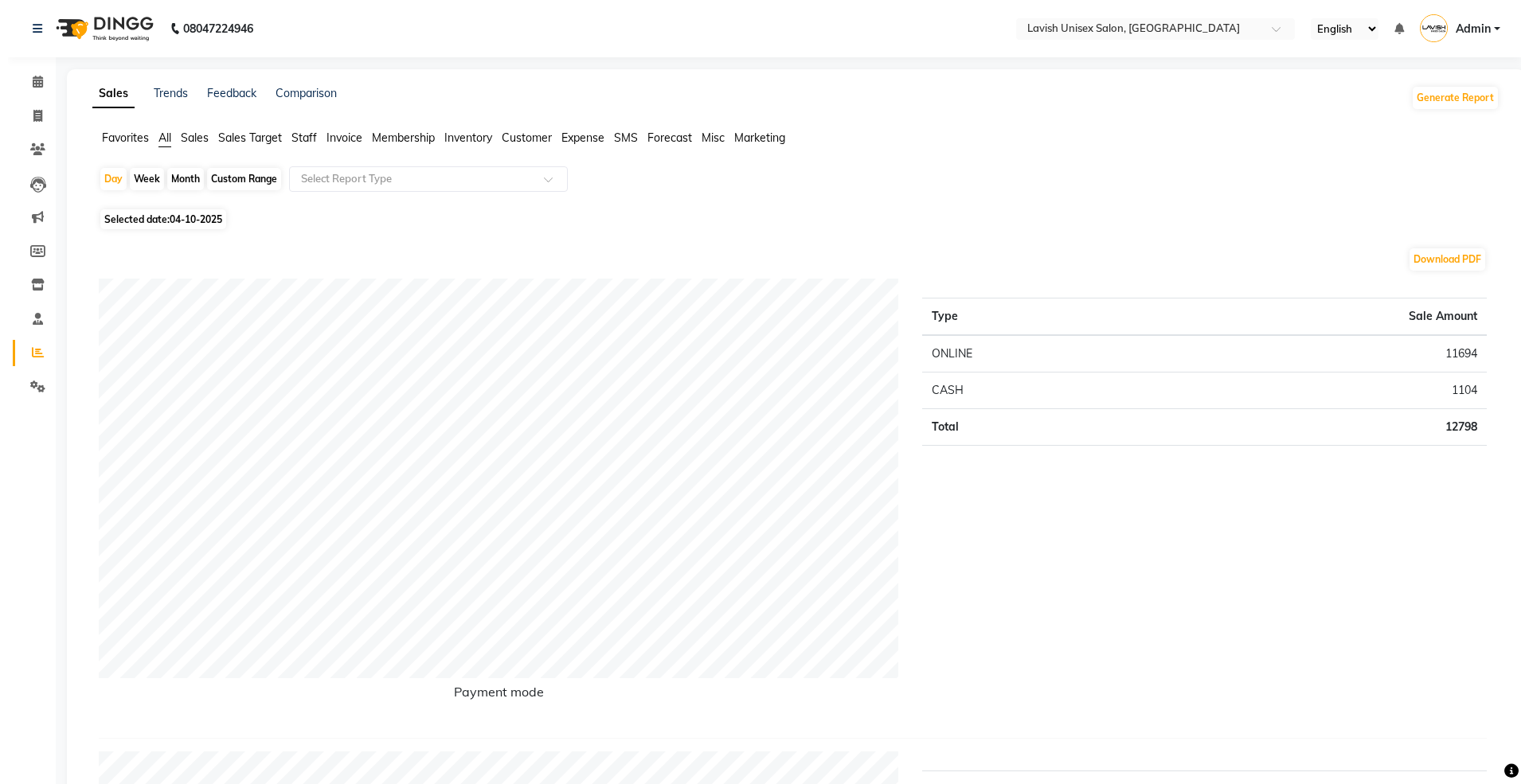
type input "0692"
select select "8"
click input "Client"
type input "8793293084"
click span "Add Client"
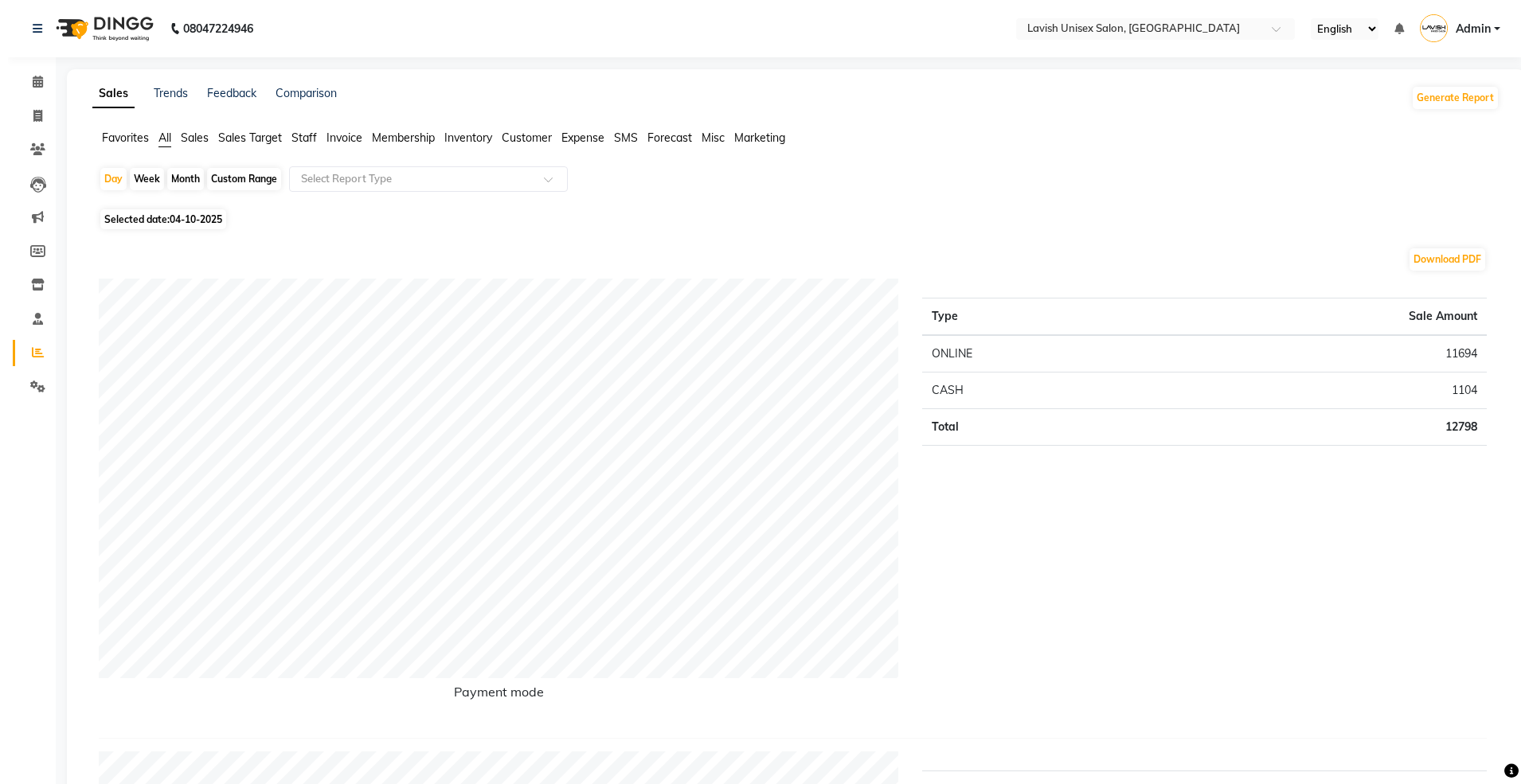
select select "22"
type input "[PERSON_NAME]"
click select "Select [DEMOGRAPHIC_DATA] [DEMOGRAPHIC_DATA] Other Prefer Not To Say"
select select "[DEMOGRAPHIC_DATA]"
click select "Select [DEMOGRAPHIC_DATA] [DEMOGRAPHIC_DATA] Other Prefer Not To Say"
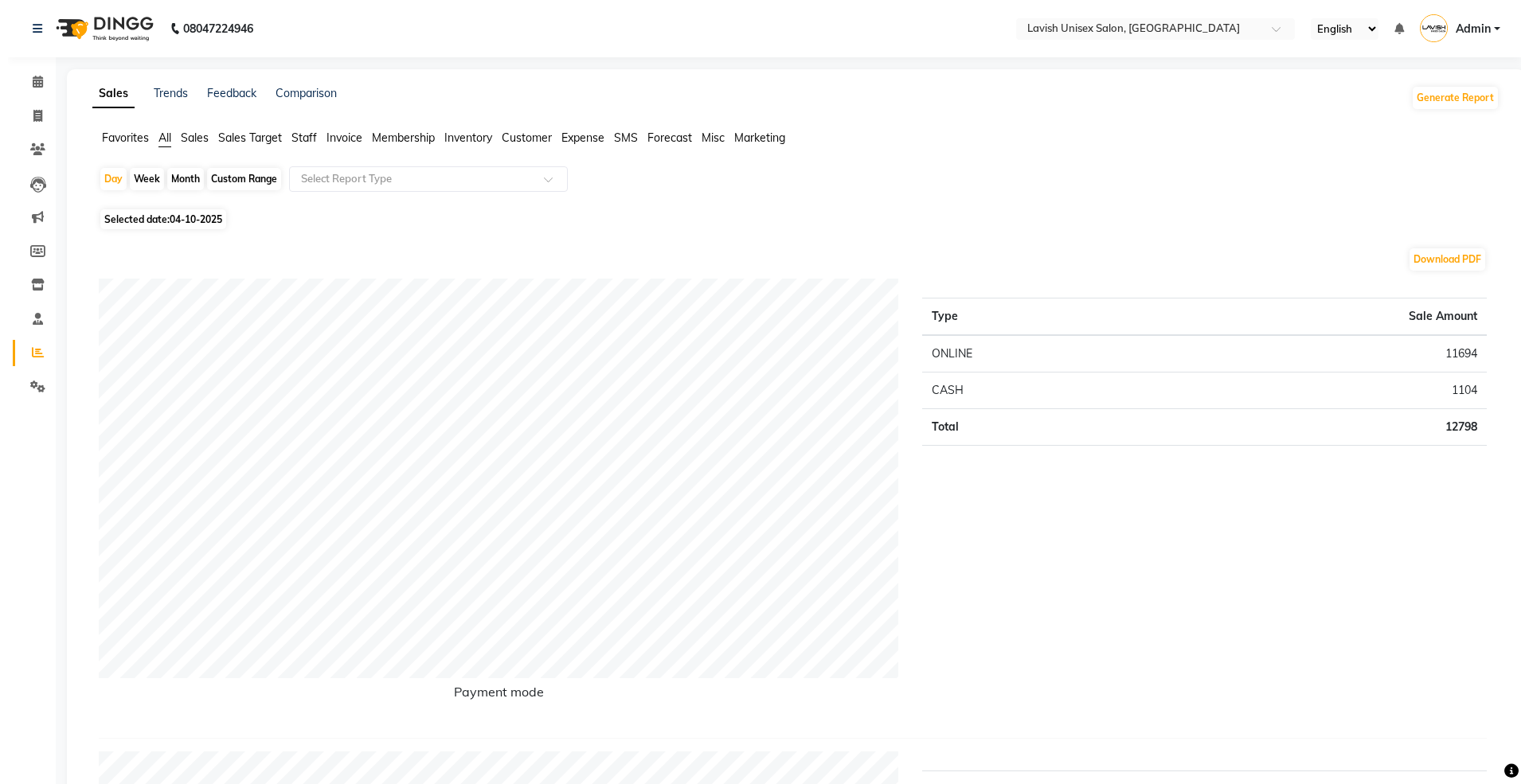
click button "Add"
select select
select select "null"
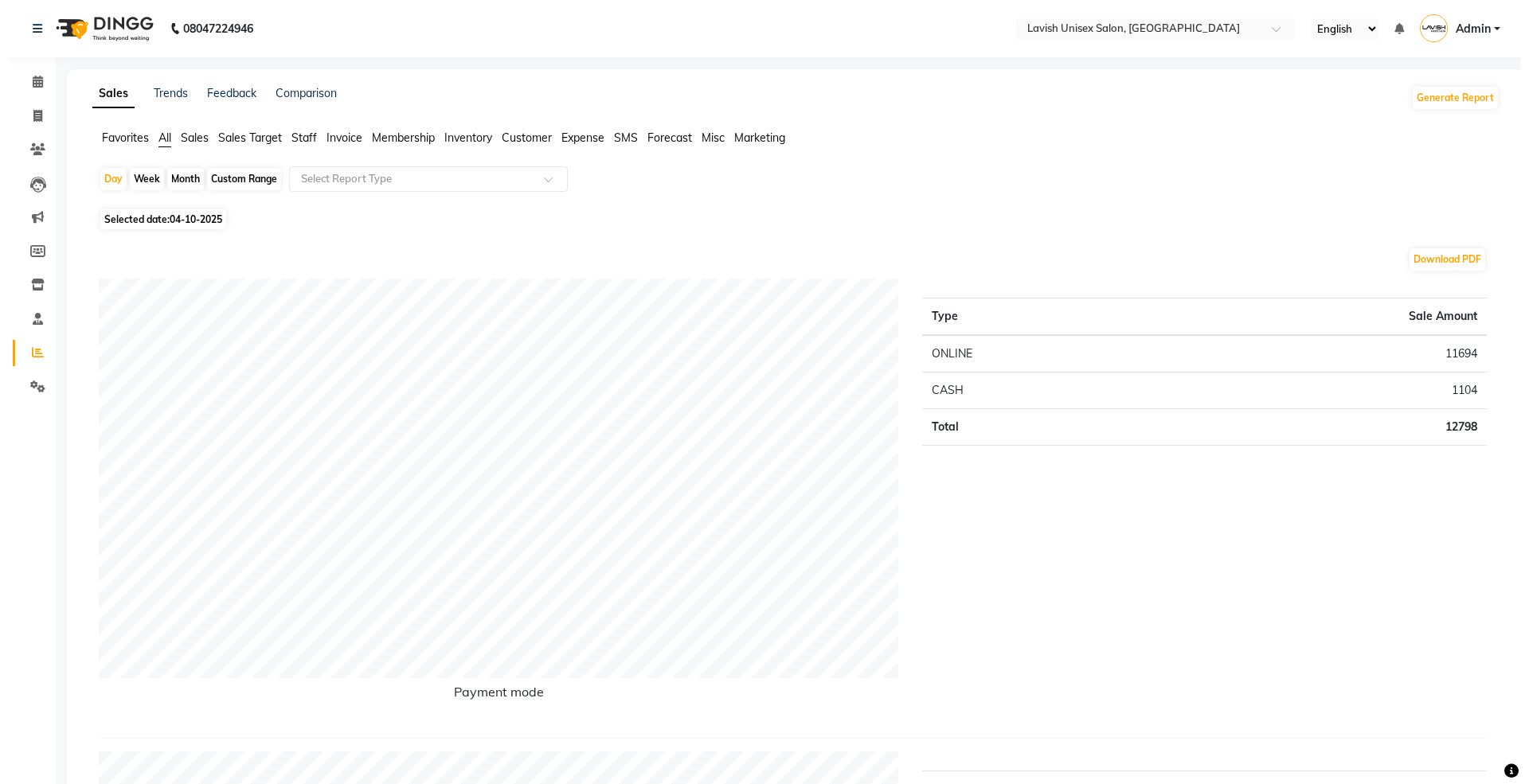
select select
checkbox input "false"
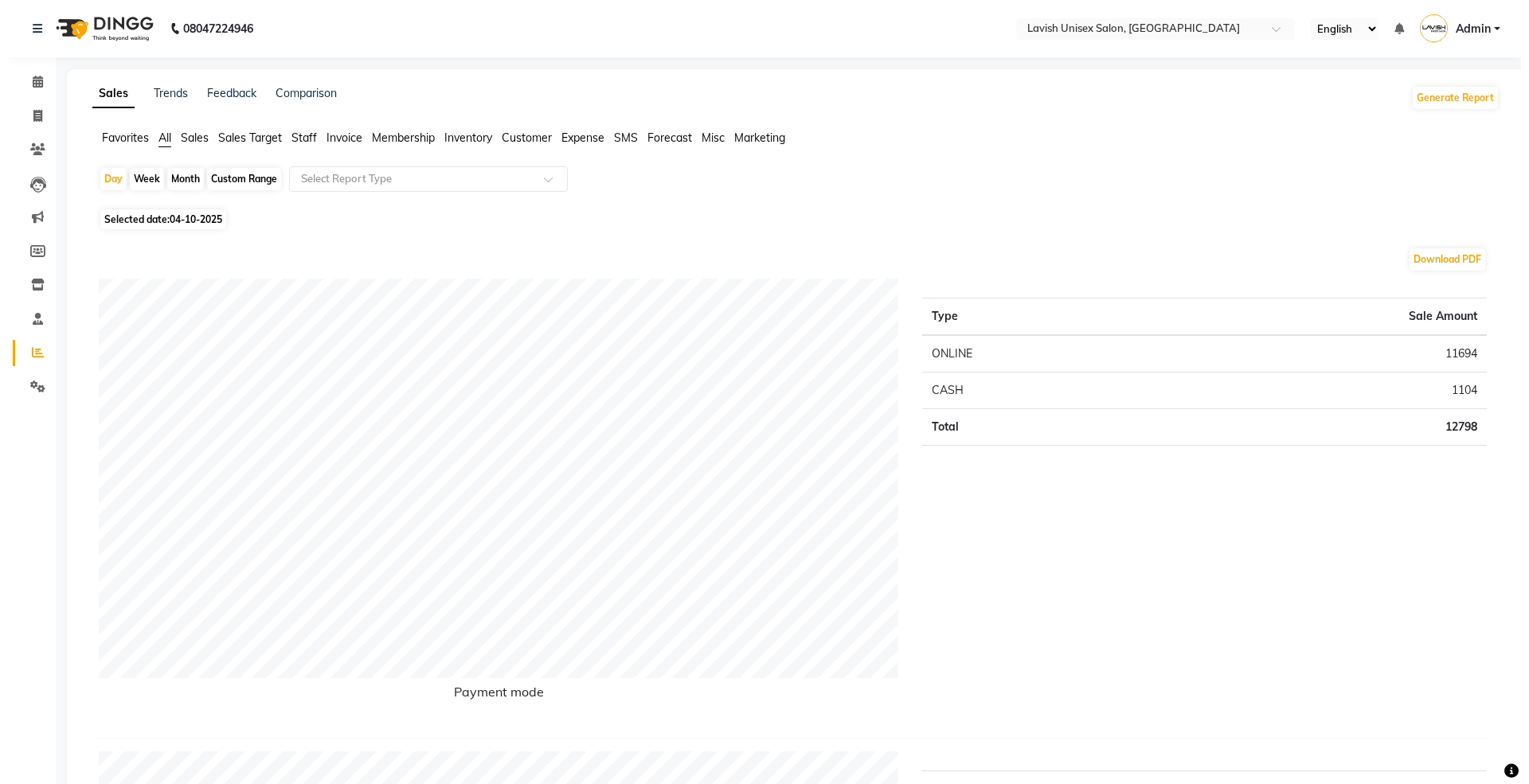
checkbox input "false"
click select "Select Stylist [PERSON_NAME] Dk LAVISH priyanka suraj YASMEEN"
select select "6248"
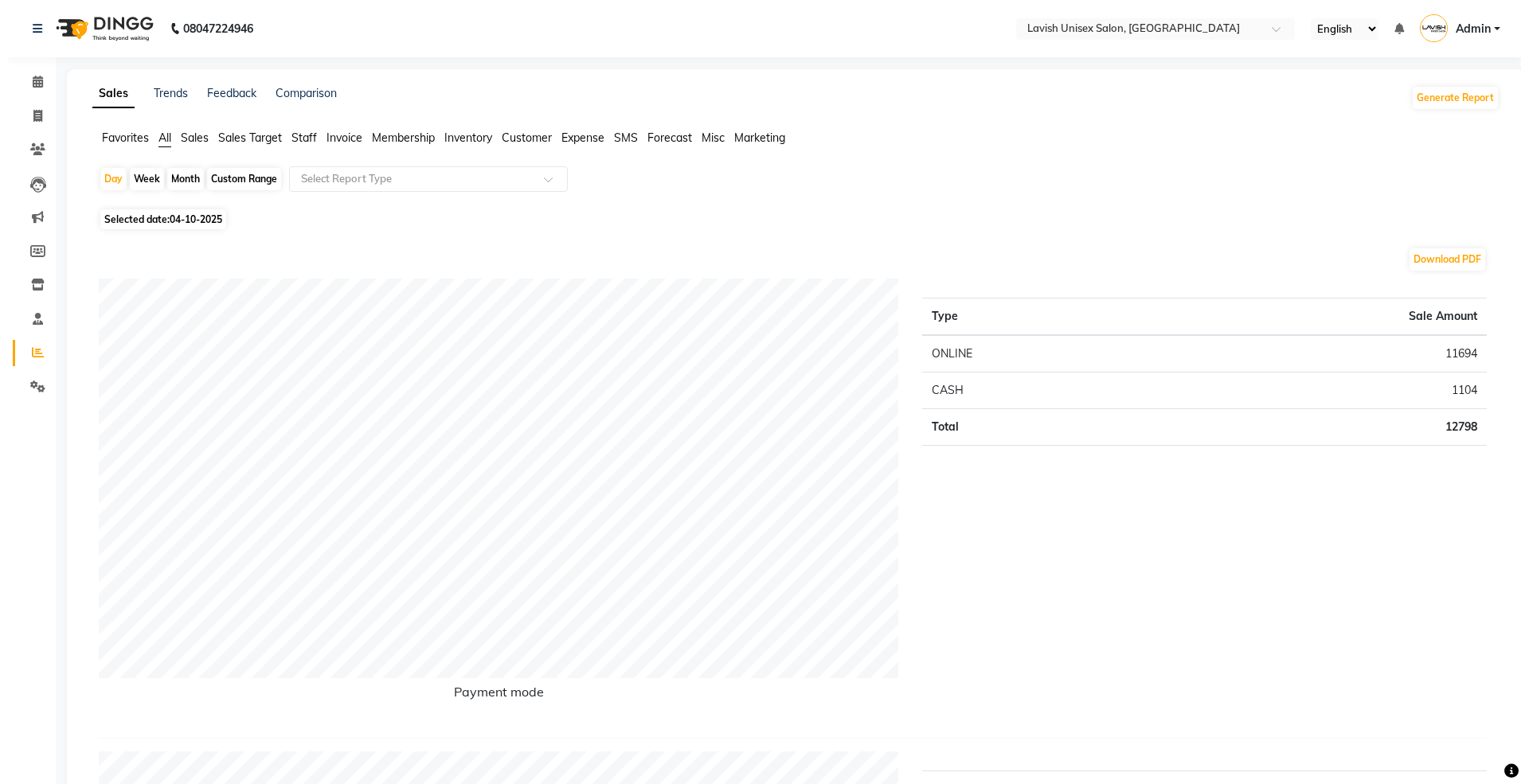
click select "Select Stylist [PERSON_NAME] Dk LAVISH priyanka suraj YASMEEN"
click input "text"
type input "w"
type input "thr"
click label
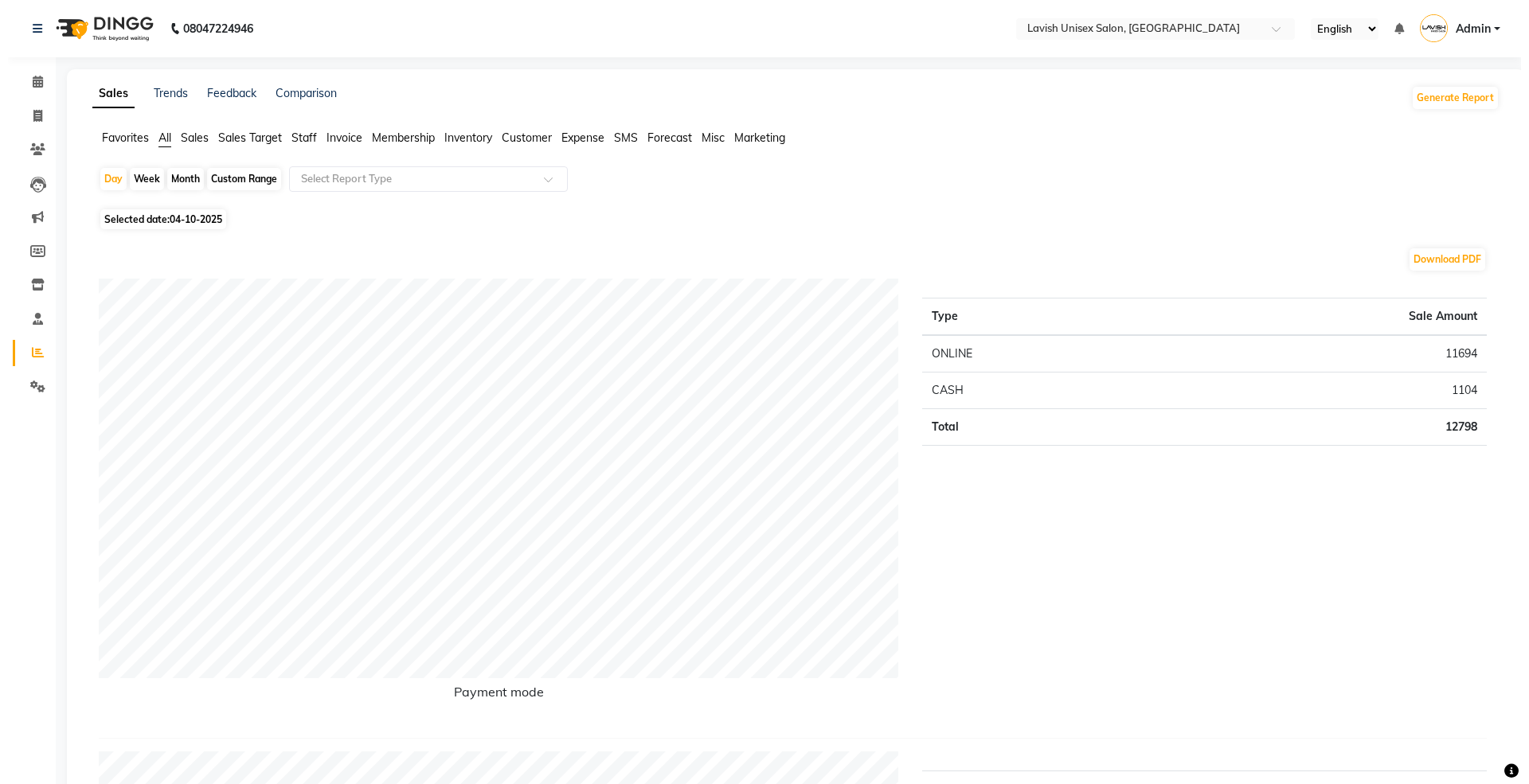
click input "checkbox"
checkbox input "false"
click label
click input "checkbox"
checkbox input "false"
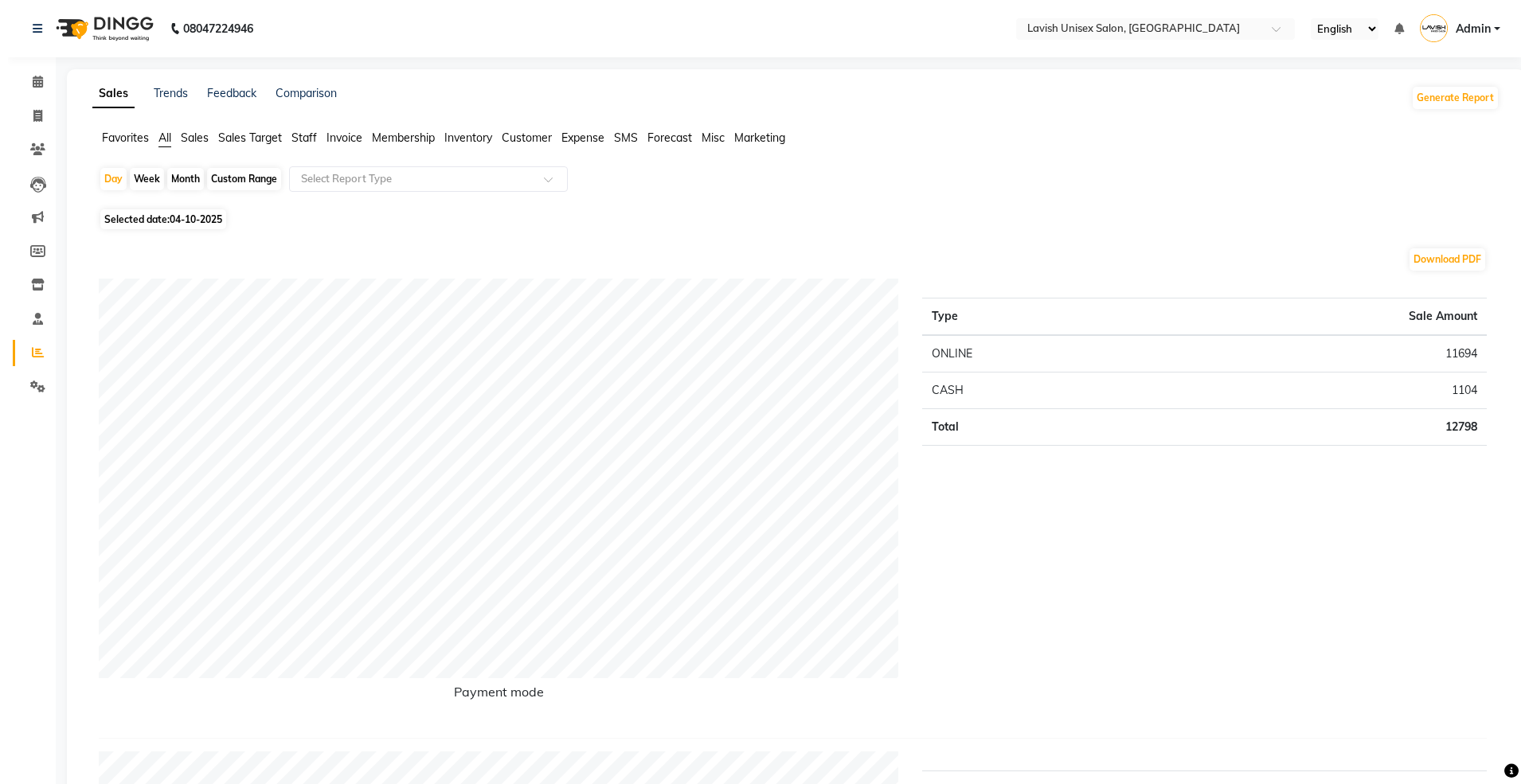
click label
click input "checkbox"
checkbox input "false"
click td "65"
select select "6248"
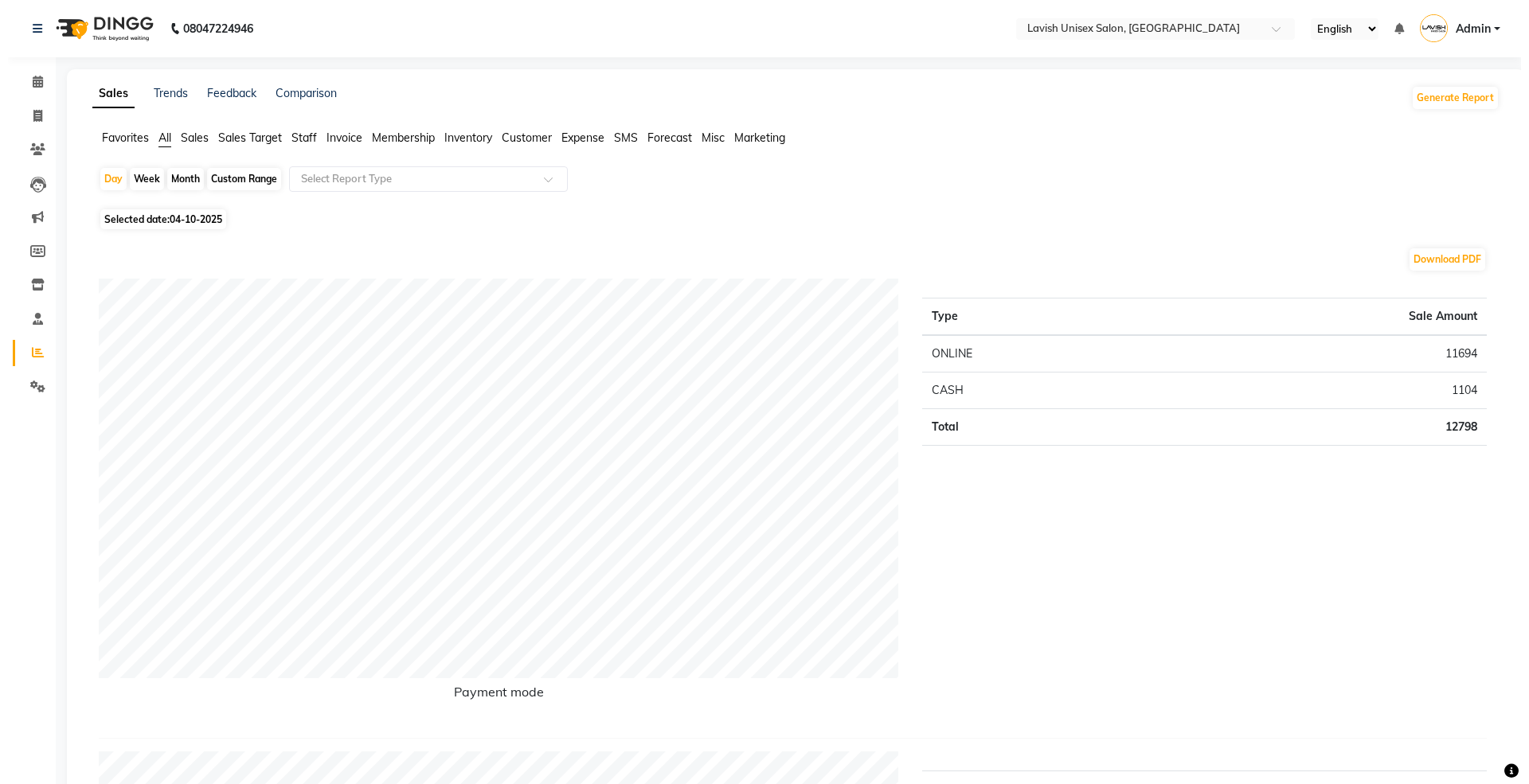
click input "65"
type input "60"
click div "Name: [PERSON_NAME] Membership: No Active Membership Total Visits: Card on file…"
click td "80"
select select "6248"
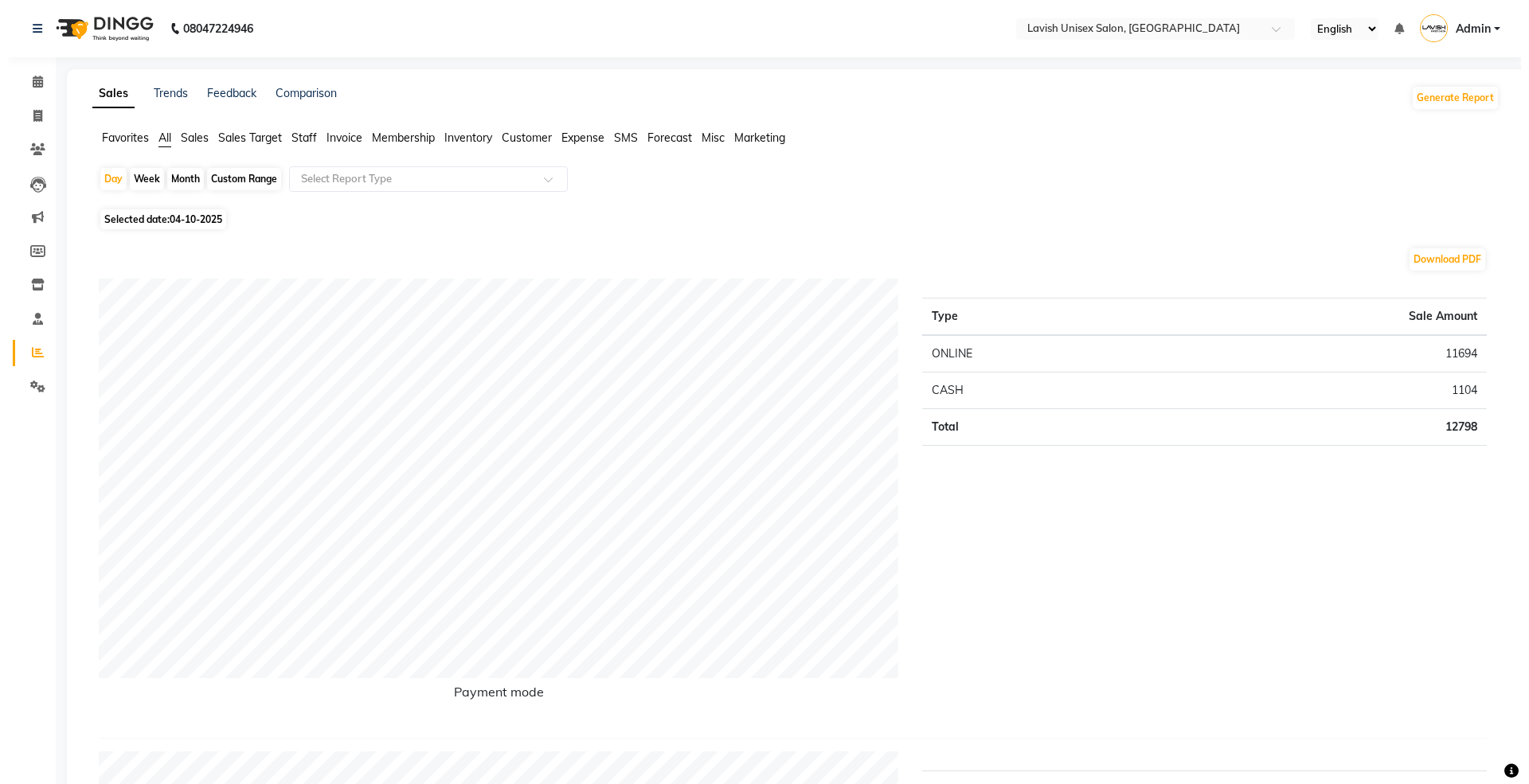
click input "80"
type input "8"
type input "75"
click div "Name: [PERSON_NAME] Membership: No Active Membership Total Visits: Card on file…"
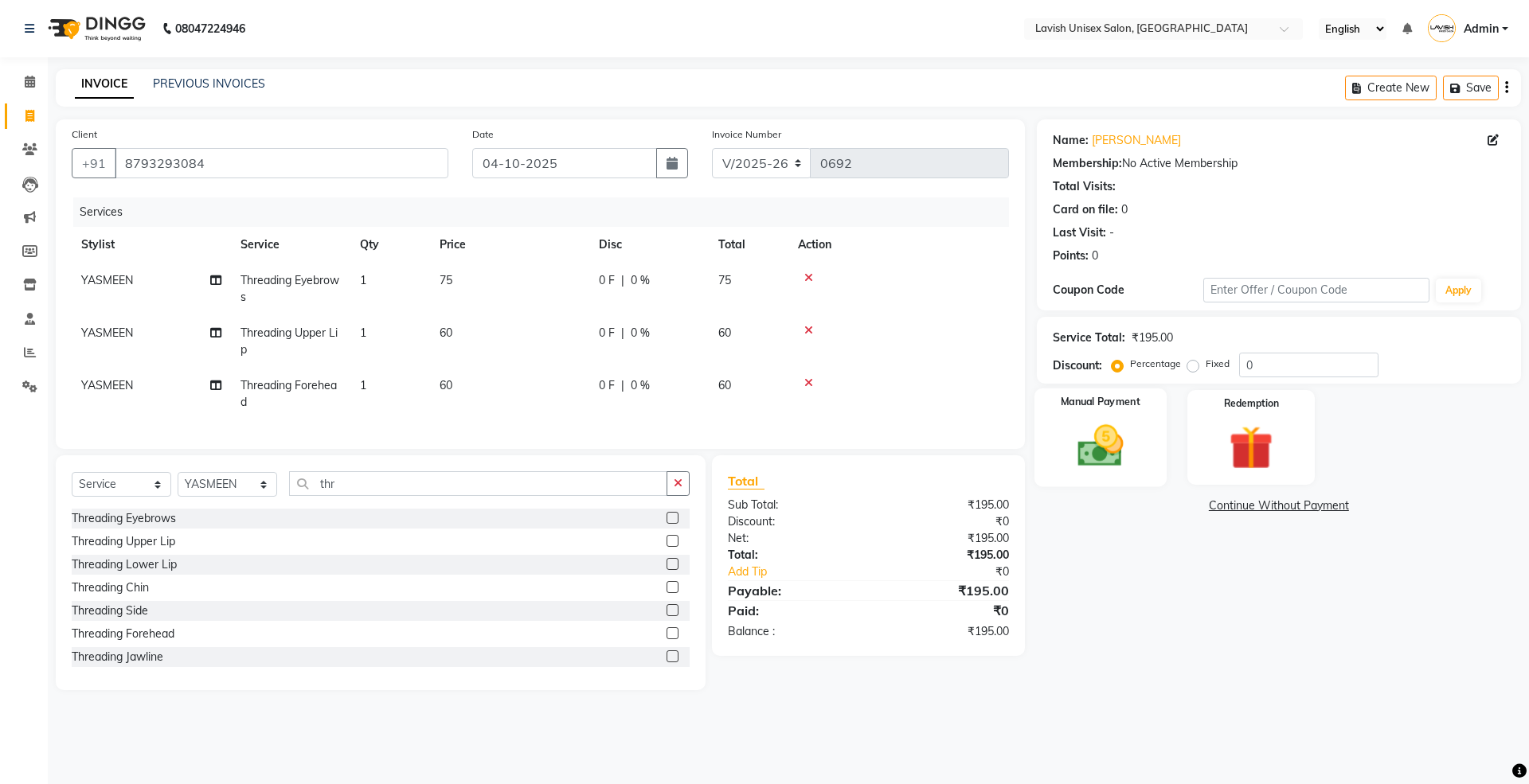
click at [1122, 411] on div "Manual Payment" at bounding box center [1099, 437] width 132 height 98
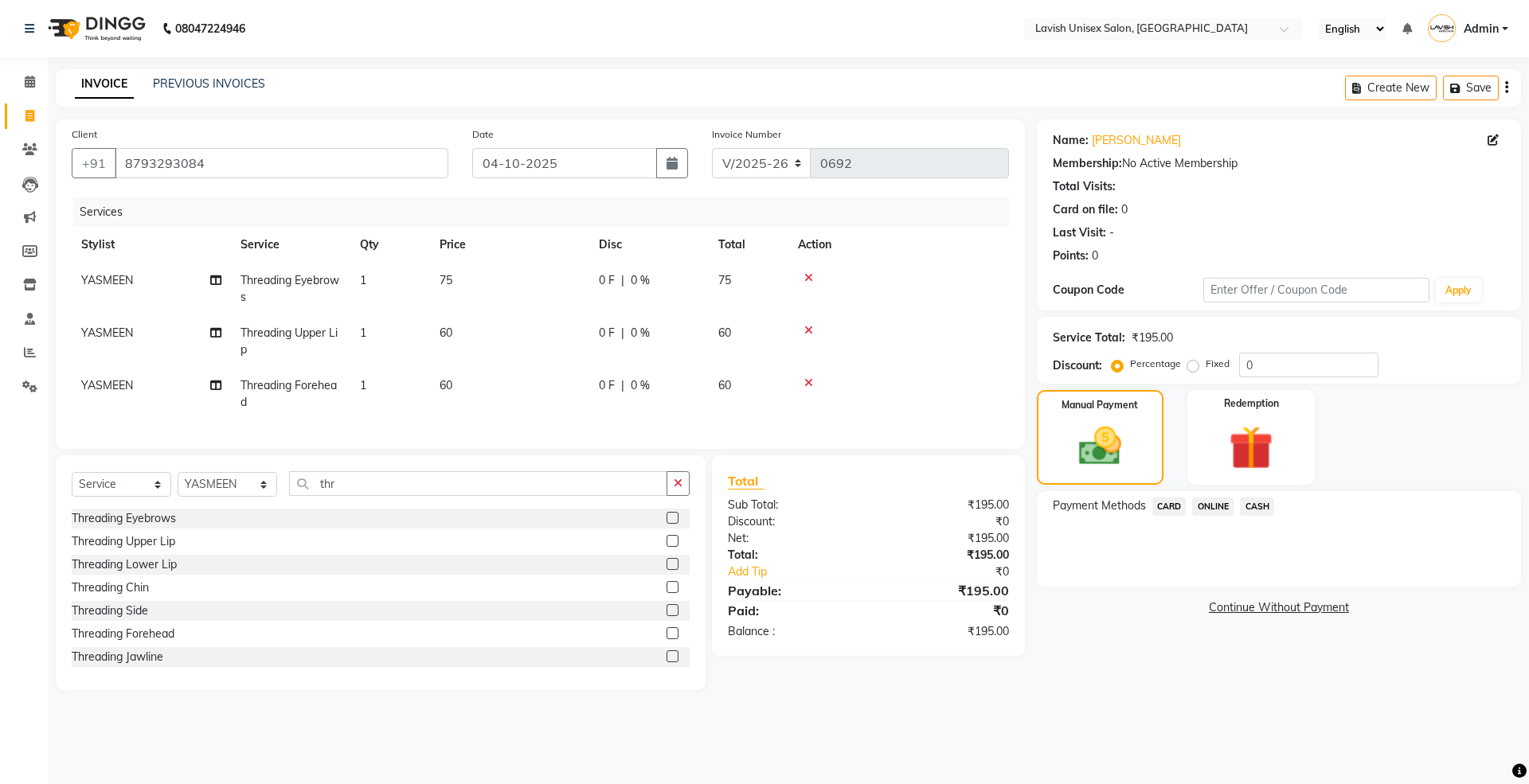
click at [1211, 510] on span "ONLINE" at bounding box center [1212, 506] width 41 height 18
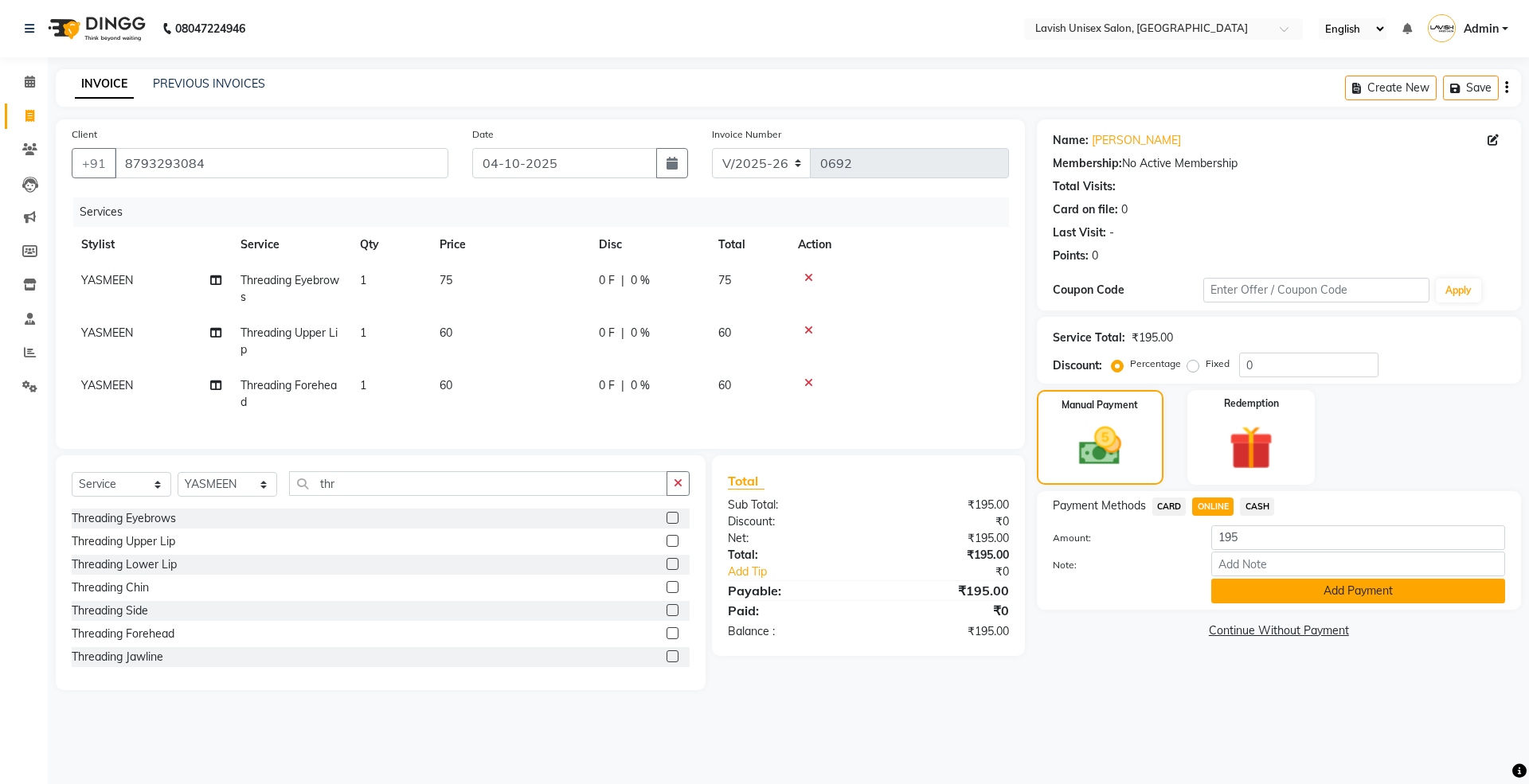
click at [1248, 602] on button "Add Payment" at bounding box center [1358, 590] width 294 height 25
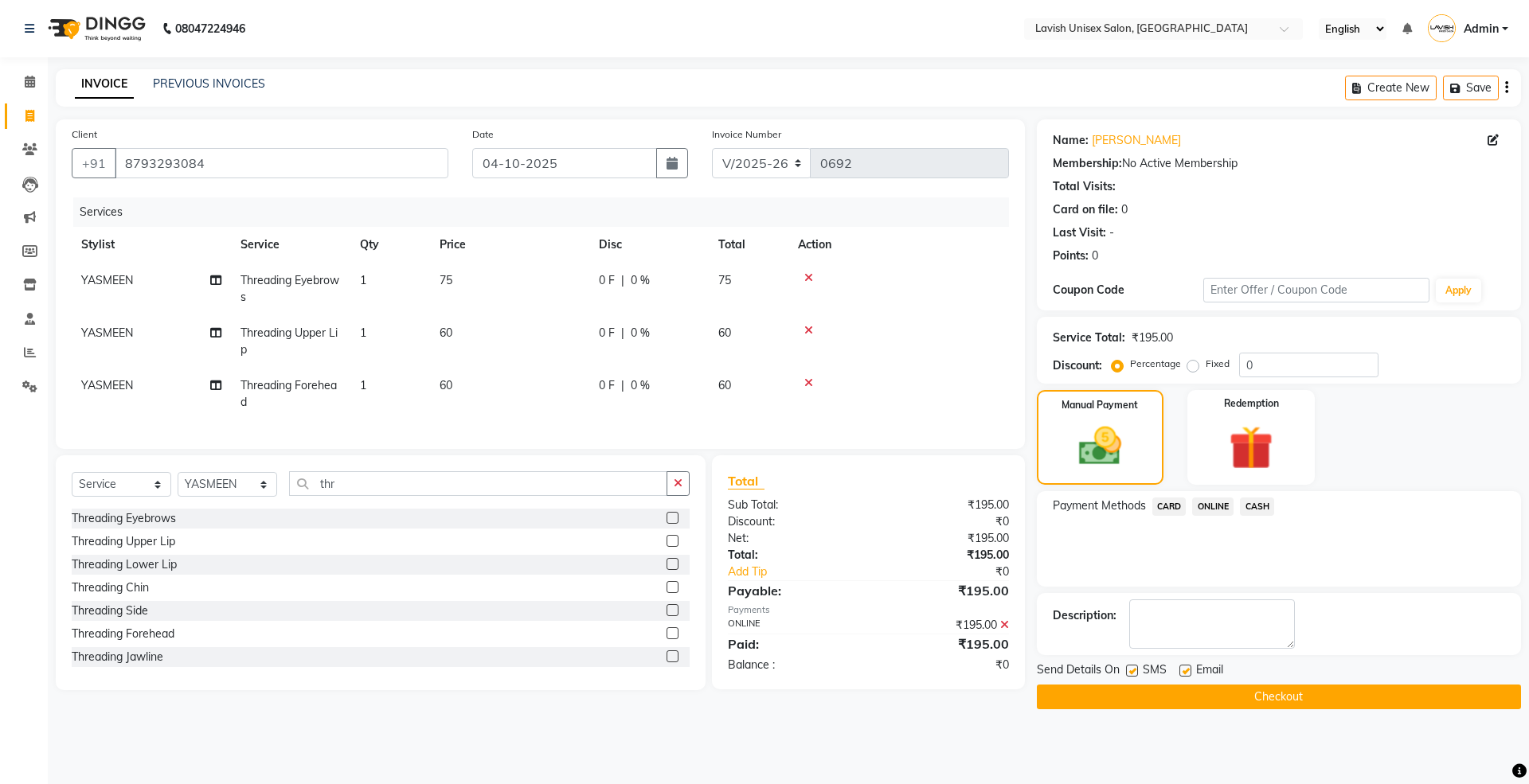
click at [1224, 698] on button "Checkout" at bounding box center [1278, 696] width 484 height 25
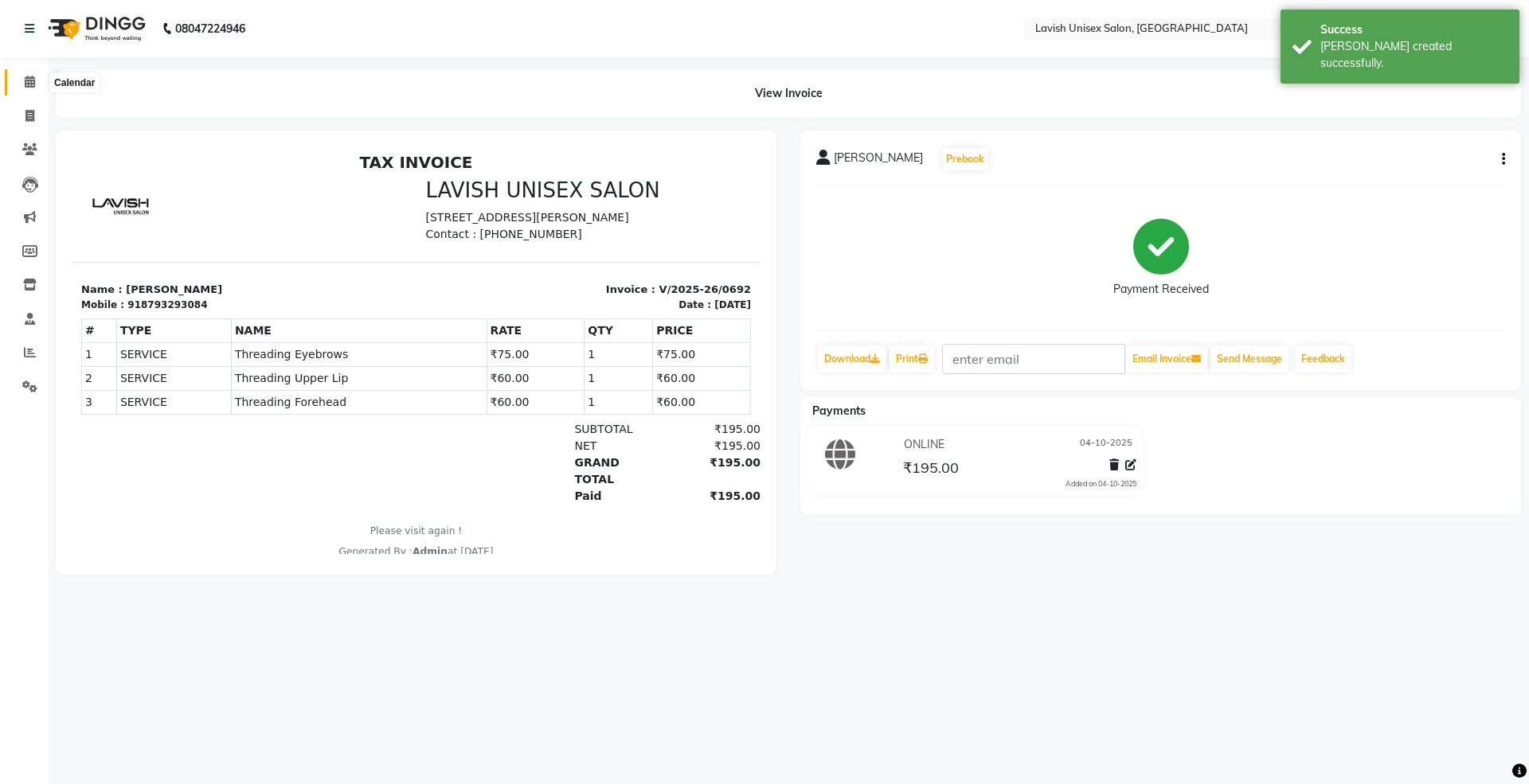
click at [29, 84] on icon at bounding box center [30, 82] width 10 height 12
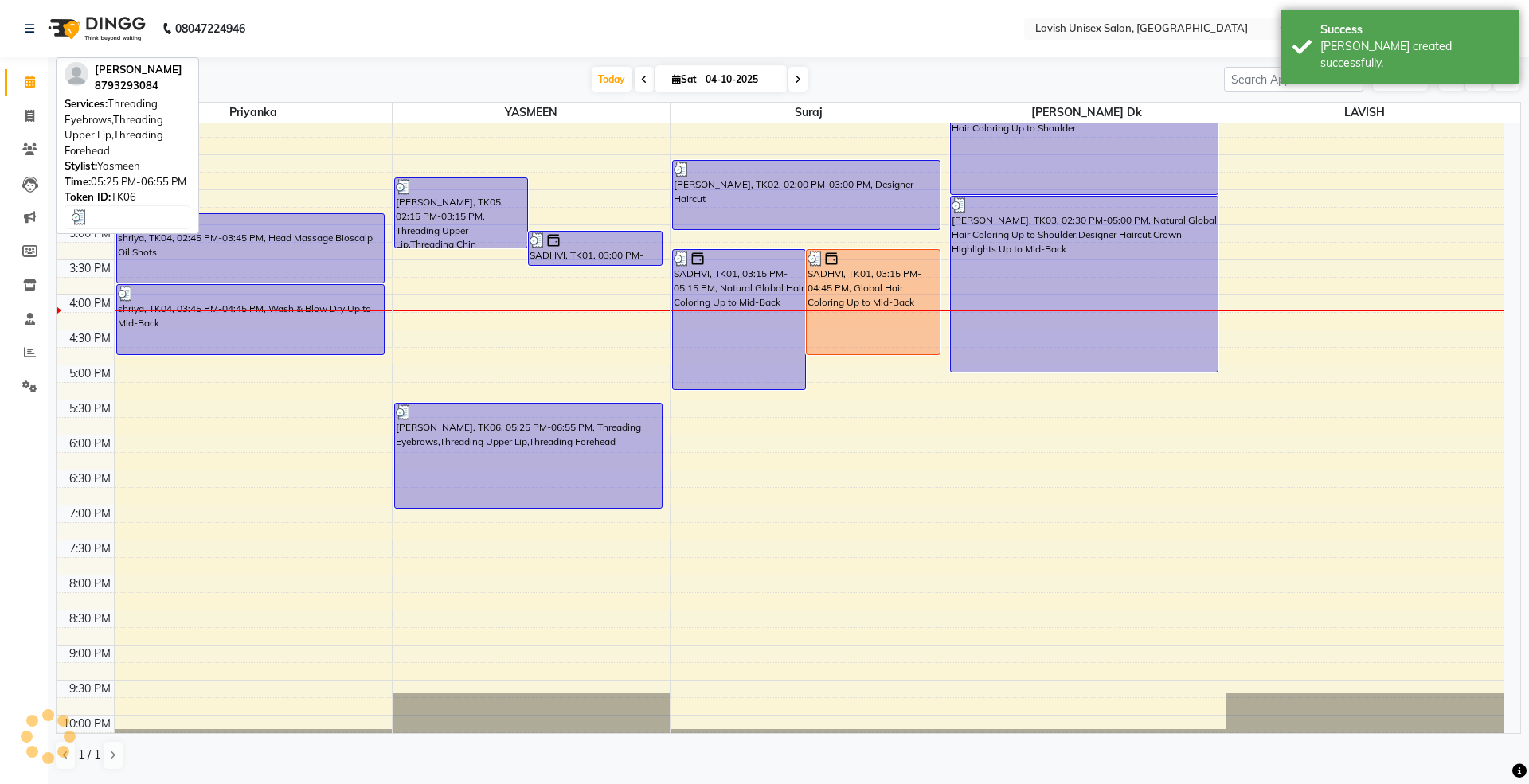
scroll to position [386, 0]
